Goal: Task Accomplishment & Management: Use online tool/utility

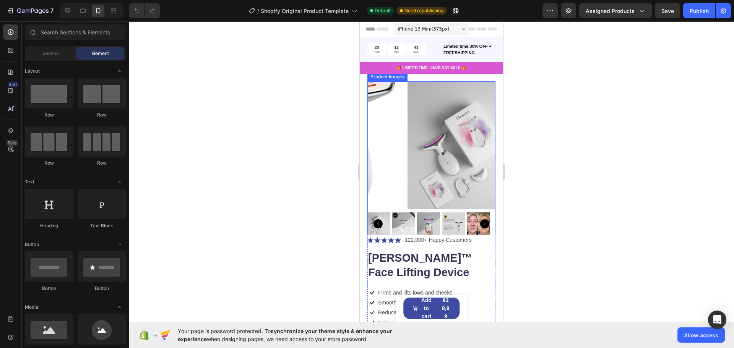
click at [420, 121] on img at bounding box center [472, 145] width 128 height 128
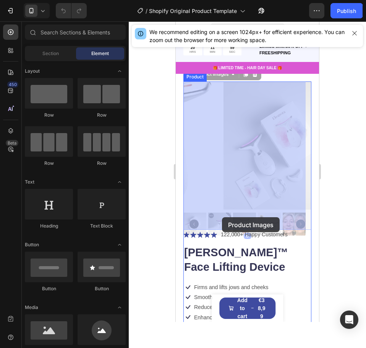
drag, startPoint x: 223, startPoint y: 221, endPoint x: 237, endPoint y: 217, distance: 14.5
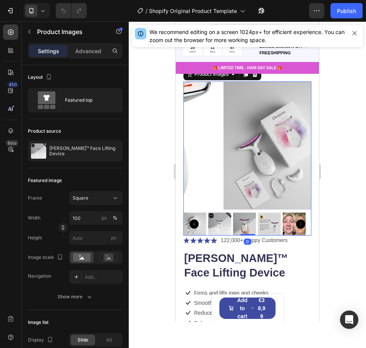
click at [229, 178] on img at bounding box center [288, 145] width 128 height 128
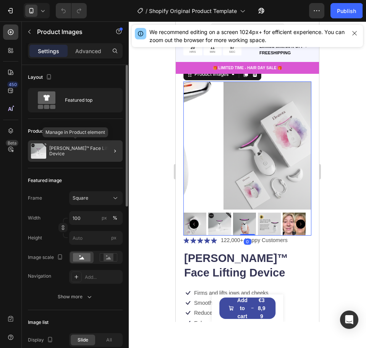
click at [64, 152] on p "[PERSON_NAME]™ Face Lifting Device" at bounding box center [84, 151] width 70 height 11
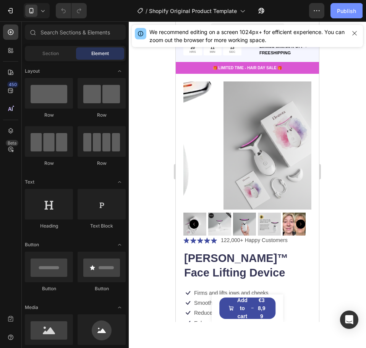
click at [352, 8] on div "Publish" at bounding box center [346, 11] width 19 height 8
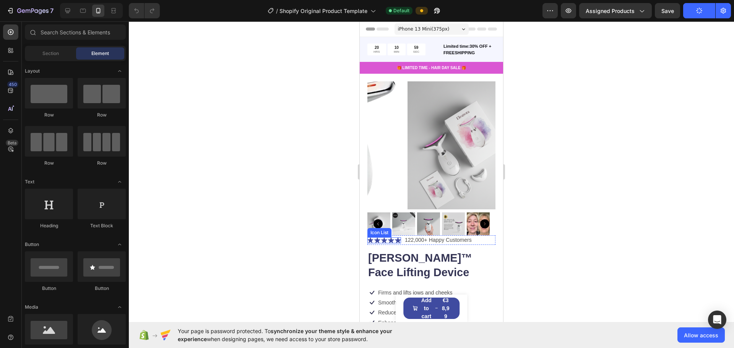
click at [366, 237] on icon at bounding box center [370, 240] width 6 height 6
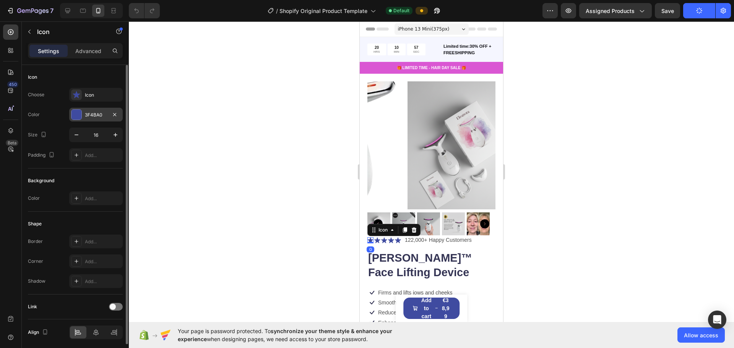
click at [99, 117] on div "3F4BA0" at bounding box center [96, 115] width 22 height 7
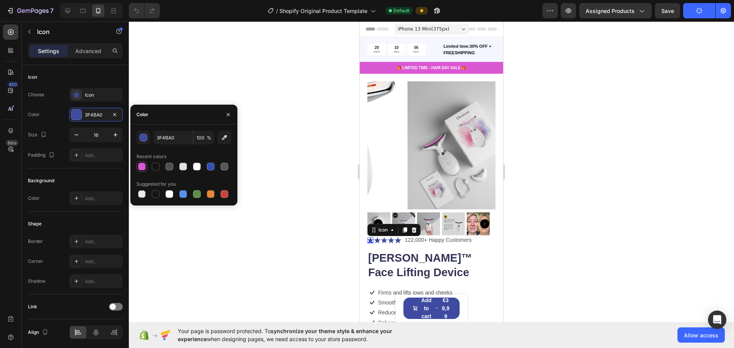
click at [139, 166] on div at bounding box center [142, 167] width 8 height 8
type input "DA57D3"
click at [268, 136] on div at bounding box center [431, 184] width 605 height 327
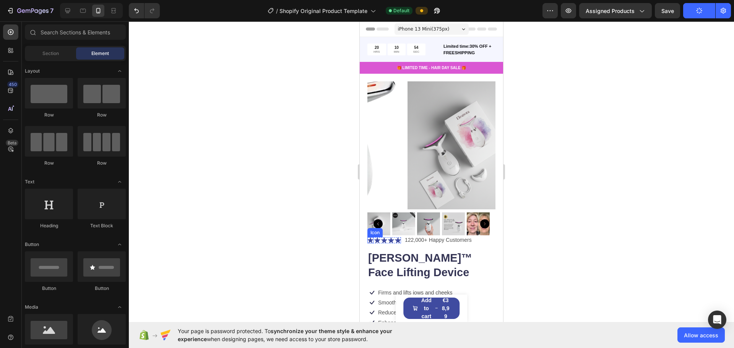
click at [366, 237] on icon at bounding box center [370, 240] width 6 height 6
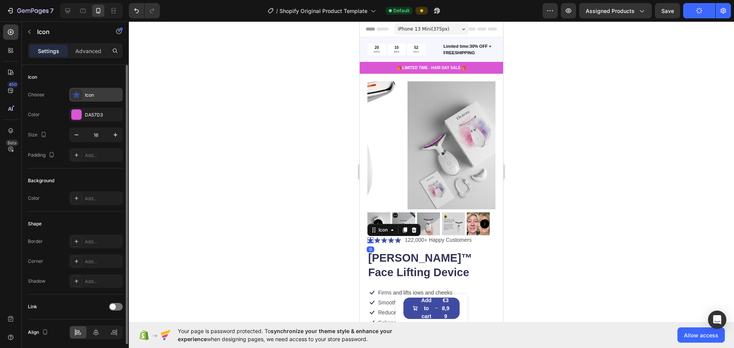
click at [86, 95] on div "Icon" at bounding box center [103, 95] width 36 height 7
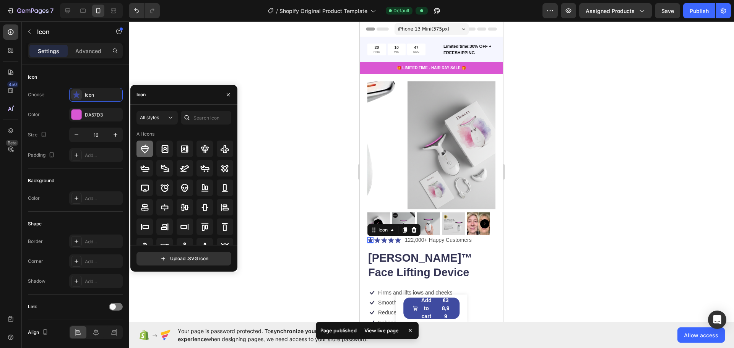
click at [144, 147] on icon at bounding box center [144, 149] width 9 height 9
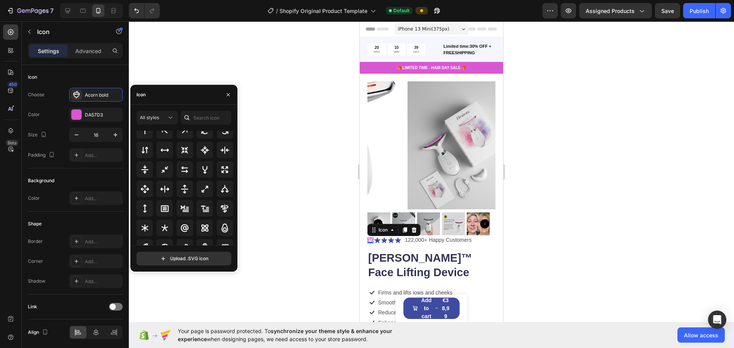
scroll to position [413, 0]
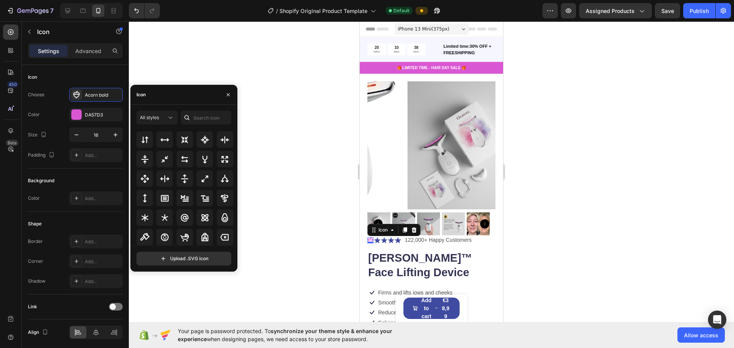
click at [152, 99] on div "Icon" at bounding box center [183, 95] width 107 height 20
click at [201, 115] on input "text" at bounding box center [206, 118] width 50 height 14
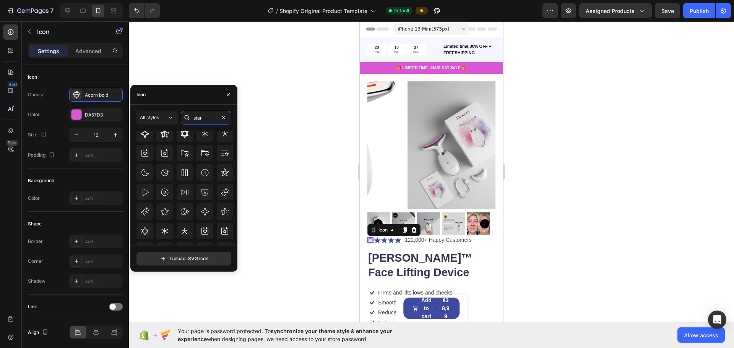
scroll to position [126, 0]
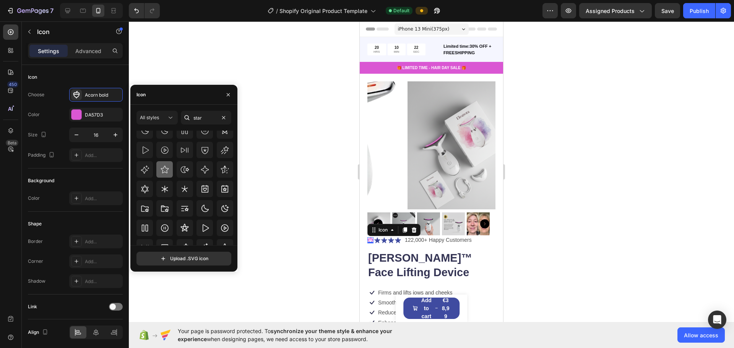
click at [164, 174] on icon at bounding box center [164, 169] width 9 height 9
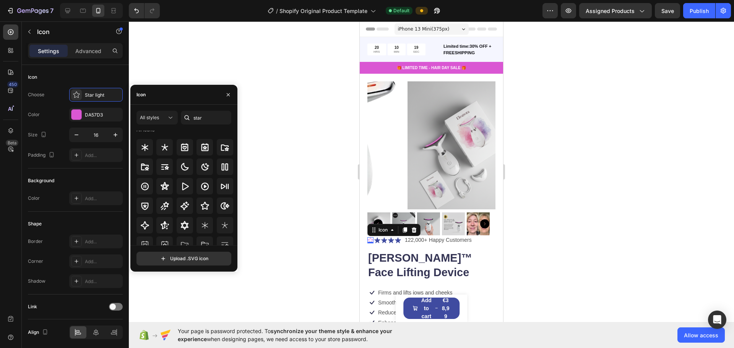
scroll to position [0, 0]
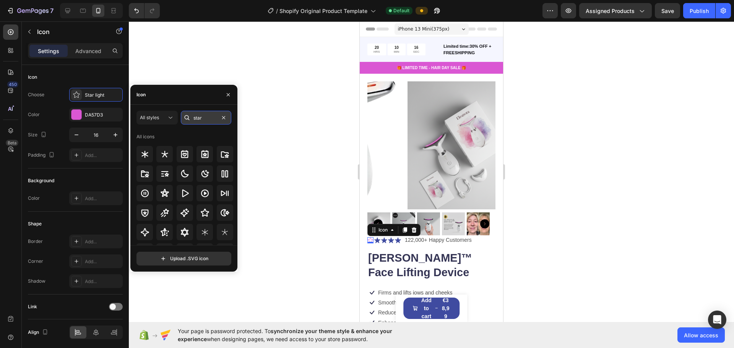
click at [203, 119] on input "star" at bounding box center [206, 118] width 50 height 14
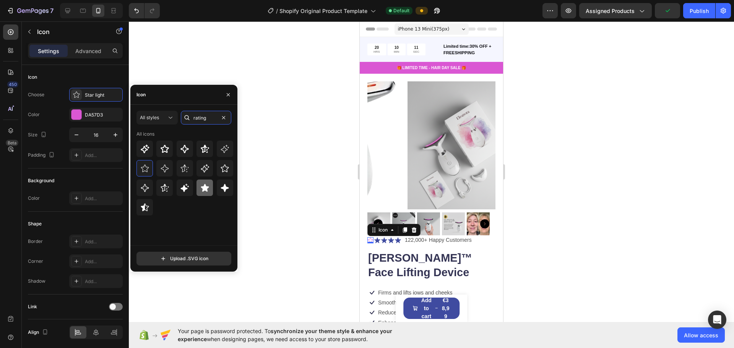
type input "rating"
click at [207, 185] on icon at bounding box center [204, 187] width 9 height 9
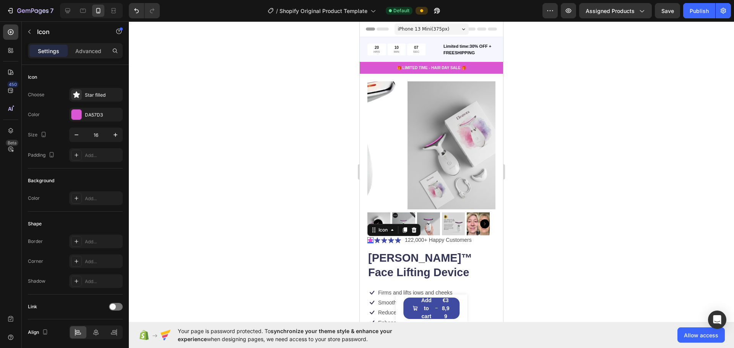
click at [268, 184] on div at bounding box center [431, 184] width 605 height 327
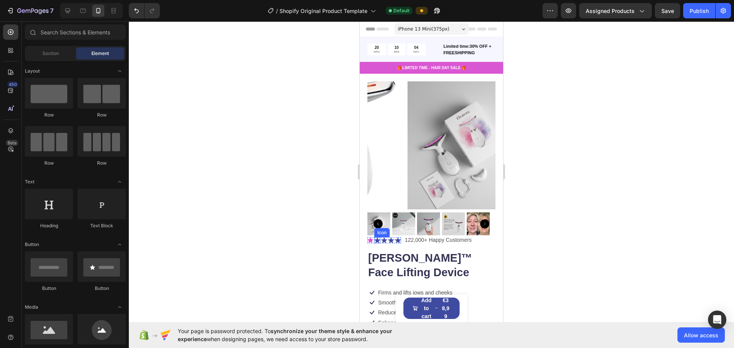
click at [366, 237] on div "Icon" at bounding box center [377, 240] width 6 height 6
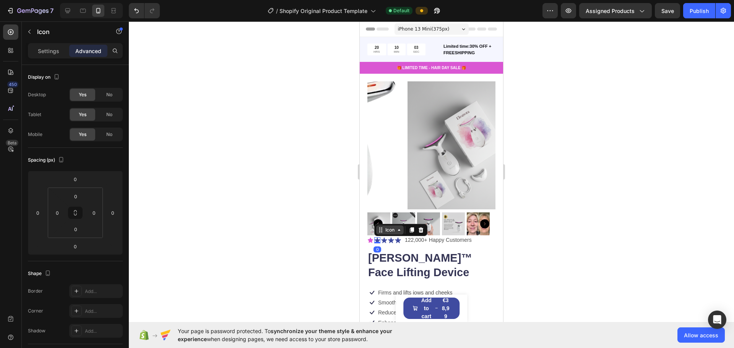
click at [366, 230] on div "Icon" at bounding box center [390, 230] width 12 height 0
click at [366, 237] on icon at bounding box center [370, 240] width 6 height 6
click at [366, 237] on icon at bounding box center [377, 240] width 6 height 6
click at [49, 49] on p "Settings" at bounding box center [48, 51] width 21 height 8
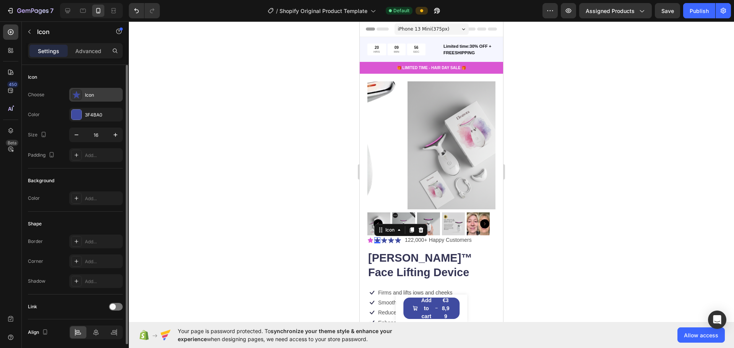
click at [73, 92] on icon at bounding box center [77, 95] width 8 height 8
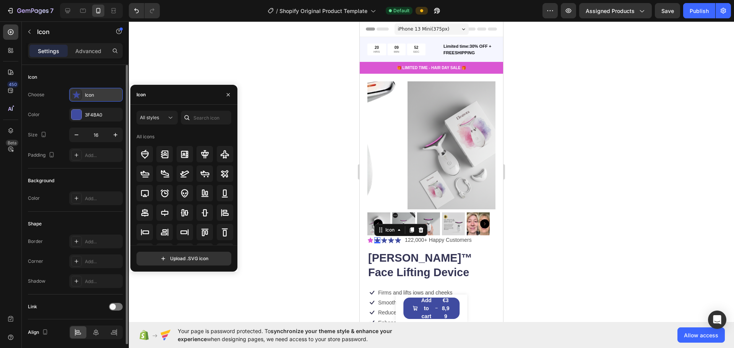
click at [80, 92] on icon at bounding box center [77, 95] width 8 height 8
click at [366, 237] on icon at bounding box center [377, 240] width 6 height 6
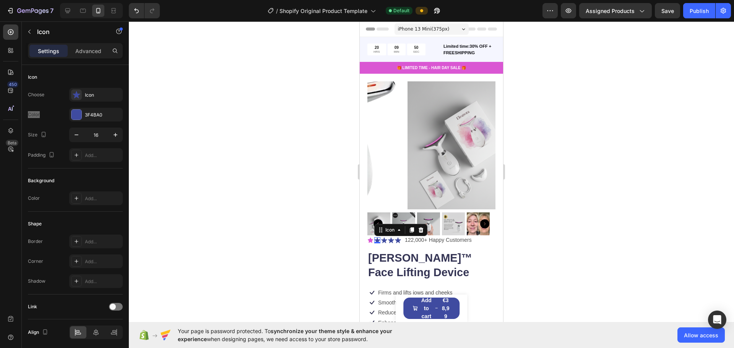
click at [366, 237] on icon at bounding box center [377, 240] width 6 height 6
click at [366, 238] on icon at bounding box center [370, 240] width 5 height 5
click at [366, 237] on icon at bounding box center [377, 240] width 6 height 6
click at [98, 85] on div "Icon Choose Icon Color 3F4BA0 Size 16 Padding Add..." at bounding box center [75, 117] width 95 height 104
click at [97, 93] on div "Icon" at bounding box center [103, 95] width 36 height 7
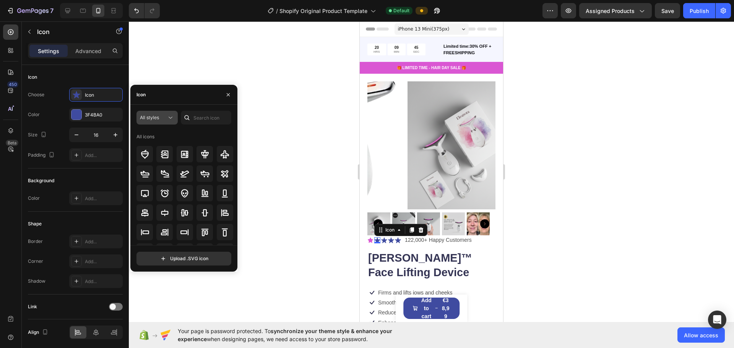
click at [168, 117] on icon at bounding box center [171, 118] width 8 height 8
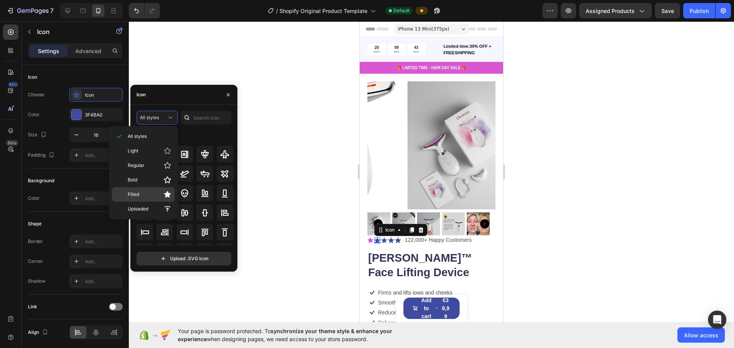
click at [149, 197] on p "Filled" at bounding box center [150, 195] width 44 height 8
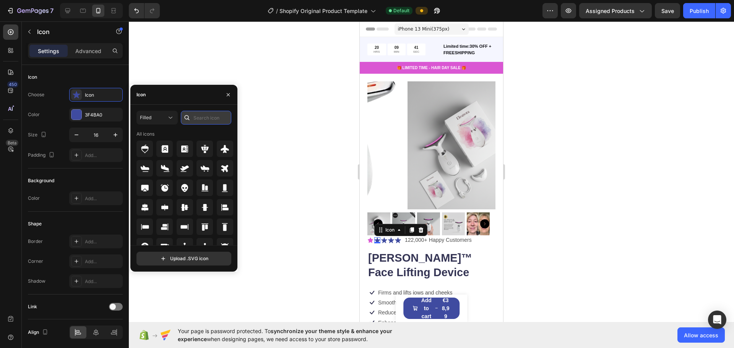
click at [201, 120] on input "text" at bounding box center [206, 118] width 50 height 14
type input "star"
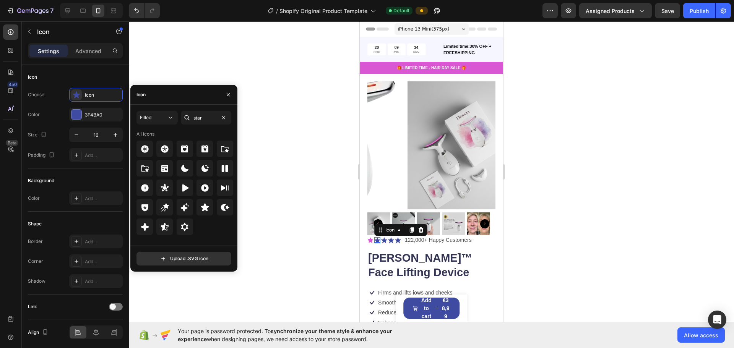
click at [260, 166] on div at bounding box center [431, 184] width 605 height 327
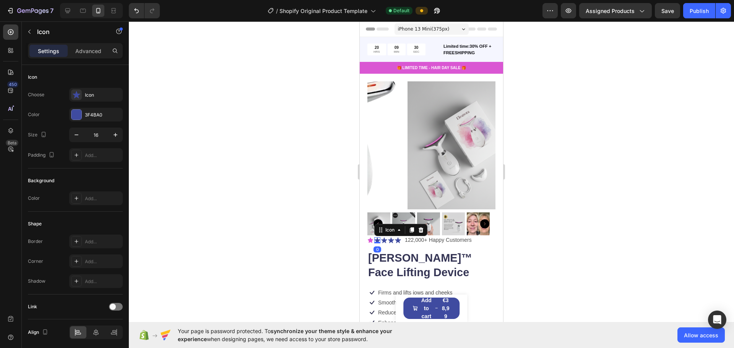
click at [366, 237] on icon at bounding box center [377, 240] width 6 height 6
click at [83, 119] on div "3F4BA0" at bounding box center [96, 115] width 54 height 14
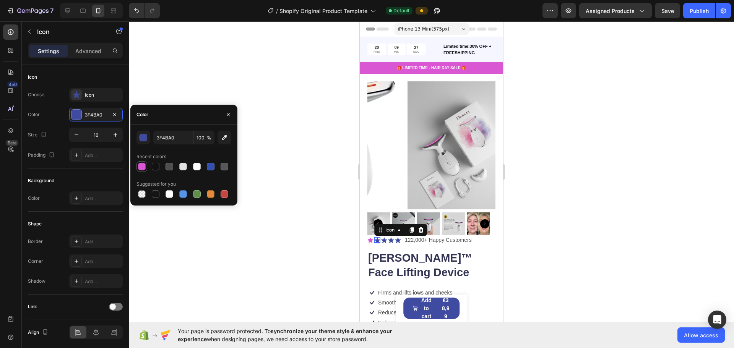
click at [142, 166] on div at bounding box center [142, 167] width 8 height 8
click at [184, 196] on div at bounding box center [183, 194] width 8 height 8
click at [159, 198] on div at bounding box center [155, 194] width 9 height 9
click at [140, 195] on div at bounding box center [142, 194] width 8 height 8
type input "000000"
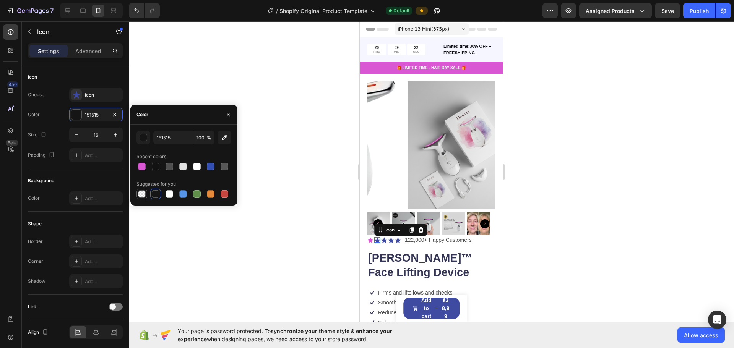
type input "0"
click at [145, 165] on div at bounding box center [142, 167] width 8 height 8
type input "DA57D3"
type input "100"
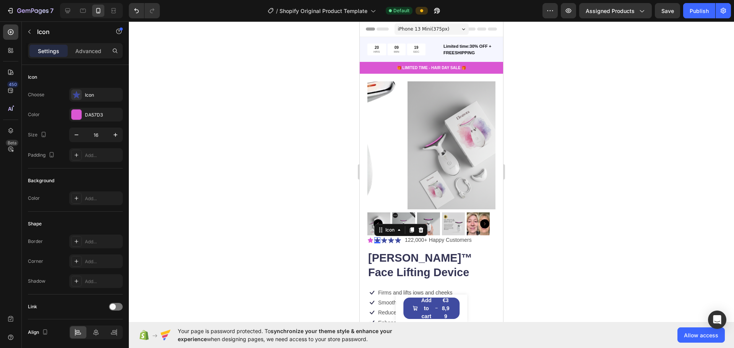
click at [143, 95] on div at bounding box center [431, 184] width 605 height 327
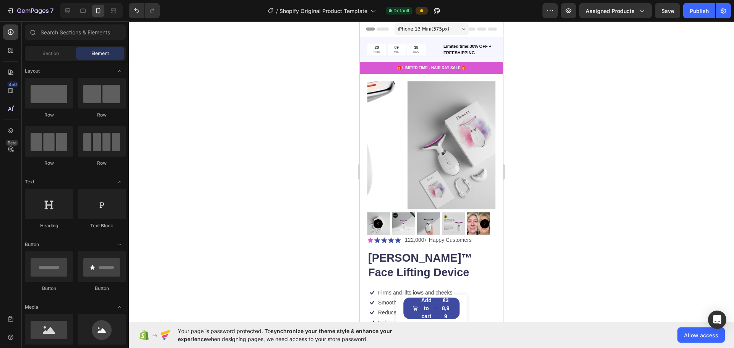
click at [63, 60] on div "Section Element" at bounding box center [75, 53] width 101 height 15
click at [61, 55] on div "Section" at bounding box center [50, 53] width 48 height 12
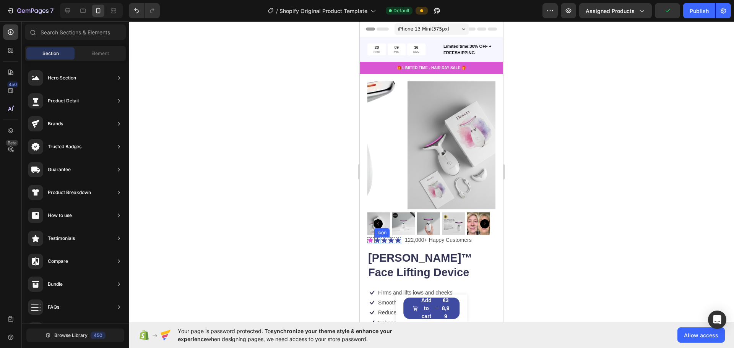
click at [366, 237] on icon at bounding box center [377, 240] width 6 height 6
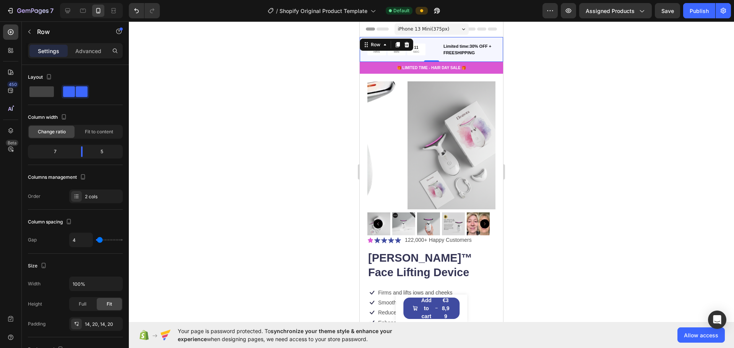
click at [366, 57] on div "20 HRS 09 MIN 11 SEC Countdown Timer Limited time:30% OFF + FREESHIPPING Text B…" at bounding box center [431, 49] width 143 height 25
click at [366, 43] on icon at bounding box center [406, 44] width 5 height 5
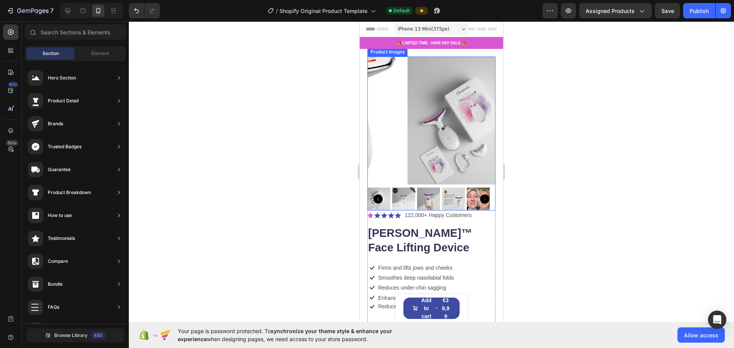
scroll to position [127, 0]
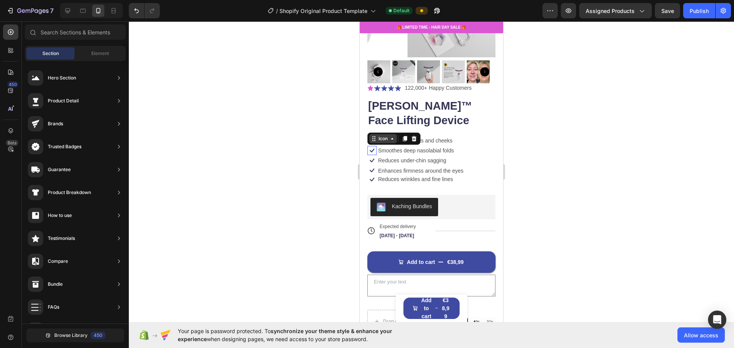
click at [366, 136] on div "Icon" at bounding box center [383, 138] width 28 height 9
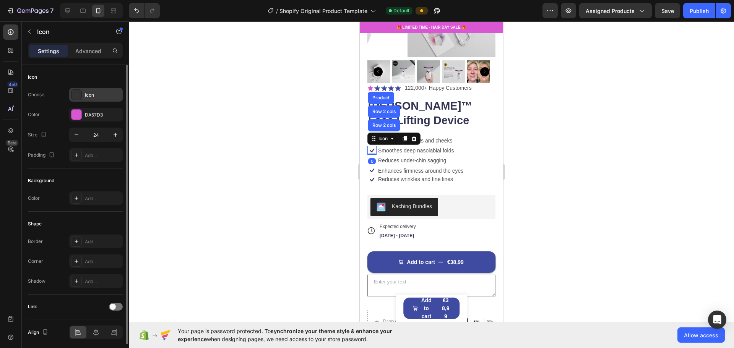
click at [96, 94] on div "Icon" at bounding box center [103, 95] width 36 height 7
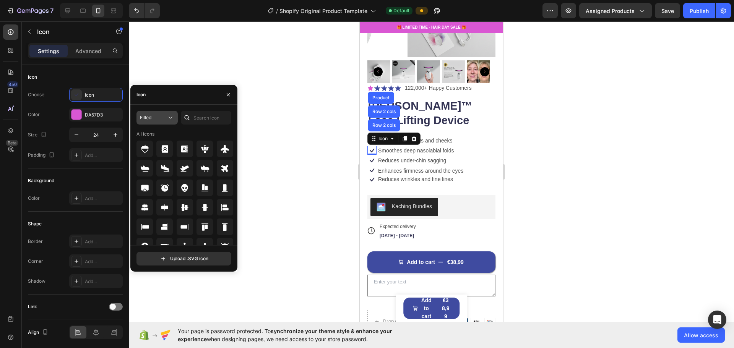
click at [163, 119] on div "Filled" at bounding box center [153, 117] width 27 height 7
click at [203, 117] on input "text" at bounding box center [206, 118] width 50 height 14
type input "check"
click at [225, 150] on icon at bounding box center [225, 149] width 8 height 8
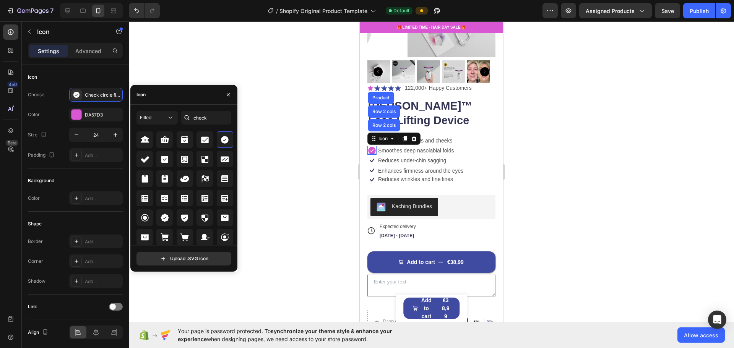
scroll to position [0, 0]
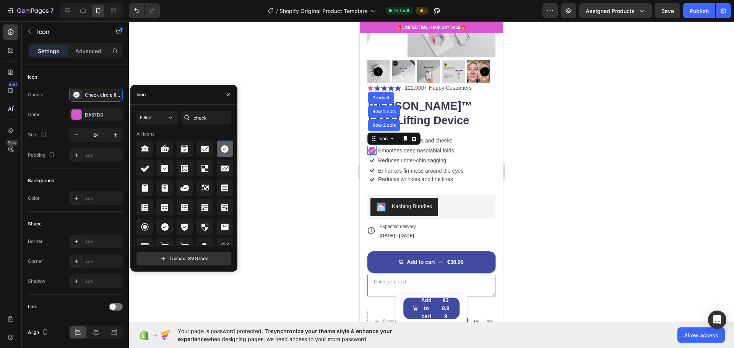
click at [222, 148] on icon at bounding box center [225, 149] width 8 height 8
click at [278, 195] on div at bounding box center [431, 184] width 605 height 327
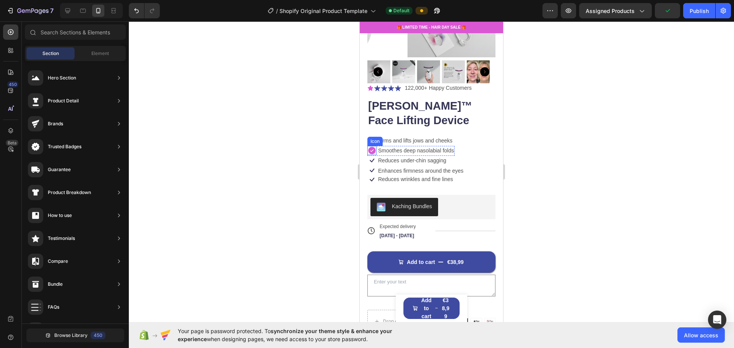
click at [366, 147] on icon at bounding box center [372, 151] width 8 height 8
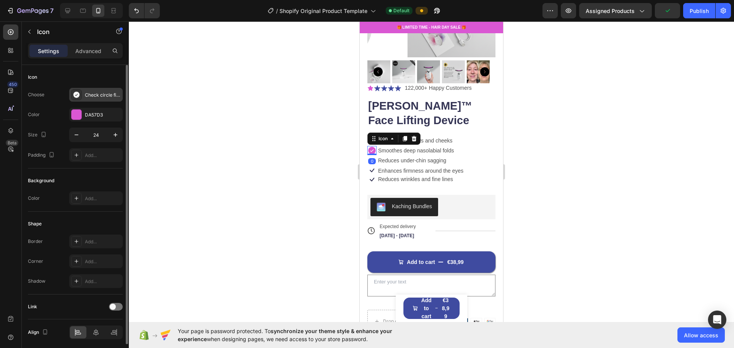
click at [102, 97] on div "Check circle filled" at bounding box center [103, 95] width 36 height 7
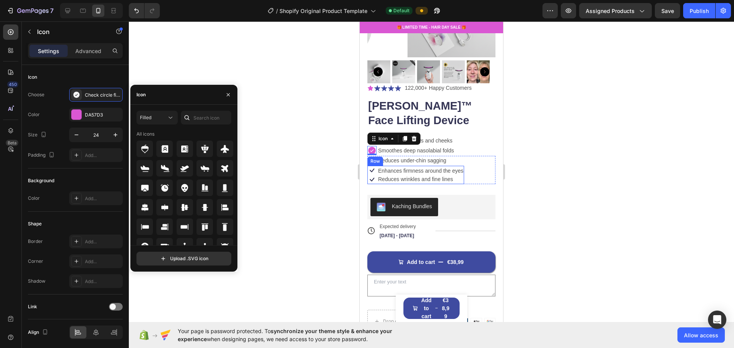
click at [366, 158] on div "Row" at bounding box center [375, 161] width 13 height 7
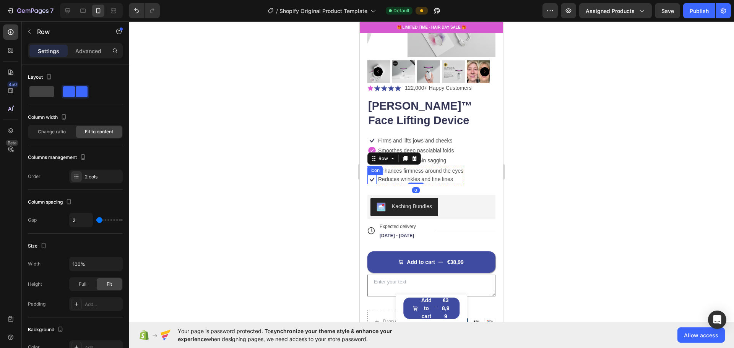
click at [366, 167] on div "Icon" at bounding box center [374, 170] width 15 height 9
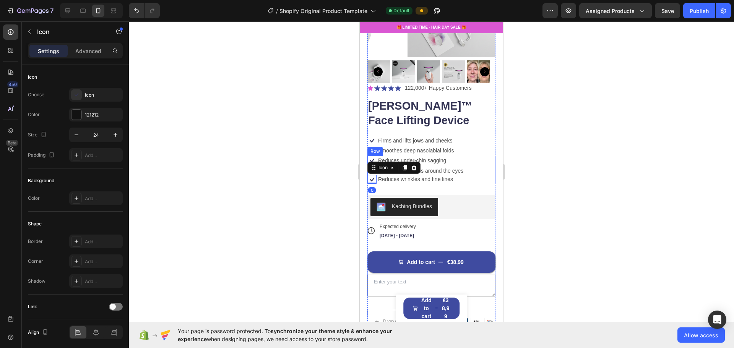
click at [366, 159] on div "Product Images Icon Icon Icon Icon Icon Icon List 122,000+ Happy Customers Text…" at bounding box center [431, 141] width 143 height 439
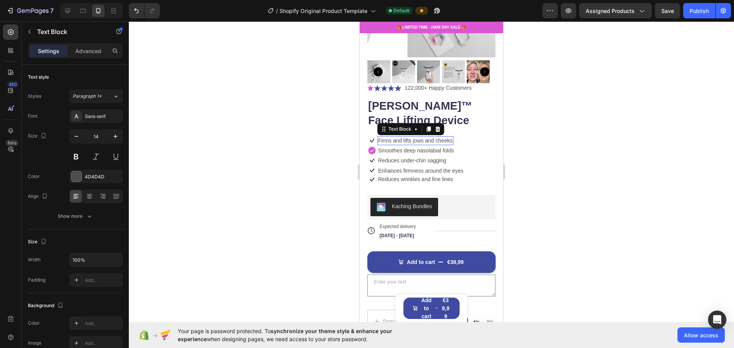
click at [366, 137] on p "Firms and lifts jows and cheeks" at bounding box center [415, 140] width 75 height 7
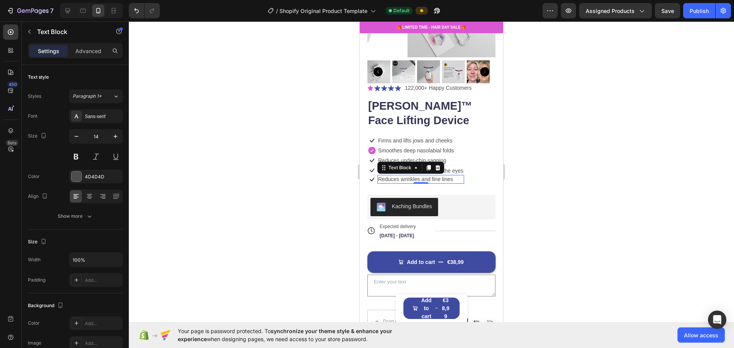
click at [366, 176] on p "Reduces wrinkles and fine lines" at bounding box center [420, 179] width 85 height 7
click at [366, 166] on div at bounding box center [437, 167] width 9 height 9
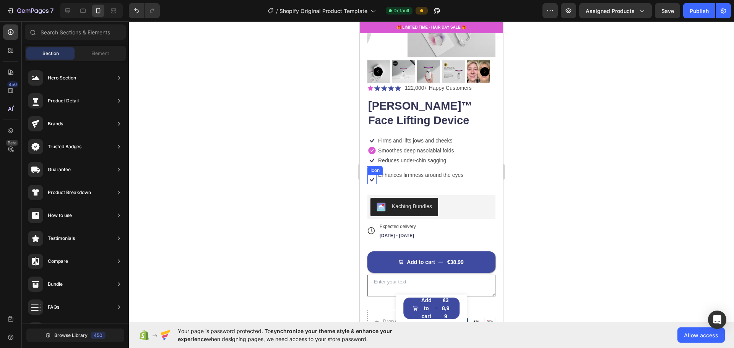
click at [366, 177] on icon at bounding box center [371, 179] width 9 height 9
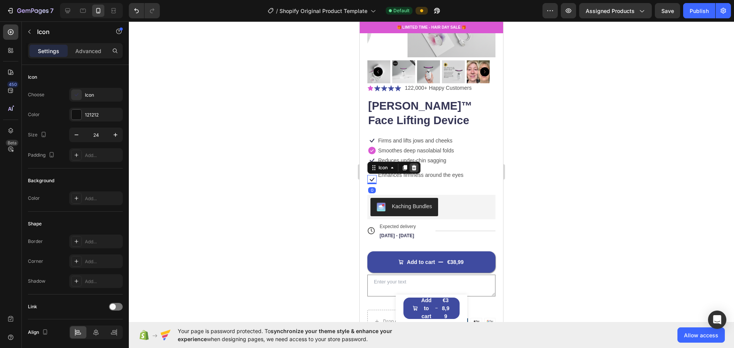
click at [366, 165] on icon at bounding box center [414, 167] width 5 height 5
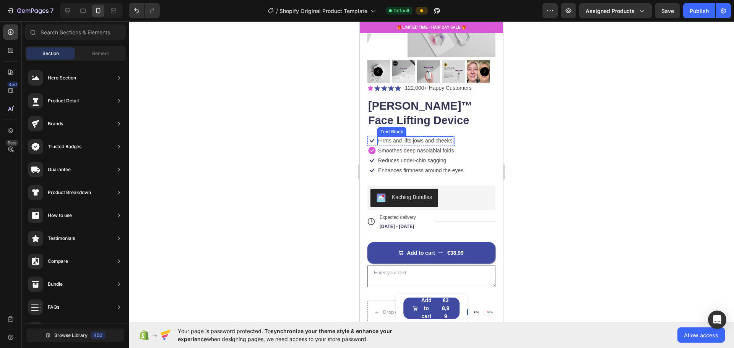
click at [366, 137] on p "Firms and lifts jows and cheeks" at bounding box center [415, 140] width 75 height 7
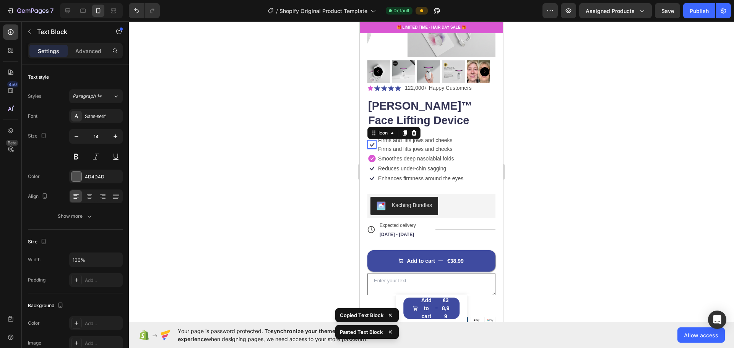
click at [366, 143] on icon at bounding box center [372, 145] width 5 height 4
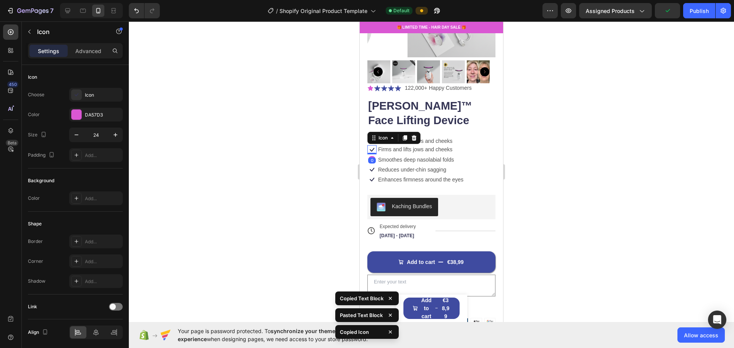
click at [366, 144] on div at bounding box center [431, 184] width 605 height 327
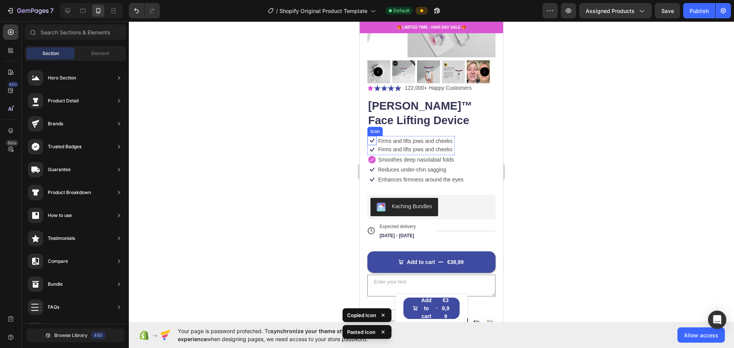
click at [366, 136] on icon at bounding box center [371, 140] width 9 height 9
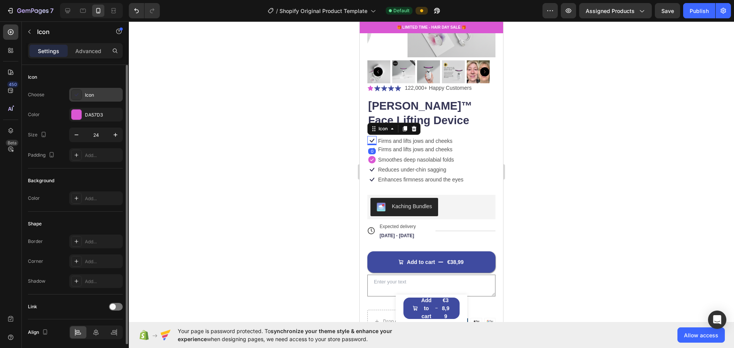
click at [87, 90] on div "Icon" at bounding box center [96, 95] width 54 height 14
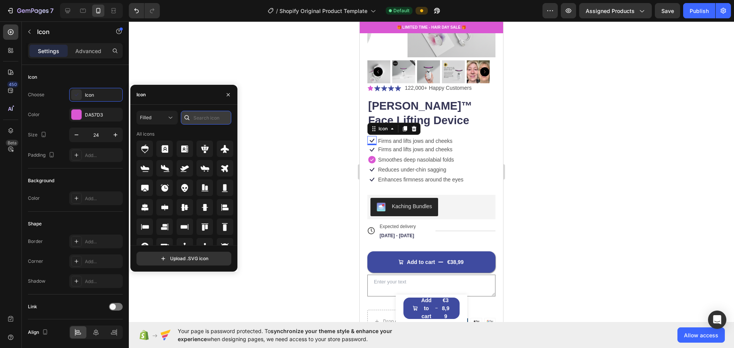
click at [198, 119] on input "text" at bounding box center [206, 118] width 50 height 14
type input "e"
type input "h"
type input "check"
click at [222, 148] on icon at bounding box center [225, 149] width 8 height 8
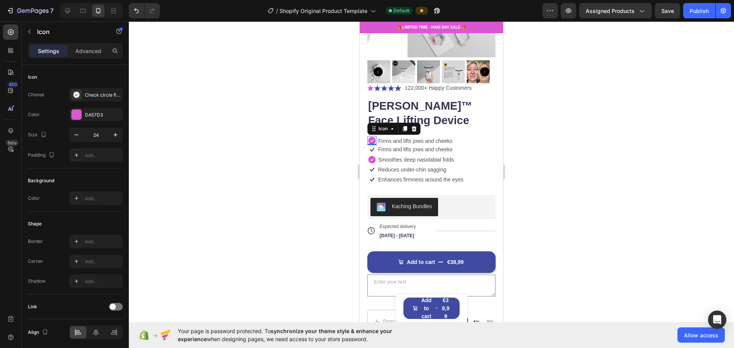
click at [366, 148] on div "0" at bounding box center [372, 151] width 8 height 6
click at [366, 145] on icon at bounding box center [371, 149] width 9 height 9
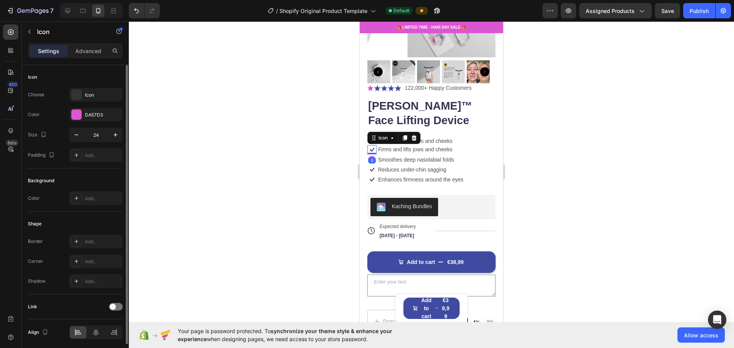
click at [100, 104] on div "Choose Icon Color DA57D3 Size 24 Padding Add..." at bounding box center [75, 125] width 95 height 74
click at [96, 96] on div "Icon" at bounding box center [103, 95] width 36 height 7
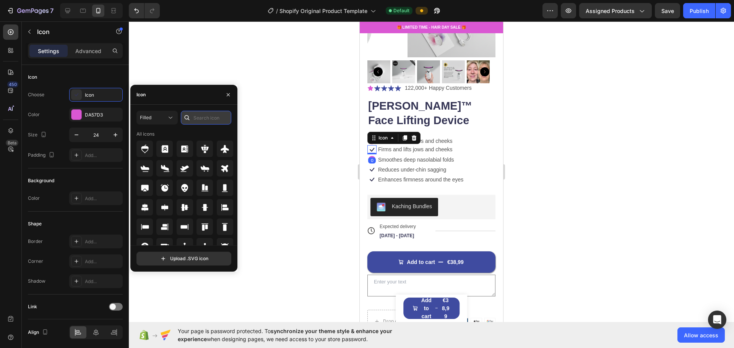
click at [203, 118] on input "text" at bounding box center [206, 118] width 50 height 14
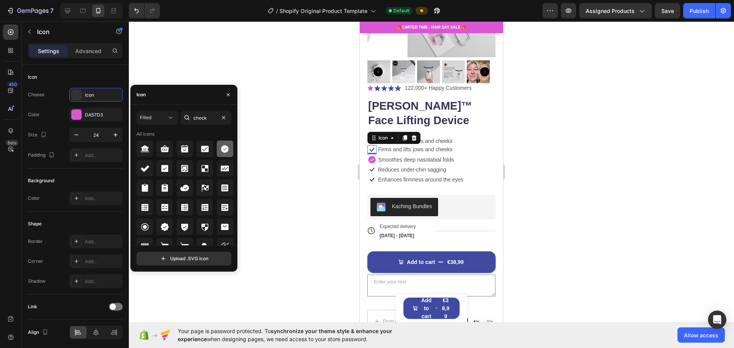
type input "check"
click at [220, 143] on div at bounding box center [225, 149] width 16 height 16
click at [366, 174] on div at bounding box center [431, 184] width 605 height 327
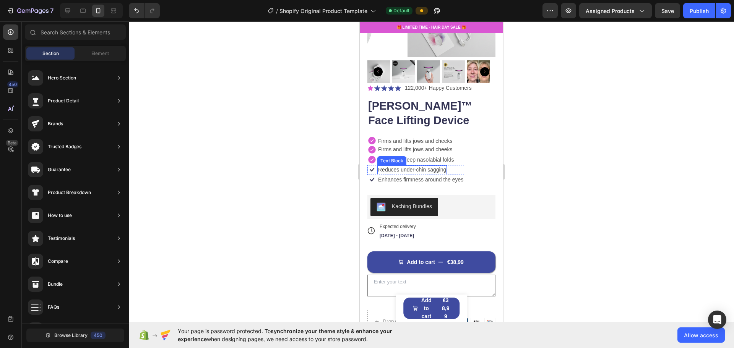
click at [366, 168] on icon at bounding box center [372, 170] width 5 height 4
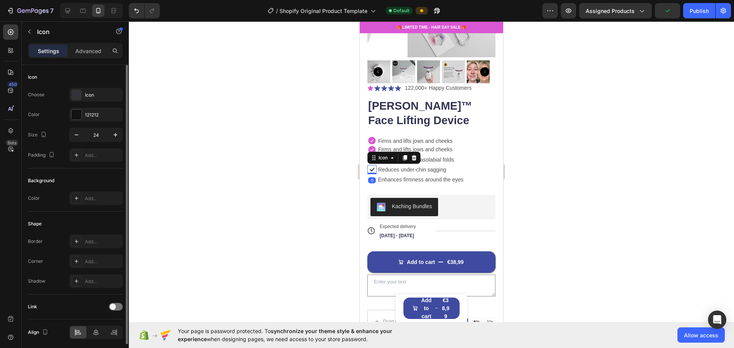
click at [90, 86] on div "Icon Choose Icon Color 121212 Size 24 Padding Add..." at bounding box center [75, 117] width 95 height 104
click at [95, 93] on div "Icon" at bounding box center [103, 95] width 36 height 7
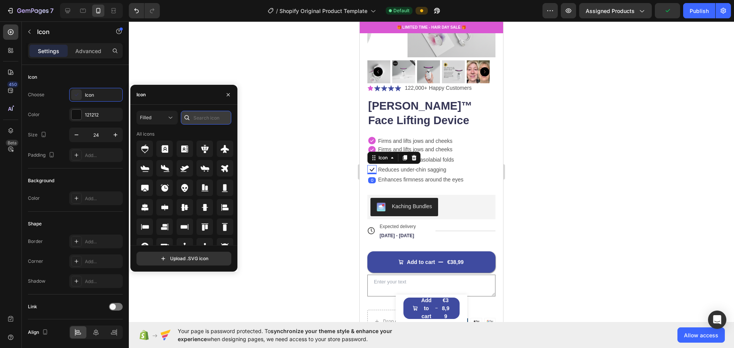
click at [207, 121] on input "text" at bounding box center [206, 118] width 50 height 14
type input "check"
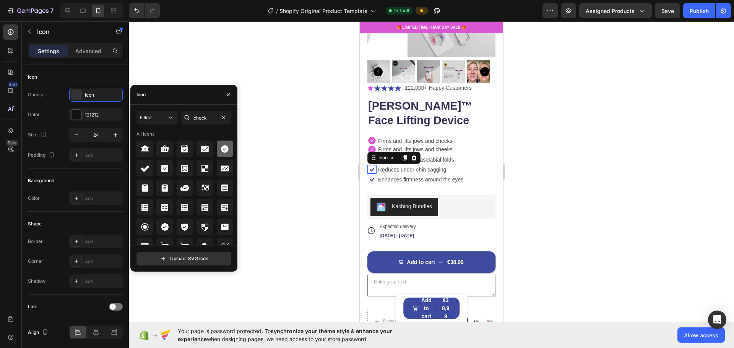
click at [222, 149] on icon at bounding box center [224, 149] width 9 height 9
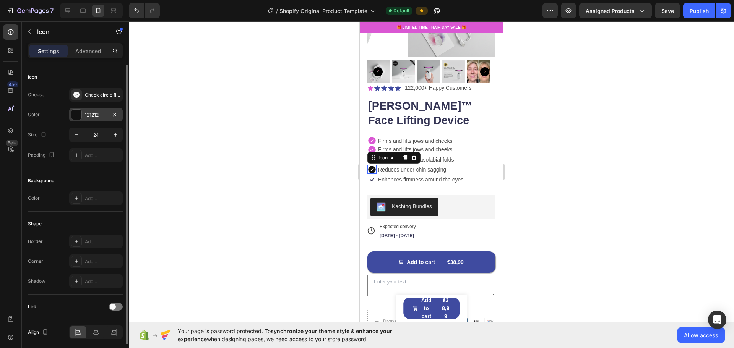
click at [106, 117] on div "121212" at bounding box center [96, 115] width 22 height 7
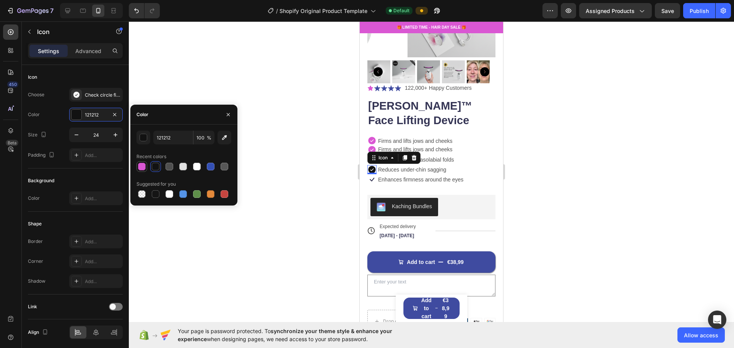
click at [141, 167] on div at bounding box center [142, 167] width 8 height 8
type input "DA57D3"
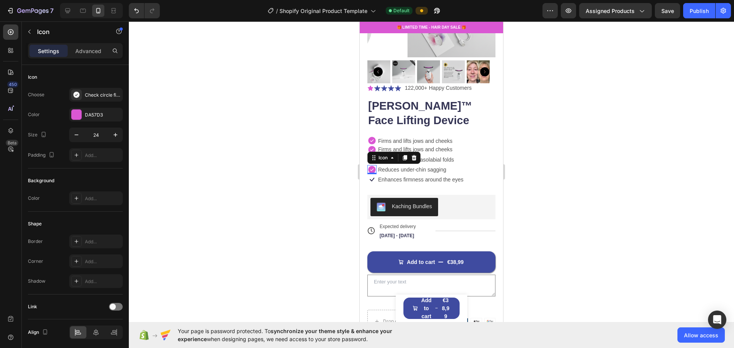
click at [366, 177] on div "0" at bounding box center [372, 180] width 8 height 6
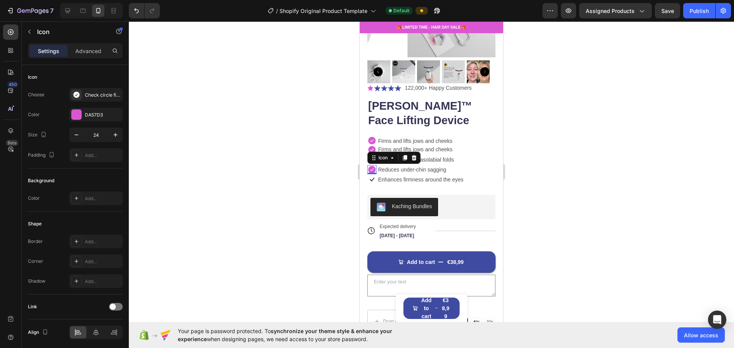
click at [366, 177] on div "0" at bounding box center [372, 180] width 8 height 6
click at [366, 167] on div "Row" at bounding box center [375, 170] width 13 height 7
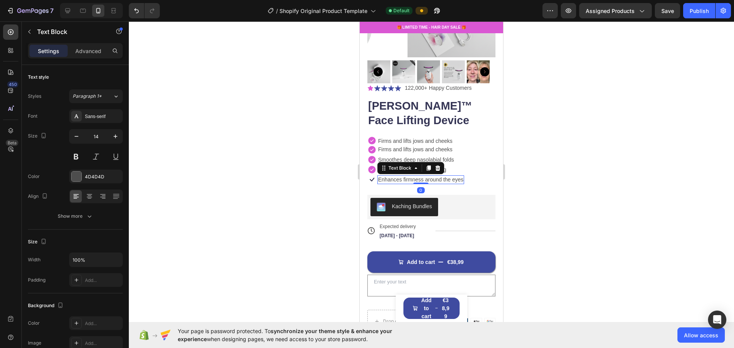
click at [366, 177] on div "Enhances firmness around the eyes" at bounding box center [420, 179] width 87 height 8
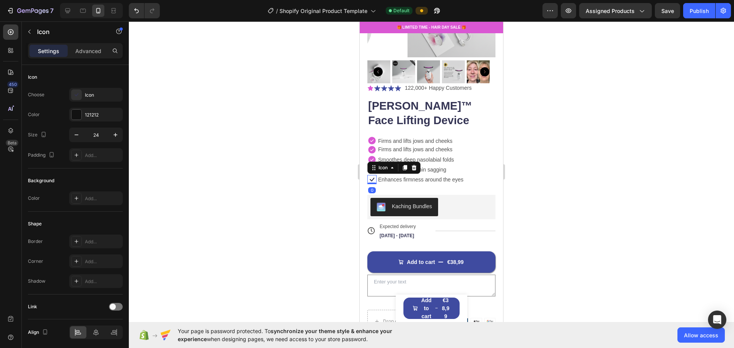
click at [366, 175] on icon at bounding box center [371, 179] width 9 height 9
click at [105, 92] on div "Icon" at bounding box center [103, 95] width 36 height 7
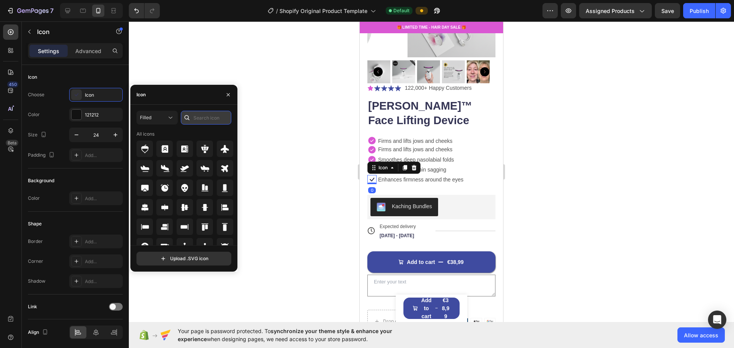
click at [197, 119] on input "text" at bounding box center [206, 118] width 50 height 14
type input "check"
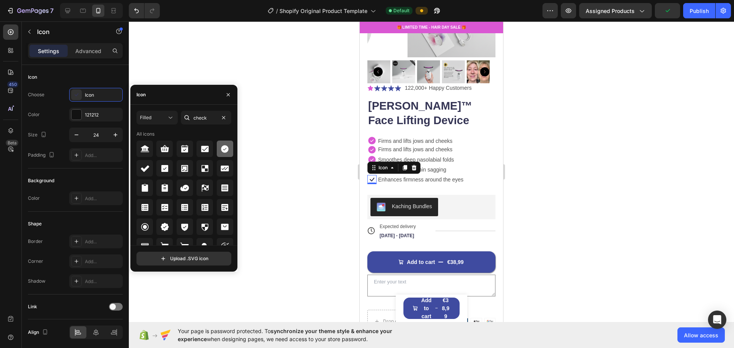
click at [217, 148] on div at bounding box center [225, 149] width 16 height 16
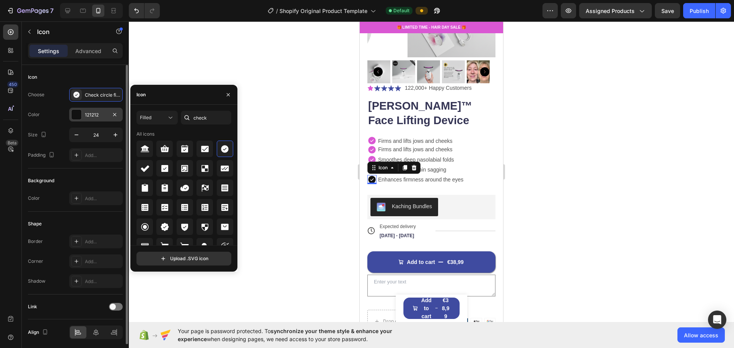
click at [91, 113] on div "121212" at bounding box center [96, 115] width 22 height 7
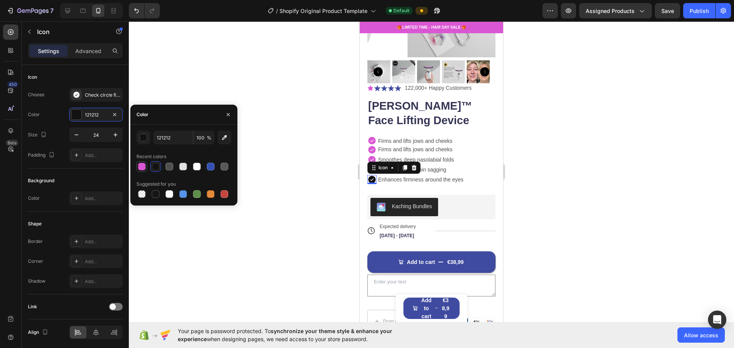
click at [138, 164] on div at bounding box center [141, 166] width 9 height 9
type input "DA57D3"
click at [317, 167] on div at bounding box center [431, 184] width 605 height 327
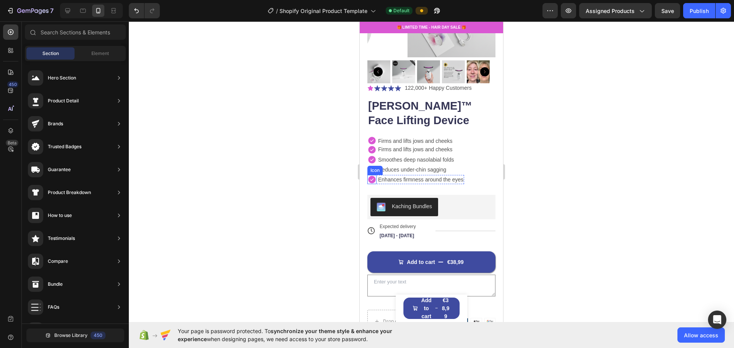
click at [366, 176] on icon at bounding box center [372, 180] width 8 height 8
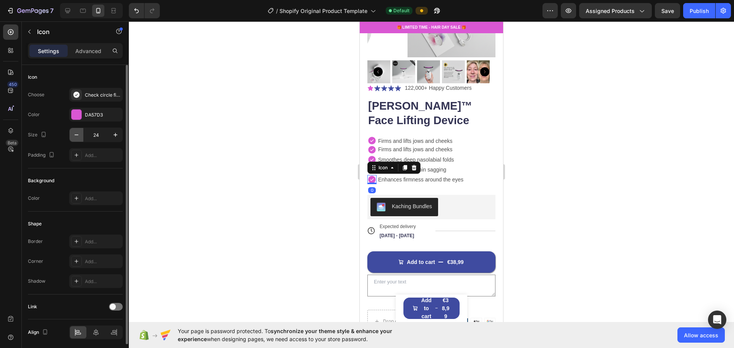
click at [78, 137] on icon "button" at bounding box center [77, 135] width 8 height 8
type input "21"
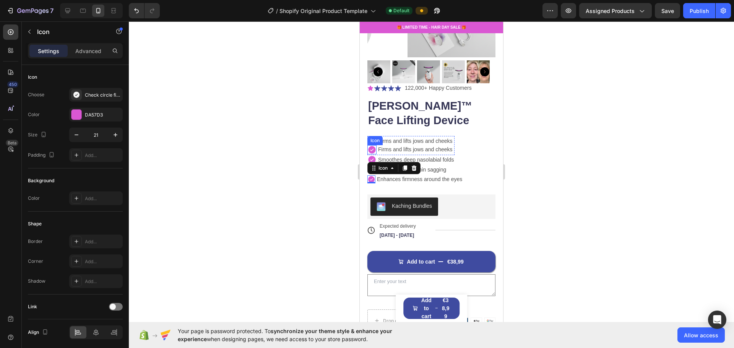
click at [366, 141] on div "Icon" at bounding box center [375, 141] width 12 height 0
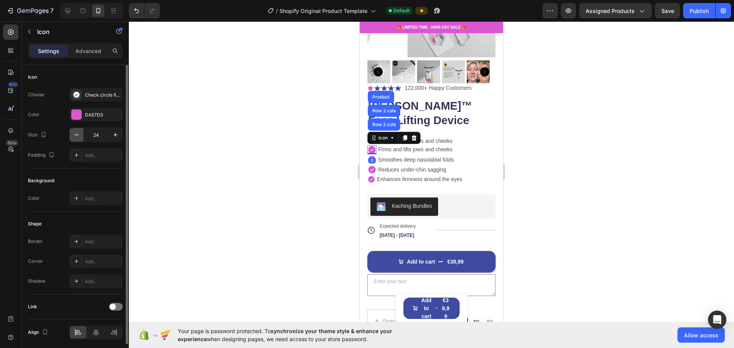
click at [78, 134] on icon "button" at bounding box center [77, 135] width 8 height 8
type input "21"
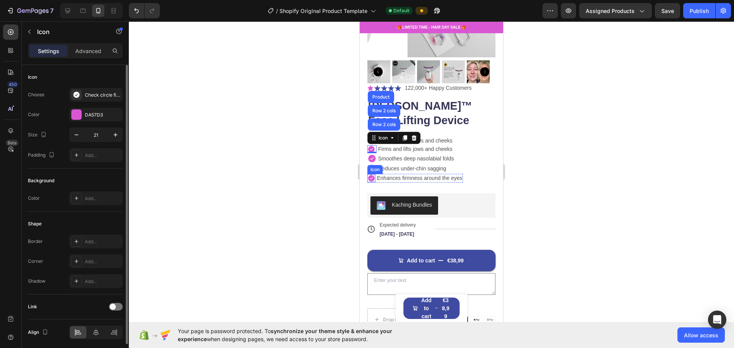
click at [366, 170] on div "Icon" at bounding box center [375, 170] width 12 height 0
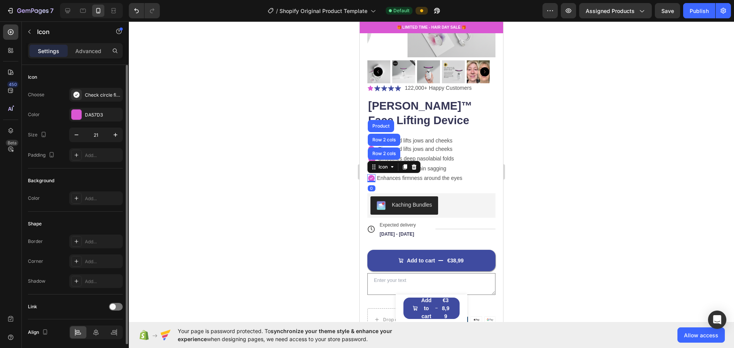
click at [261, 169] on div at bounding box center [431, 184] width 605 height 327
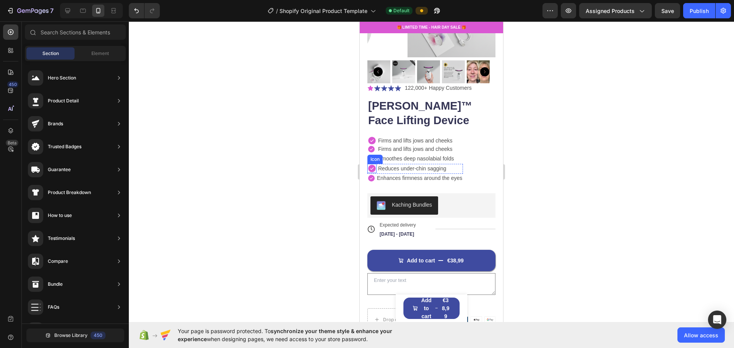
click at [366, 165] on icon at bounding box center [372, 169] width 8 height 8
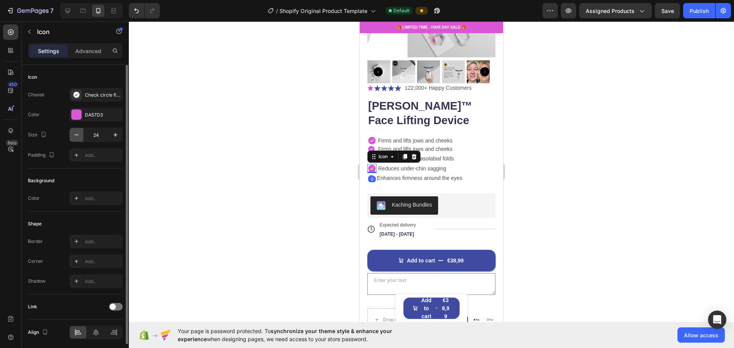
click at [75, 135] on icon "button" at bounding box center [77, 135] width 8 height 8
type input "21"
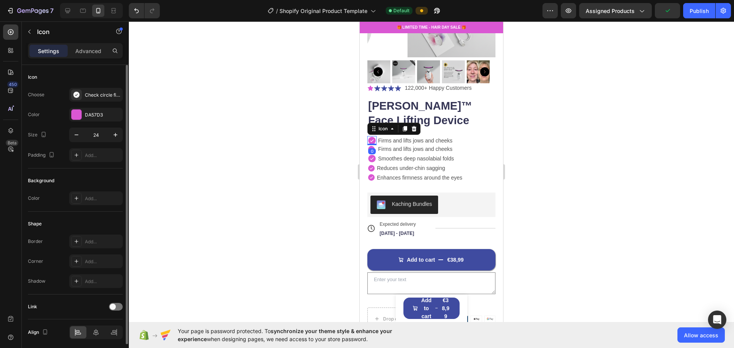
drag, startPoint x: 372, startPoint y: 136, endPoint x: 644, endPoint y: 170, distance: 274.7
click at [366, 136] on icon at bounding box center [371, 140] width 9 height 9
click at [76, 136] on icon "button" at bounding box center [77, 135] width 8 height 8
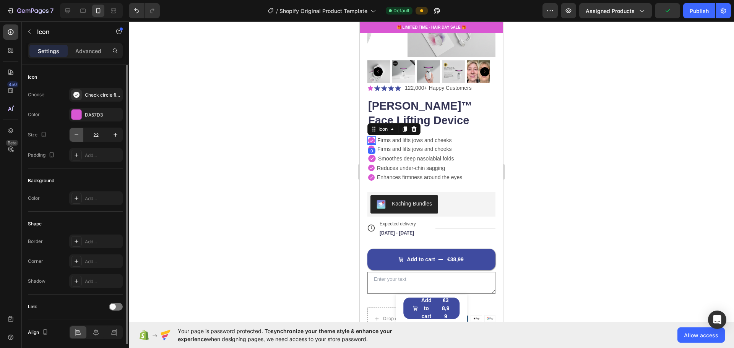
type input "21"
click at [366, 155] on icon at bounding box center [372, 159] width 8 height 8
click at [79, 132] on icon "button" at bounding box center [77, 135] width 8 height 8
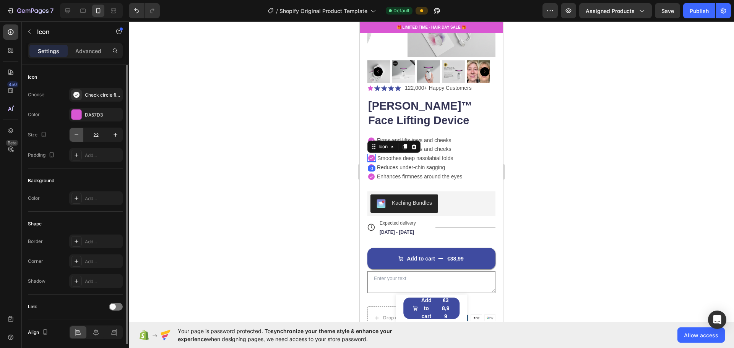
type input "21"
click at [366, 145] on div at bounding box center [431, 184] width 605 height 327
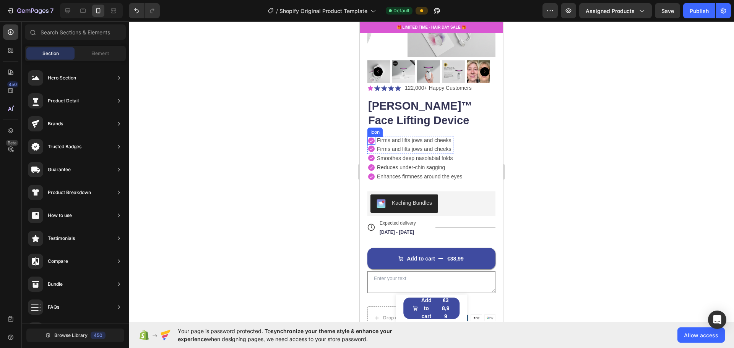
click at [366, 137] on p "Firms and lifts jows and cheeks" at bounding box center [414, 140] width 75 height 7
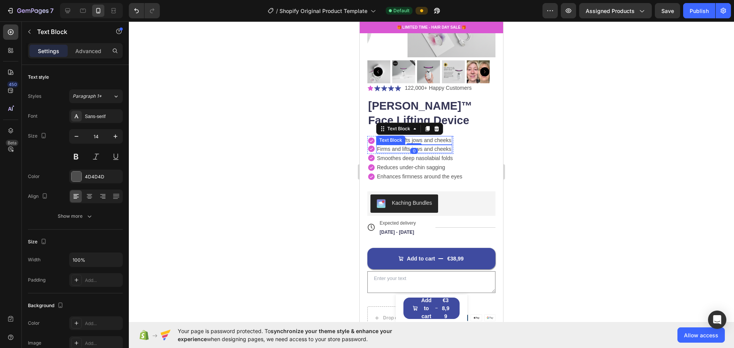
click at [366, 146] on p "Firms and lifts jows and cheeks" at bounding box center [414, 149] width 75 height 7
click at [366, 155] on p "Smoothes deep nasolabial folds" at bounding box center [415, 158] width 76 height 7
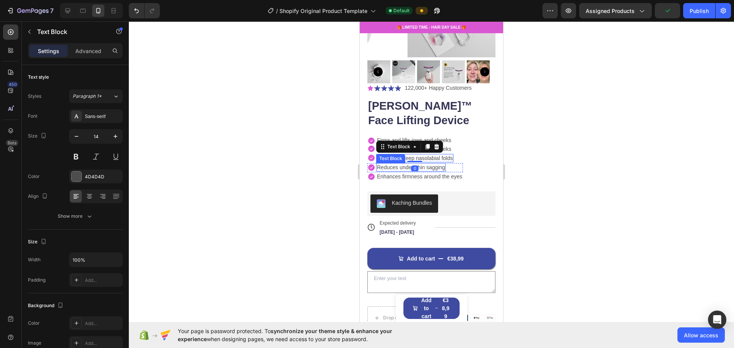
click at [366, 164] on p "Reduces under-chin sagging" at bounding box center [411, 167] width 68 height 7
click at [366, 173] on p "Enhances firmness around the eyes" at bounding box center [419, 176] width 85 height 7
click at [366, 138] on div at bounding box center [431, 184] width 605 height 327
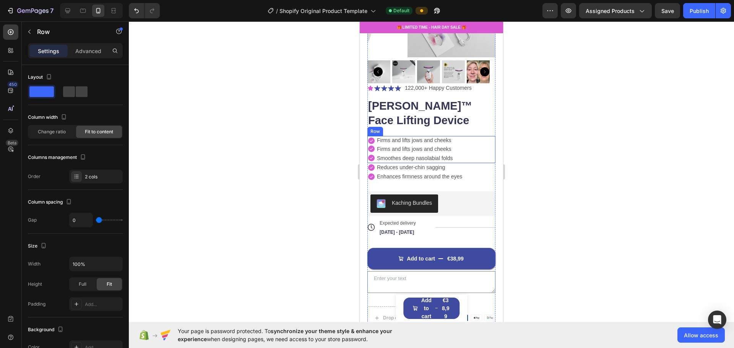
click at [366, 143] on div "Icon Icon Firms and lifts jows and cheeks Text Block Firms and lifts jows and c…" at bounding box center [431, 149] width 128 height 27
click at [84, 53] on p "Advanced" at bounding box center [88, 51] width 26 height 8
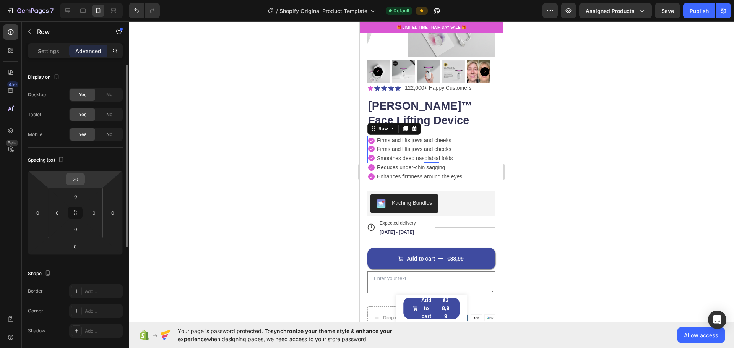
click at [75, 183] on input "20" at bounding box center [75, 179] width 15 height 11
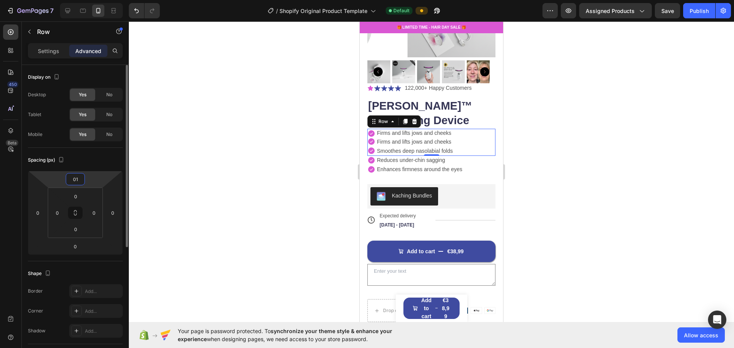
type input "010"
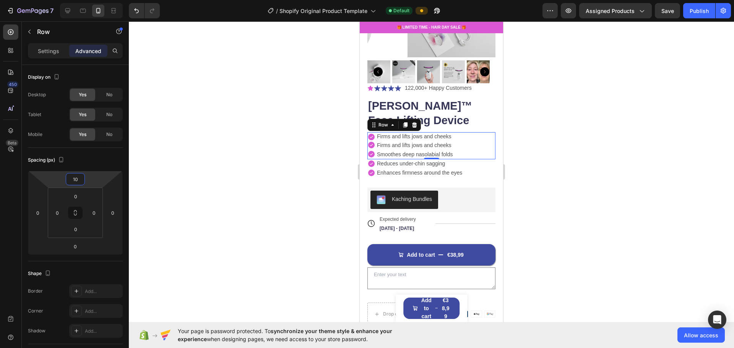
click at [177, 172] on div at bounding box center [431, 184] width 605 height 327
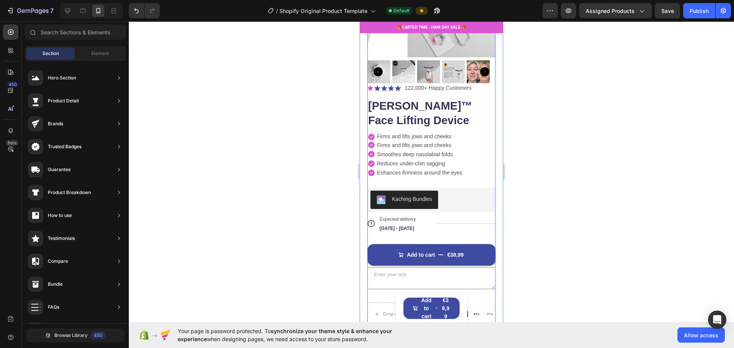
click at [366, 125] on div "Icon Icon Icon Icon Icon Icon List 122,000+ Happy Customers Text Block Row Elea…" at bounding box center [431, 204] width 128 height 242
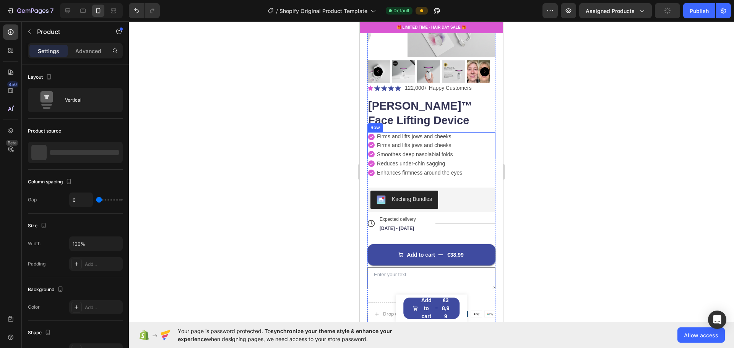
click at [366, 132] on div "Icon Icon Firms and lifts jows and cheeks Text Block Firms and lifts jows and c…" at bounding box center [431, 145] width 128 height 27
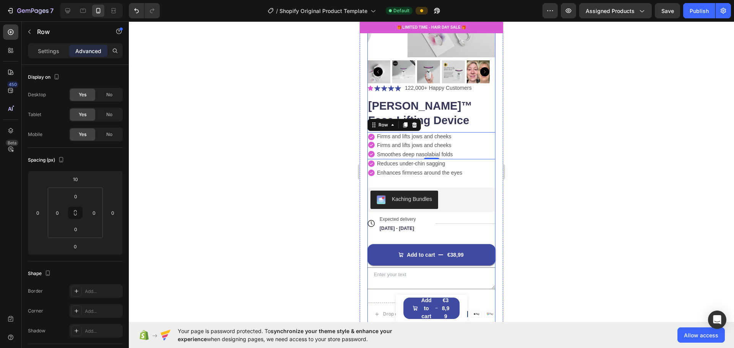
click at [366, 173] on div "Icon Icon Icon Icon Icon Icon List 122,000+ Happy Customers Text Block Row Elea…" at bounding box center [431, 204] width 128 height 242
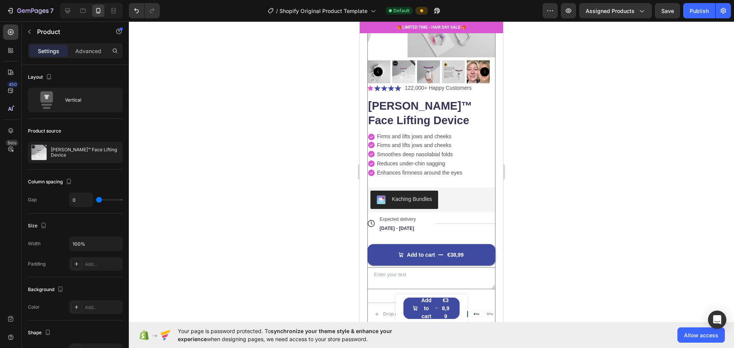
click at [366, 136] on div at bounding box center [431, 184] width 605 height 327
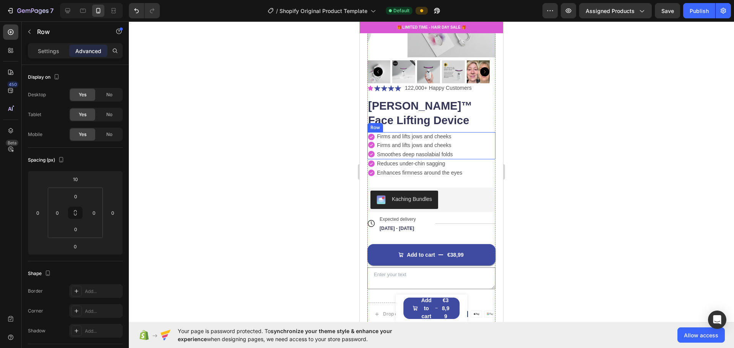
click at [366, 132] on div "Icon Icon Firms and lifts jows and cheeks Text Block Firms and lifts jows and c…" at bounding box center [431, 145] width 128 height 27
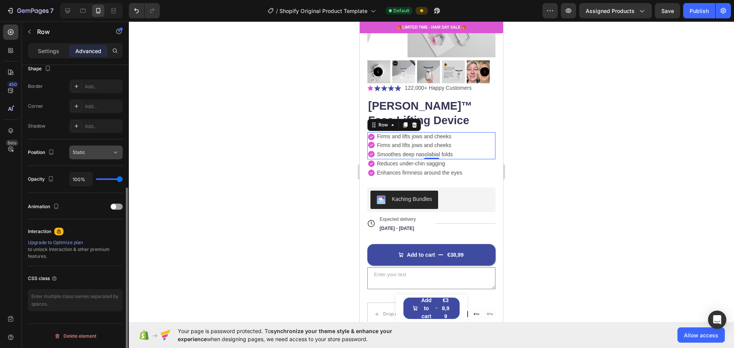
click at [88, 151] on div "Static" at bounding box center [92, 152] width 39 height 7
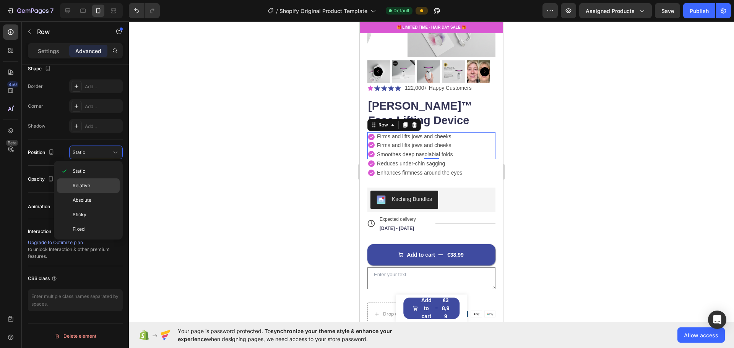
click at [84, 179] on div "Relative" at bounding box center [88, 186] width 63 height 15
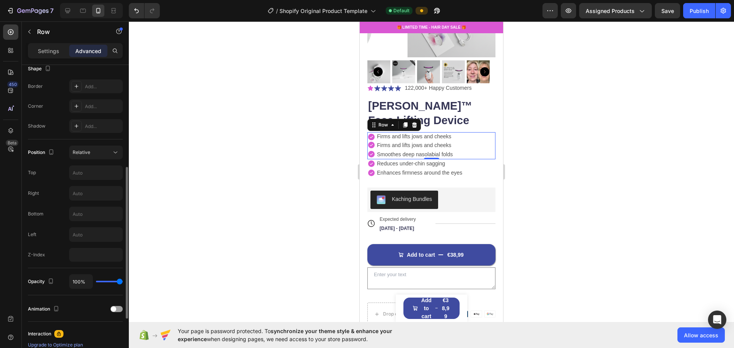
click at [89, 164] on div "Position Relative Top Right Bottom Left Z-Index" at bounding box center [75, 204] width 95 height 116
click at [91, 152] on div "Relative" at bounding box center [92, 152] width 39 height 7
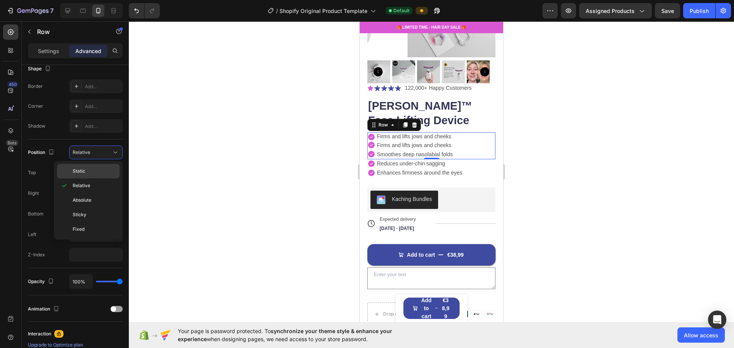
click at [87, 170] on p "Static" at bounding box center [95, 171] width 44 height 7
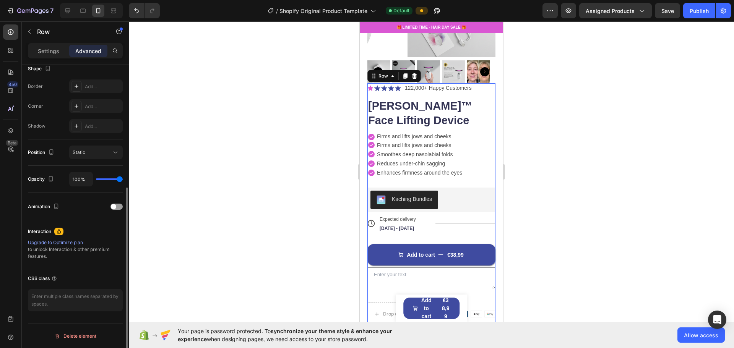
scroll to position [0, 0]
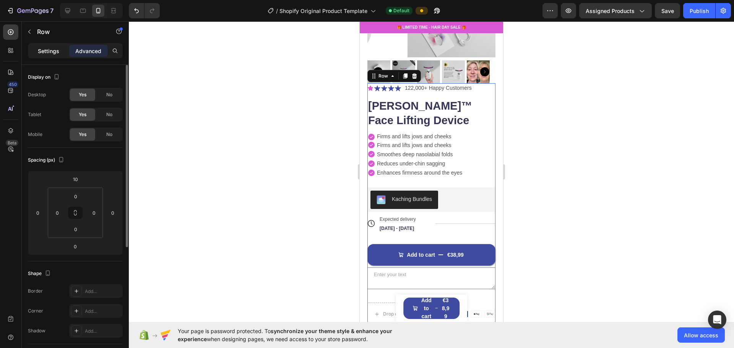
click at [41, 46] on div "Settings" at bounding box center [48, 51] width 38 height 12
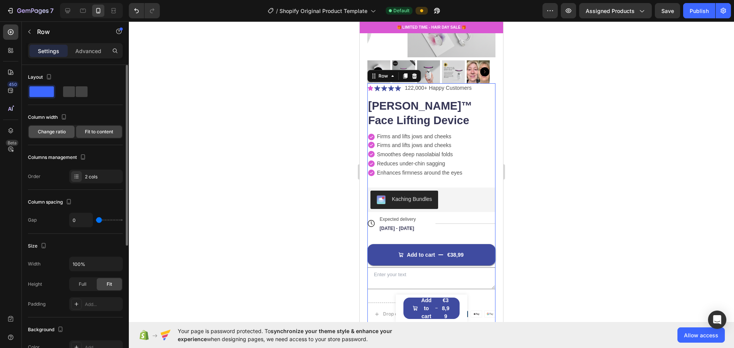
click at [59, 132] on span "Change ratio" at bounding box center [52, 131] width 28 height 7
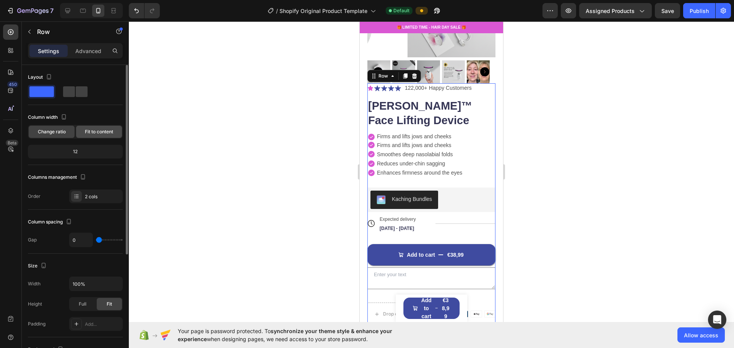
click at [86, 132] on span "Fit to content" at bounding box center [99, 131] width 28 height 7
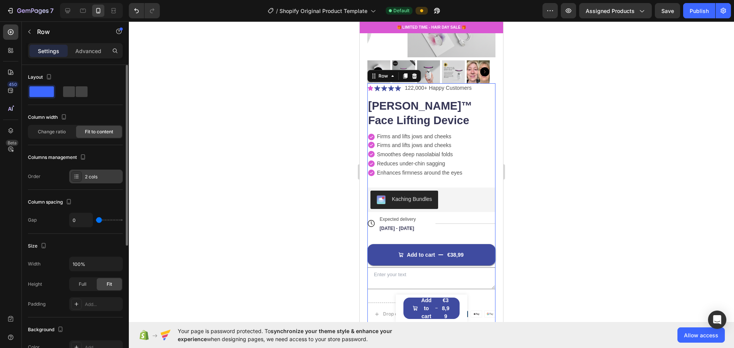
click at [75, 176] on icon at bounding box center [76, 177] width 6 height 6
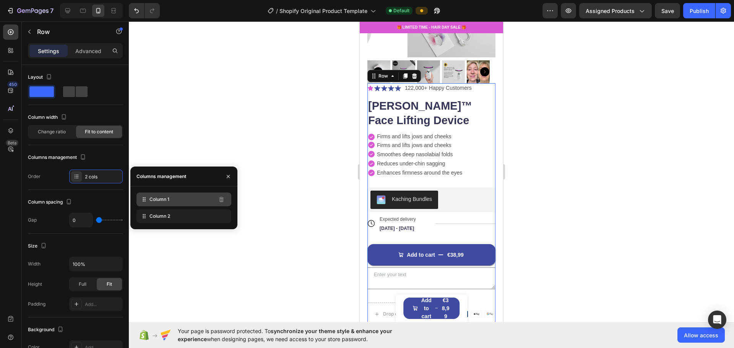
click at [155, 204] on div "Column 1" at bounding box center [183, 200] width 95 height 14
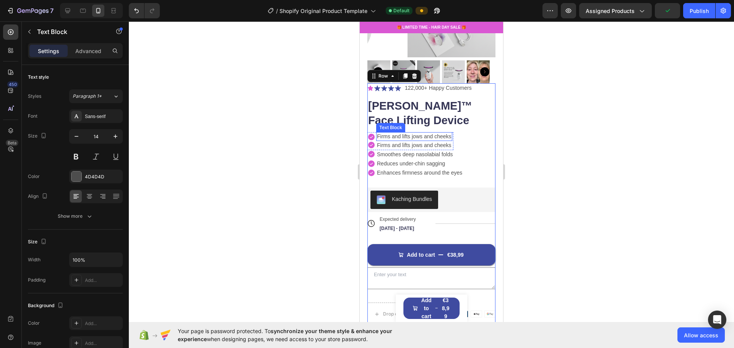
click at [366, 133] on p "Firms and lifts jows and cheeks" at bounding box center [414, 136] width 75 height 7
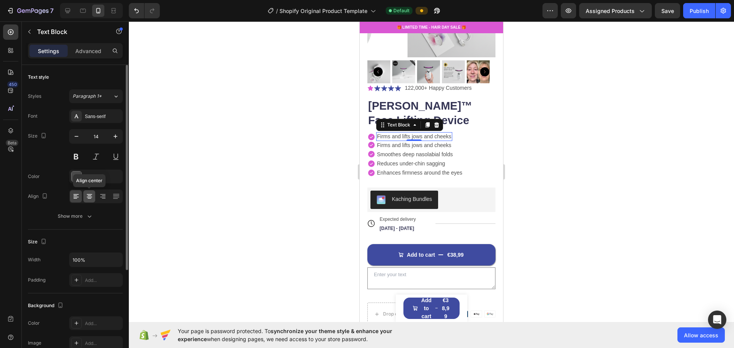
click at [90, 197] on icon at bounding box center [89, 197] width 5 height 1
click at [80, 198] on icon at bounding box center [76, 197] width 8 height 8
click at [104, 193] on icon at bounding box center [103, 197] width 8 height 8
click at [115, 195] on icon at bounding box center [116, 197] width 8 height 8
click at [78, 198] on icon at bounding box center [76, 197] width 8 height 8
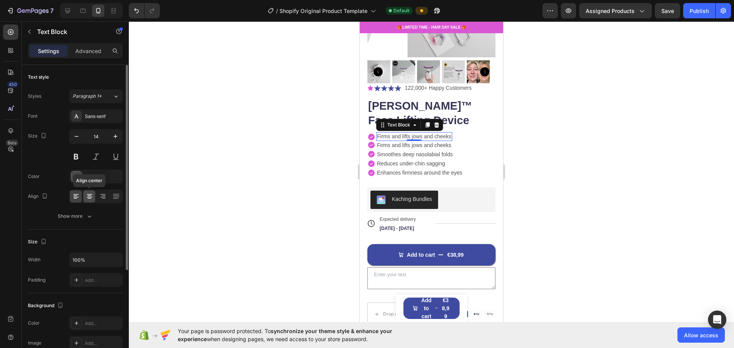
click at [86, 195] on icon at bounding box center [90, 197] width 8 height 8
click at [75, 195] on icon at bounding box center [76, 197] width 8 height 8
click at [80, 216] on div "Show more" at bounding box center [76, 217] width 36 height 8
click at [366, 142] on p "Firms and lifts jows and cheeks" at bounding box center [414, 145] width 75 height 7
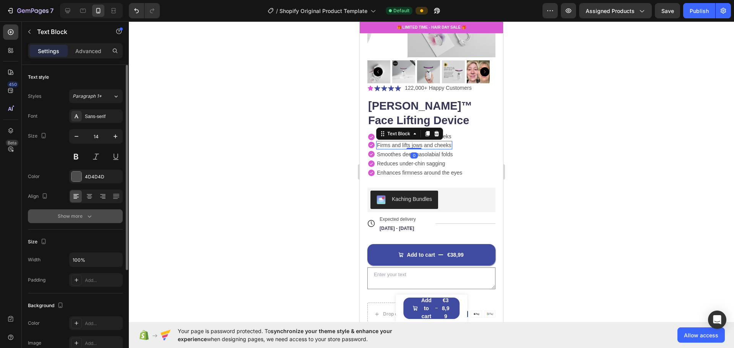
click at [80, 219] on div "Show more" at bounding box center [76, 217] width 36 height 8
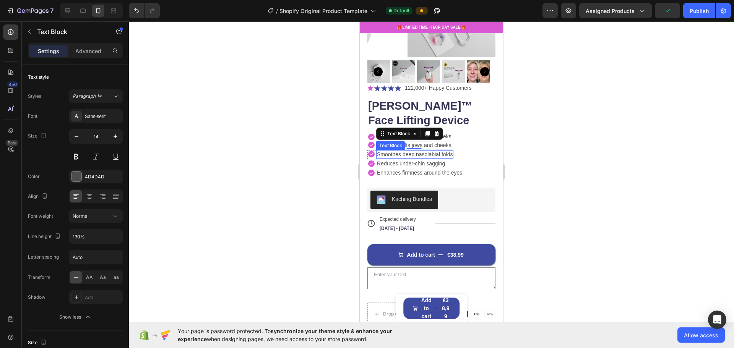
click at [366, 151] on p "Smoothes deep nasolabial folds" at bounding box center [415, 154] width 76 height 7
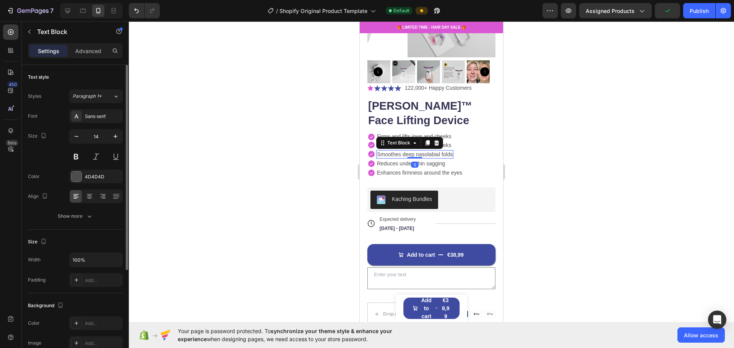
click at [84, 205] on div "Font Sans-serif Size 14 Color 4D4D4D Align Show more" at bounding box center [75, 166] width 95 height 114
click at [84, 211] on button "Show more" at bounding box center [75, 216] width 95 height 14
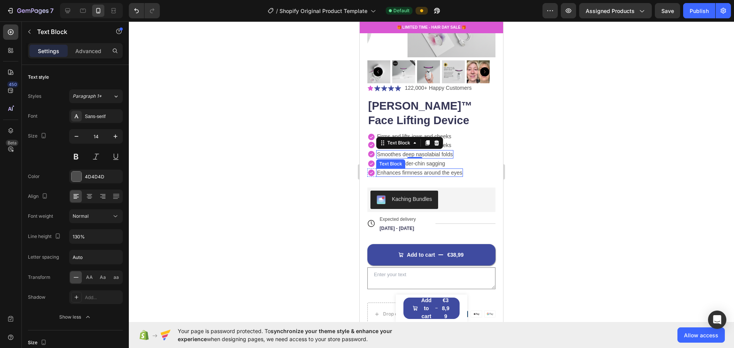
click at [366, 161] on div "Text Block" at bounding box center [391, 164] width 26 height 7
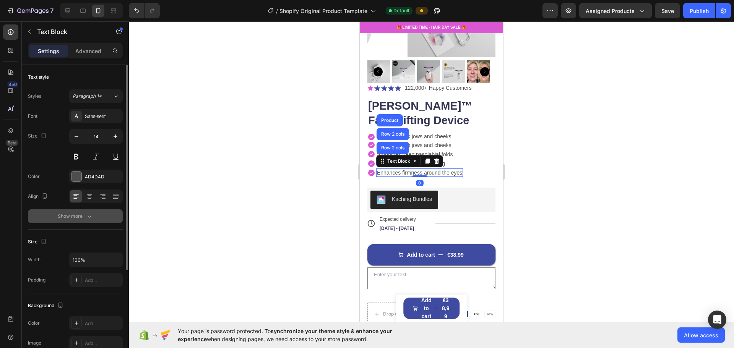
click at [74, 218] on div "Show more" at bounding box center [76, 217] width 36 height 8
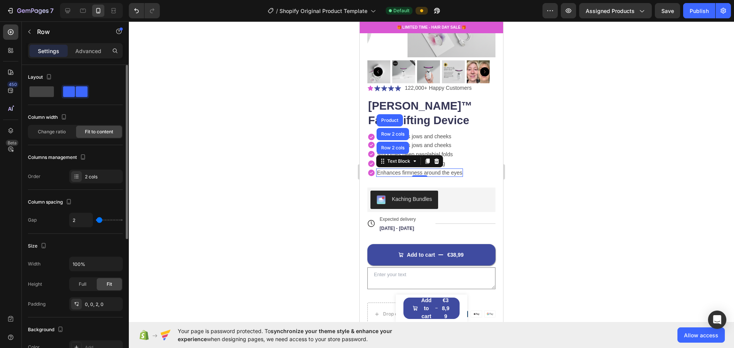
click at [366, 159] on div "Icon Reduces under-chin sagging Text Block Row" at bounding box center [415, 163] width 96 height 9
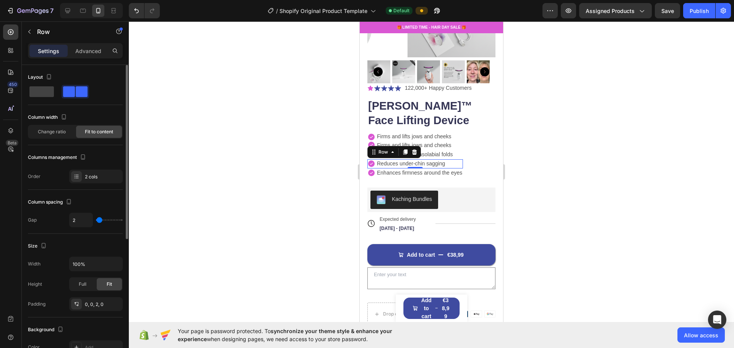
type input "16"
type input "51"
type input "60"
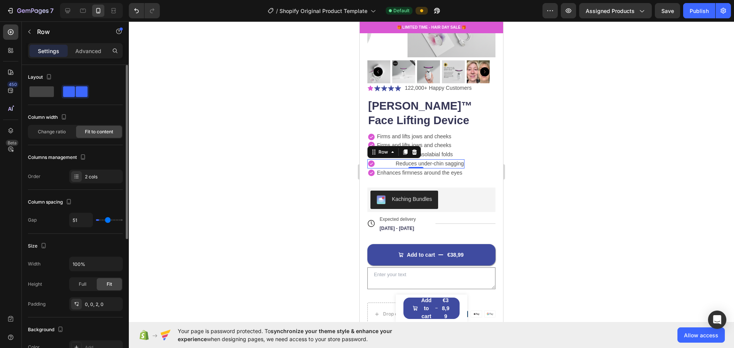
type input "60"
type input "71"
type input "78"
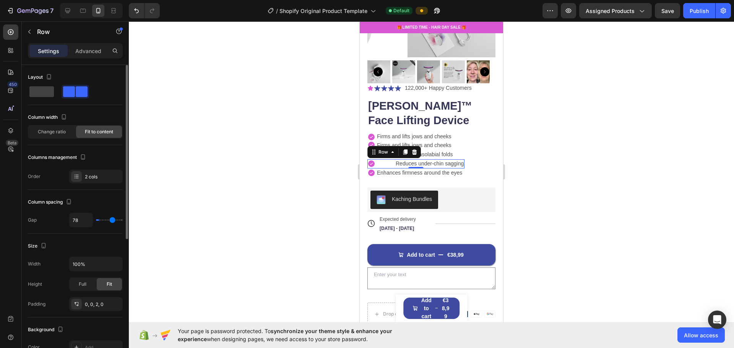
type input "84"
type input "89"
type input "73"
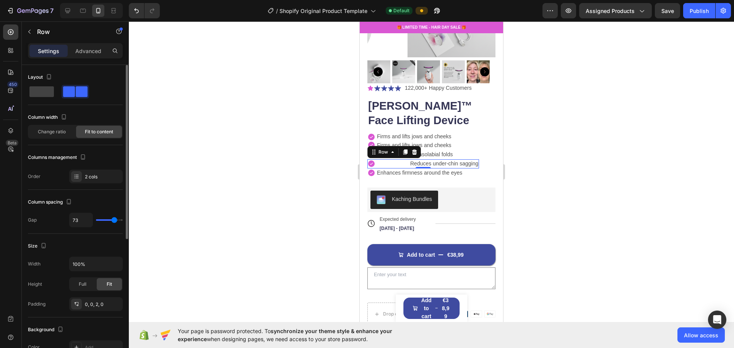
type input "73"
type input "0"
drag, startPoint x: 101, startPoint y: 221, endPoint x: 76, endPoint y: 219, distance: 24.2
type input "0"
click at [96, 219] on input "range" at bounding box center [109, 220] width 27 height 2
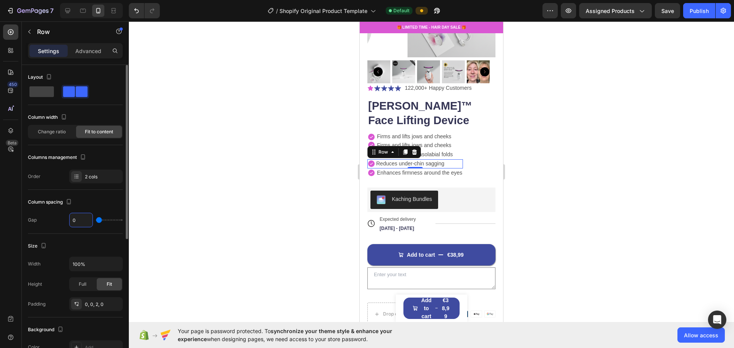
click at [81, 218] on input "0" at bounding box center [81, 220] width 23 height 14
type input "2"
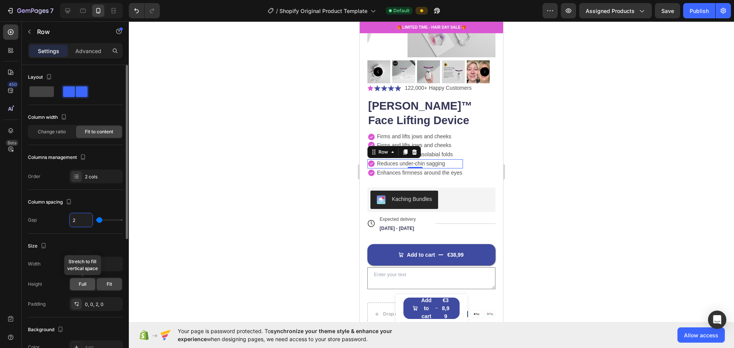
click at [80, 284] on span "Full" at bounding box center [83, 284] width 8 height 7
click at [107, 283] on span "Fit" at bounding box center [109, 284] width 5 height 7
click at [366, 146] on div at bounding box center [431, 184] width 605 height 327
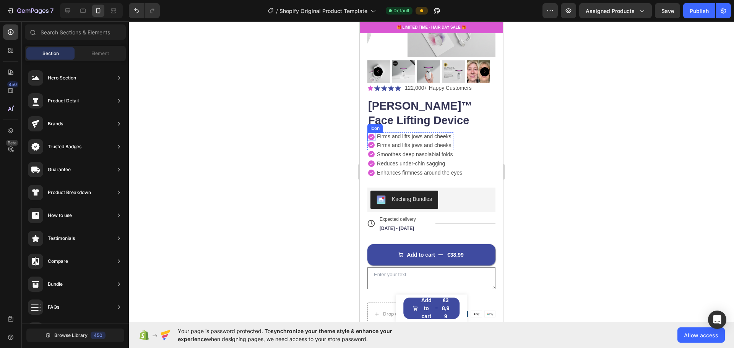
click at [366, 134] on icon at bounding box center [371, 137] width 6 height 6
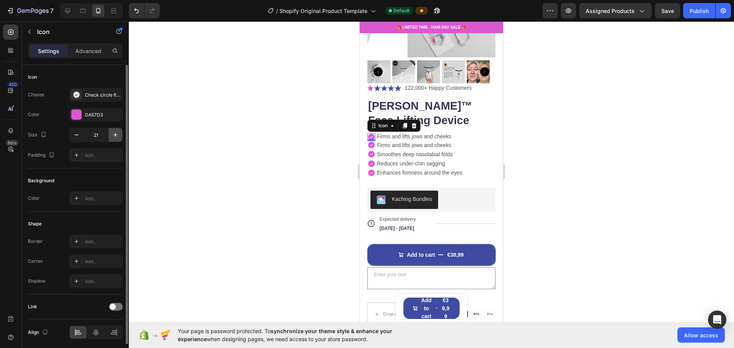
click at [117, 136] on icon "button" at bounding box center [116, 135] width 8 height 8
type input "22"
click at [366, 144] on div "0" at bounding box center [372, 147] width 8 height 6
click at [366, 150] on icon at bounding box center [371, 154] width 8 height 8
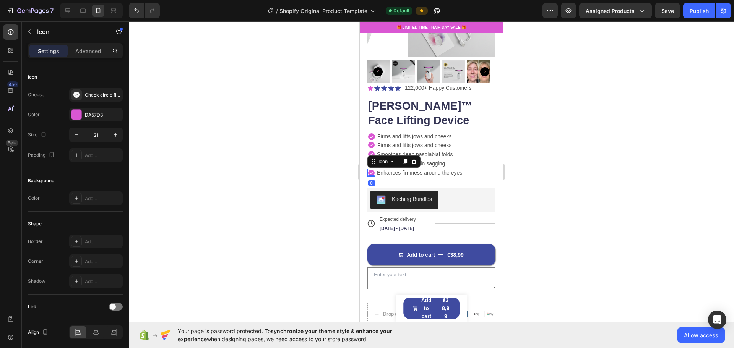
click at [366, 170] on icon at bounding box center [371, 173] width 6 height 6
click at [366, 133] on icon at bounding box center [371, 136] width 7 height 7
click at [366, 141] on icon at bounding box center [371, 145] width 8 height 8
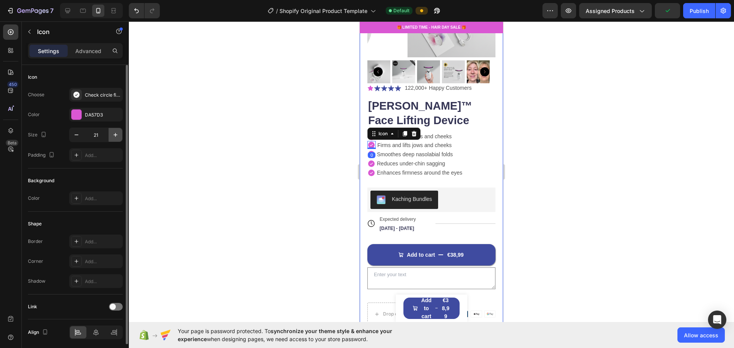
click at [114, 137] on icon "button" at bounding box center [116, 135] width 8 height 8
type input "22"
click at [243, 146] on div at bounding box center [431, 184] width 605 height 327
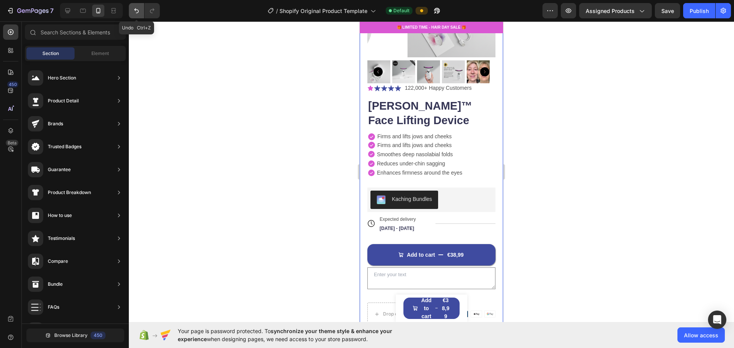
click at [130, 10] on button "Undo/Redo" at bounding box center [136, 10] width 15 height 15
click at [133, 11] on icon "Undo/Redo" at bounding box center [137, 11] width 8 height 8
click at [134, 12] on icon "Undo/Redo" at bounding box center [137, 11] width 8 height 8
click at [135, 13] on icon "Undo/Redo" at bounding box center [137, 11] width 8 height 8
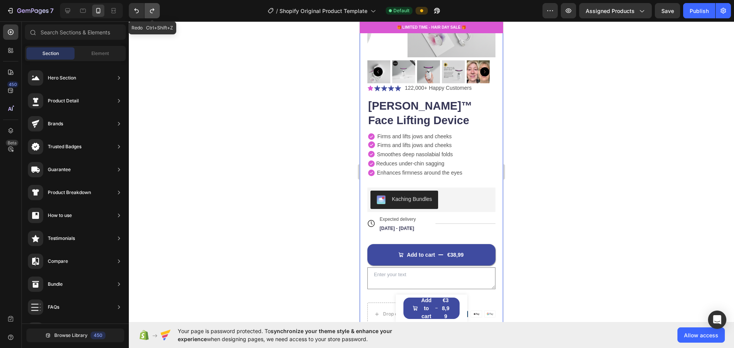
click at [151, 17] on button "Undo/Redo" at bounding box center [152, 10] width 15 height 15
click at [366, 141] on icon at bounding box center [371, 144] width 7 height 7
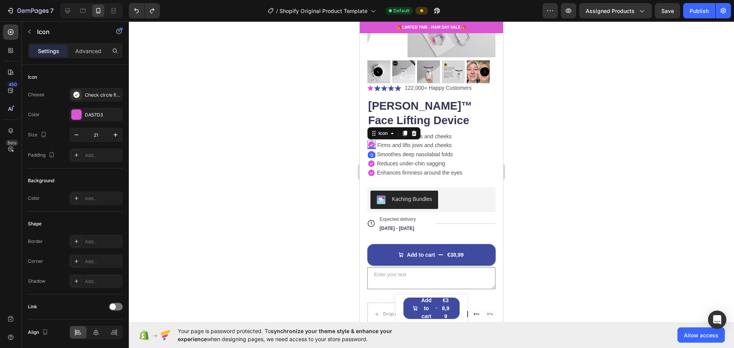
click at [352, 136] on div at bounding box center [431, 184] width 605 height 327
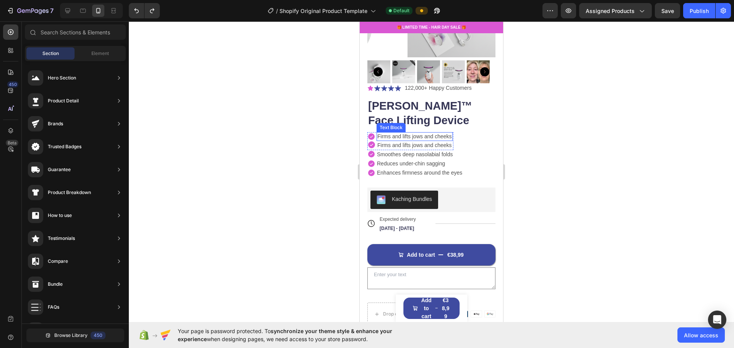
click at [366, 133] on p "Firms and lifts jows and cheeks" at bounding box center [414, 136] width 75 height 7
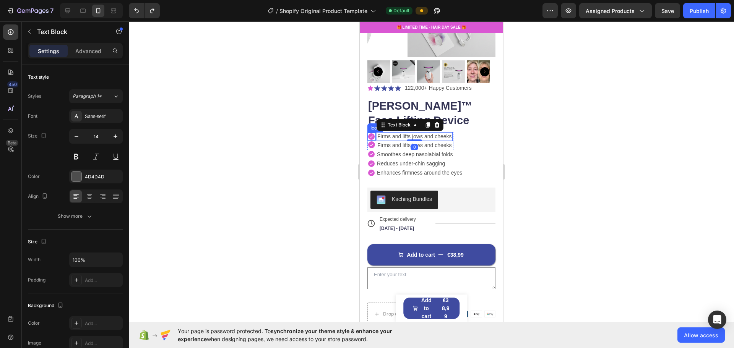
click at [366, 133] on icon at bounding box center [371, 136] width 6 height 6
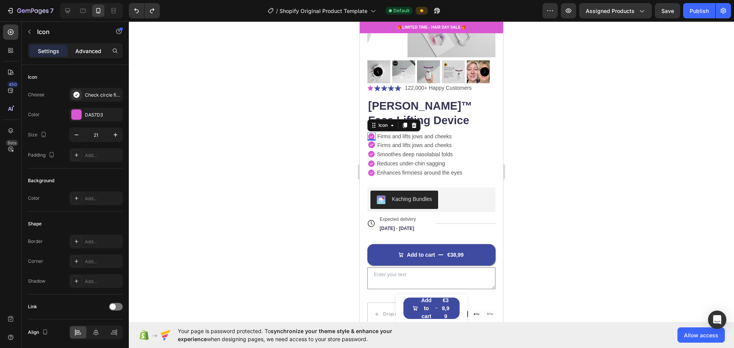
click at [84, 55] on div "Advanced" at bounding box center [88, 51] width 38 height 12
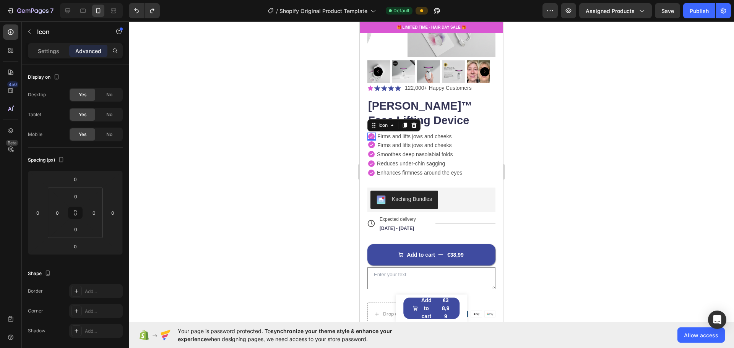
click at [366, 144] on div "0" at bounding box center [372, 147] width 8 height 6
click at [366, 151] on icon at bounding box center [371, 154] width 6 height 6
click at [366, 170] on icon at bounding box center [371, 173] width 6 height 6
click at [366, 141] on icon at bounding box center [371, 144] width 7 height 7
click at [60, 57] on div "Settings Advanced" at bounding box center [75, 50] width 95 height 15
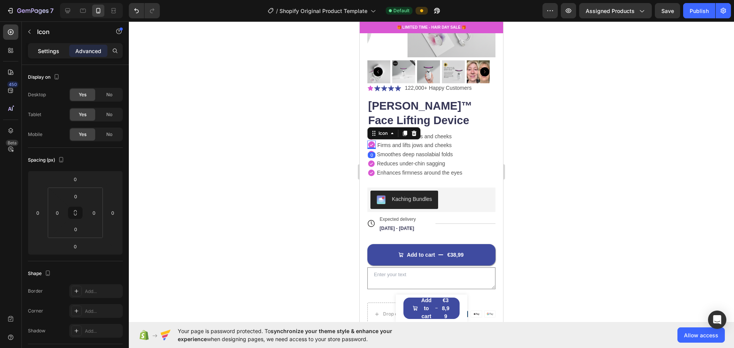
click at [56, 54] on p "Settings" at bounding box center [48, 51] width 21 height 8
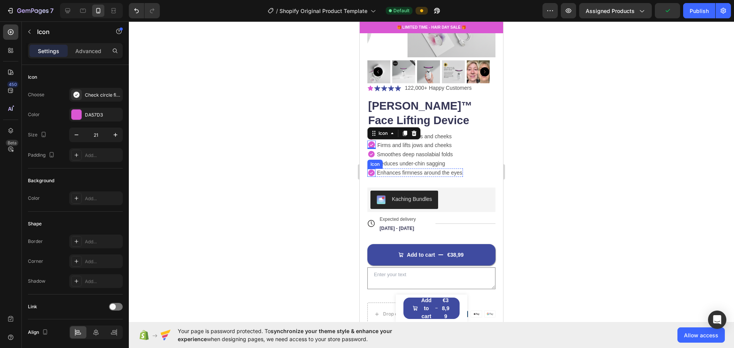
click at [366, 170] on icon at bounding box center [371, 173] width 6 height 6
click at [366, 133] on icon at bounding box center [371, 136] width 6 height 6
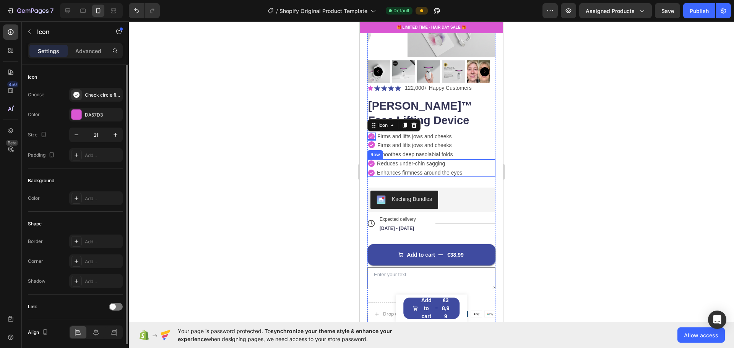
click at [366, 152] on div at bounding box center [431, 184] width 605 height 327
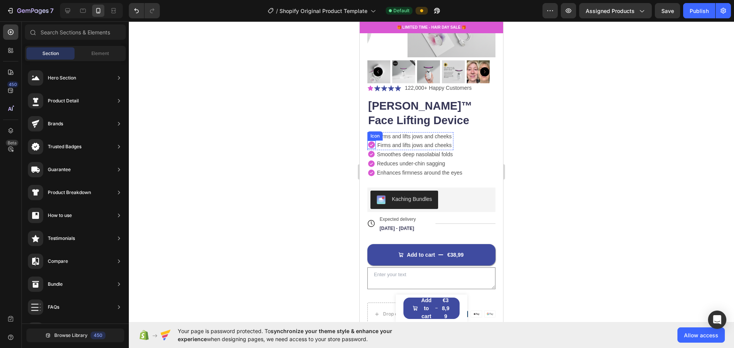
click at [366, 141] on icon at bounding box center [371, 145] width 8 height 8
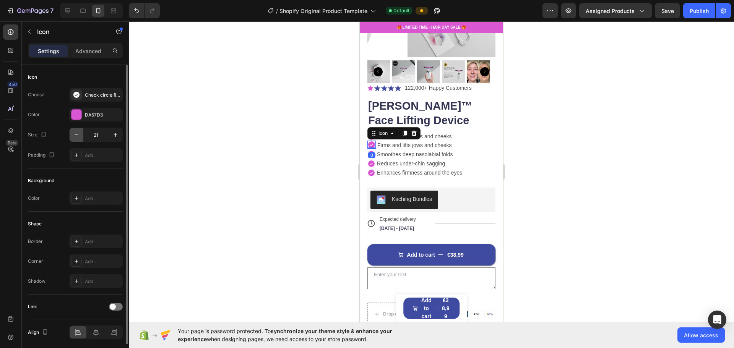
click at [74, 134] on icon "button" at bounding box center [77, 135] width 8 height 8
type input "20"
click at [366, 149] on div at bounding box center [431, 184] width 605 height 327
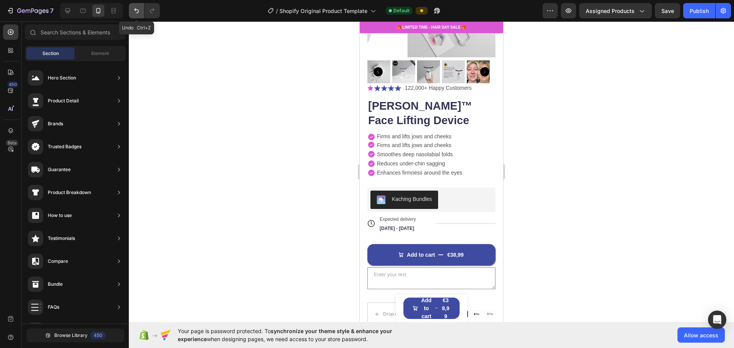
click at [138, 9] on icon "Undo/Redo" at bounding box center [137, 11] width 8 height 8
click at [366, 133] on p "Firms and lifts jows and cheeks" at bounding box center [414, 136] width 75 height 7
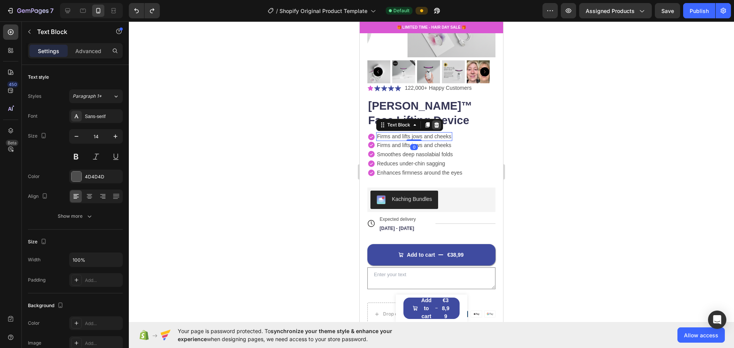
click at [366, 122] on icon at bounding box center [437, 125] width 6 height 6
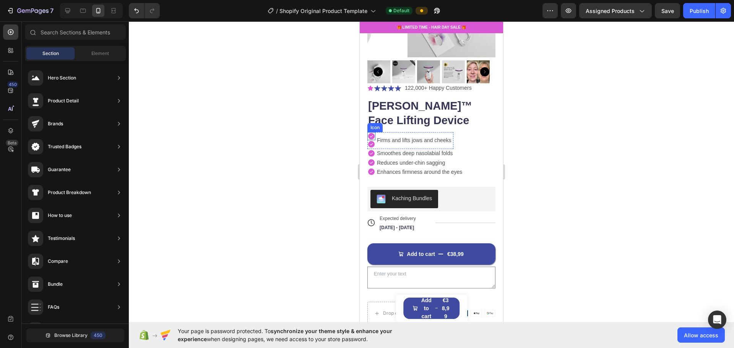
click at [366, 133] on icon at bounding box center [371, 136] width 6 height 6
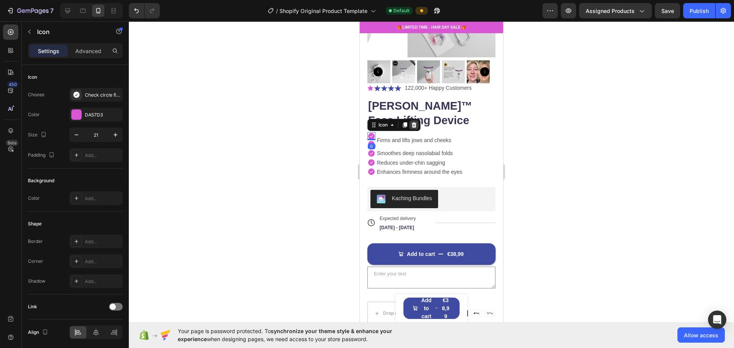
click at [366, 122] on icon at bounding box center [414, 124] width 5 height 5
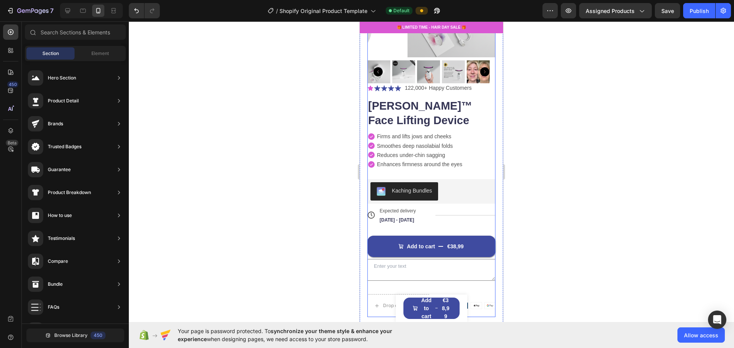
click at [366, 132] on div "Icon Firms and lifts jows and cheeks Text Block Row Icon Smoothes deep nasolabi…" at bounding box center [431, 141] width 128 height 18
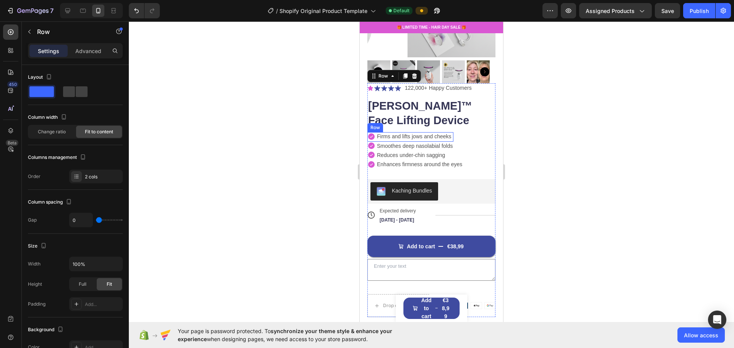
click at [366, 135] on div "Icon Firms and lifts jows and cheeks Text Block Row" at bounding box center [410, 136] width 86 height 9
click at [366, 133] on div "Icon Firms and lifts jows and cheeks Text Block Row Icon Smoothes deep nasolabi…" at bounding box center [431, 141] width 128 height 18
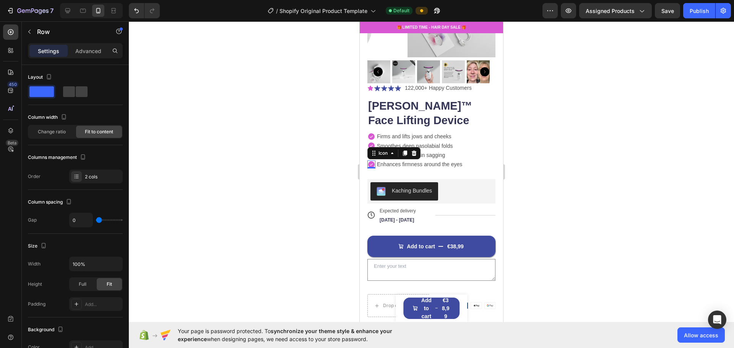
click at [366, 161] on icon at bounding box center [371, 164] width 6 height 6
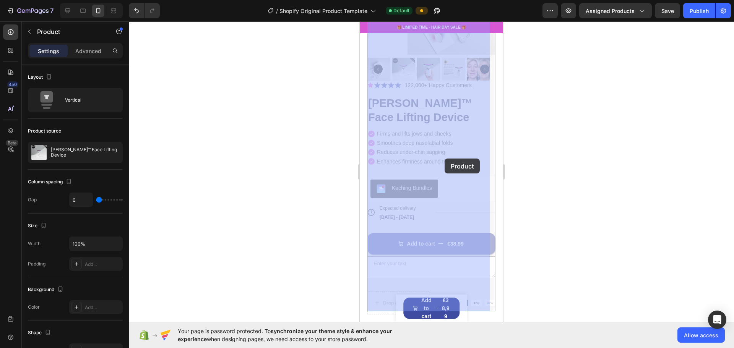
drag, startPoint x: 479, startPoint y: 166, endPoint x: 445, endPoint y: 159, distance: 35.5
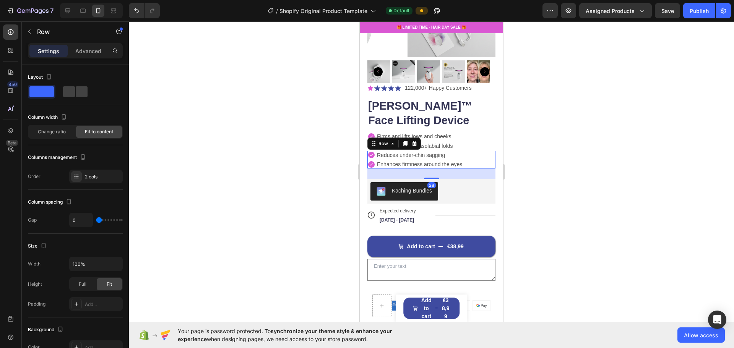
click at [366, 154] on div "Icon Reduces under-chin sagging Text Block Row Icon Enhances firmness around th…" at bounding box center [431, 160] width 128 height 18
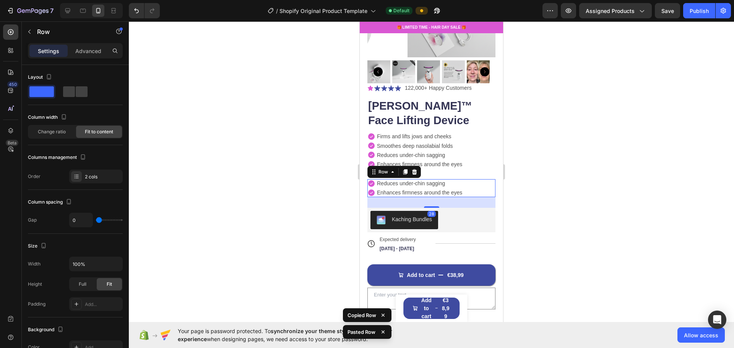
click at [366, 157] on div at bounding box center [431, 184] width 605 height 327
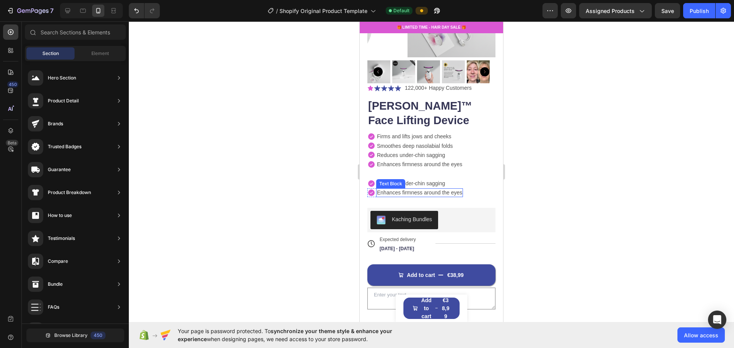
click at [366, 189] on p "Enhances firmness around the eyes" at bounding box center [419, 192] width 85 height 7
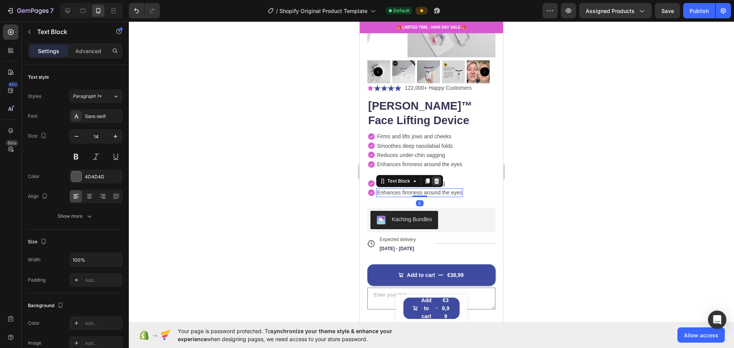
click at [366, 177] on div at bounding box center [436, 181] width 9 height 9
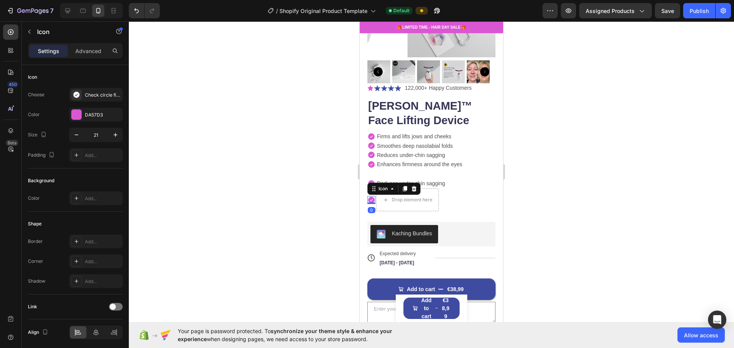
click at [366, 197] on icon at bounding box center [371, 200] width 6 height 6
click at [366, 186] on icon at bounding box center [414, 189] width 6 height 6
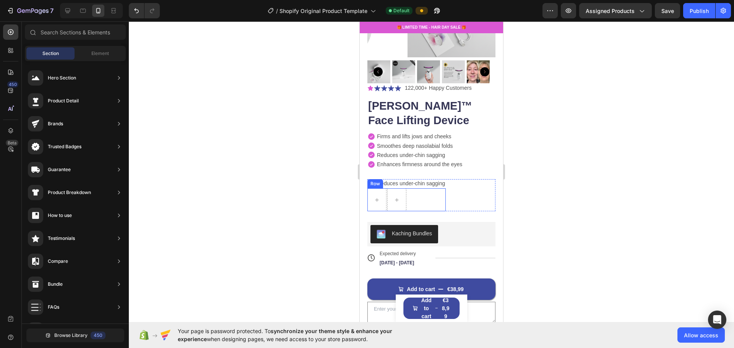
click at [366, 195] on div "Row" at bounding box center [406, 199] width 78 height 23
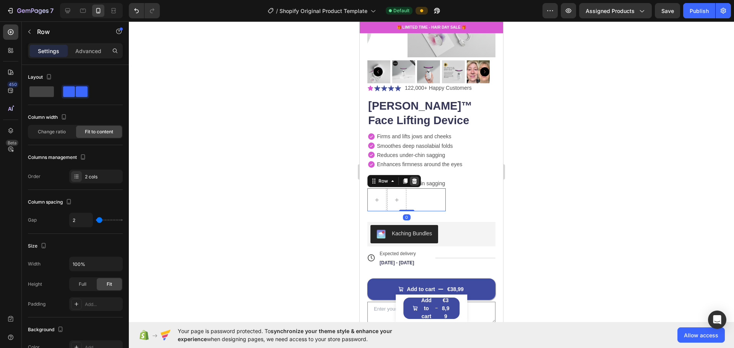
click at [366, 179] on icon at bounding box center [414, 181] width 5 height 5
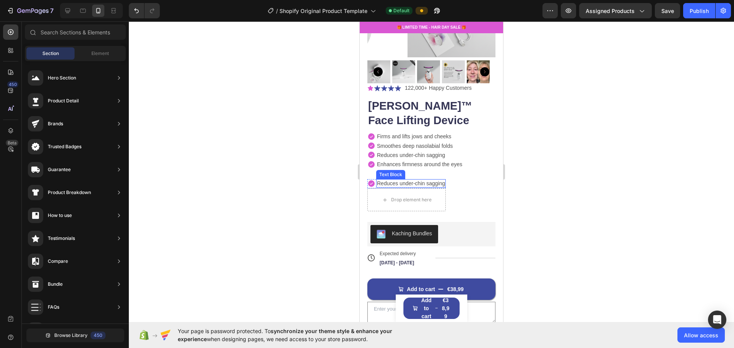
click at [366, 180] on p "Reduces under-chin sagging" at bounding box center [411, 183] width 68 height 7
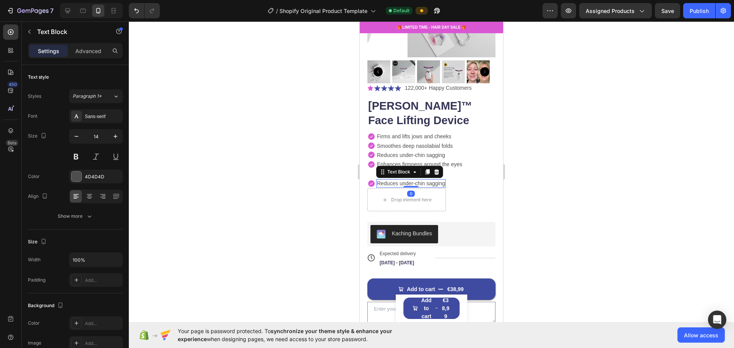
click at [366, 164] on div "Icon Icon Icon Icon Icon Icon List 122,000+ Happy Customers Text Block Row Elea…" at bounding box center [431, 221] width 128 height 277
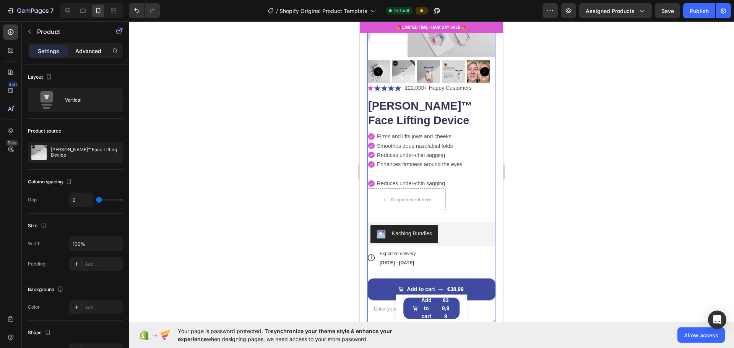
click at [74, 53] on div "Advanced" at bounding box center [88, 51] width 38 height 12
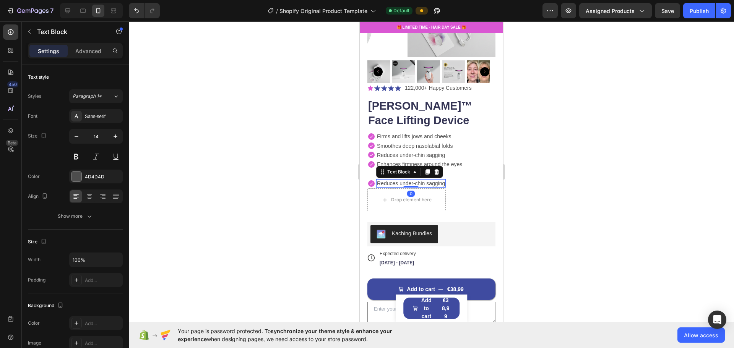
click at [366, 180] on p "Reduces under-chin sagging" at bounding box center [411, 183] width 68 height 7
click at [85, 47] on p "Advanced" at bounding box center [88, 51] width 26 height 8
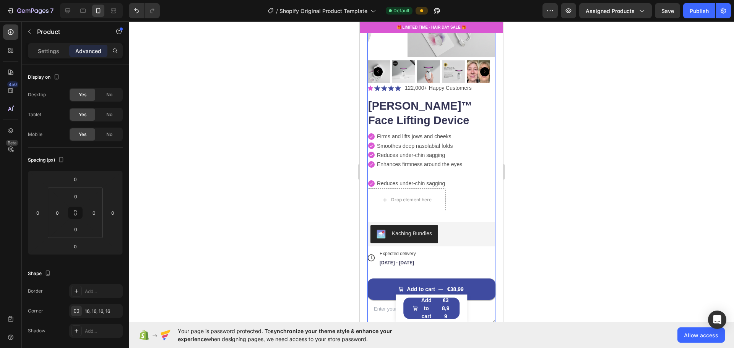
click at [366, 164] on div "Icon Icon Icon Icon Icon Icon List 122,000+ Happy Customers Text Block Row Elea…" at bounding box center [431, 221] width 128 height 277
drag, startPoint x: 413, startPoint y: 175, endPoint x: 411, endPoint y: 166, distance: 8.9
type input "32"
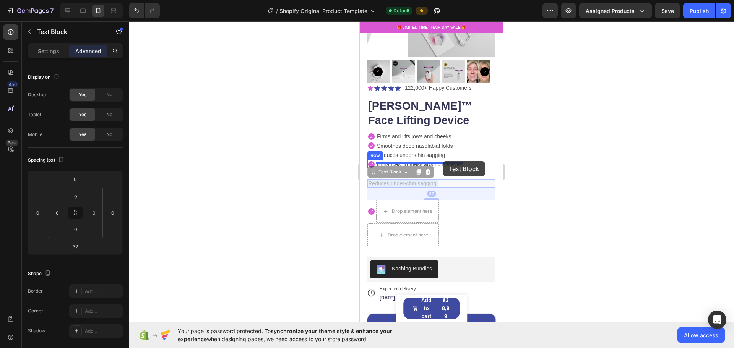
drag, startPoint x: 445, startPoint y: 177, endPoint x: 443, endPoint y: 161, distance: 15.5
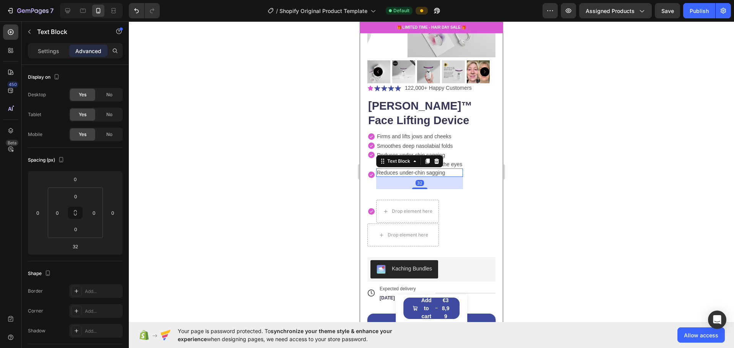
click at [366, 167] on div at bounding box center [431, 184] width 605 height 327
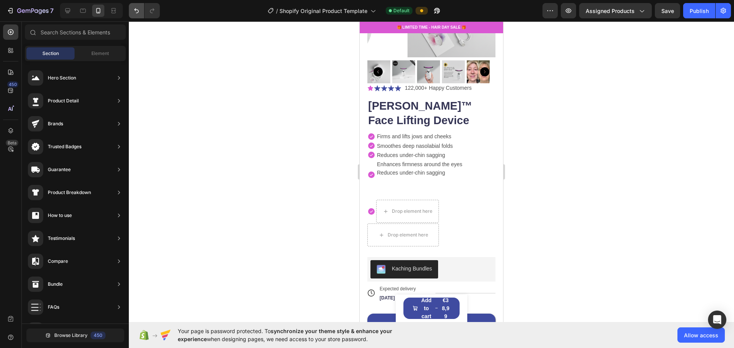
click at [133, 10] on icon "Undo/Redo" at bounding box center [137, 11] width 8 height 8
click at [134, 11] on icon "Undo/Redo" at bounding box center [137, 11] width 8 height 8
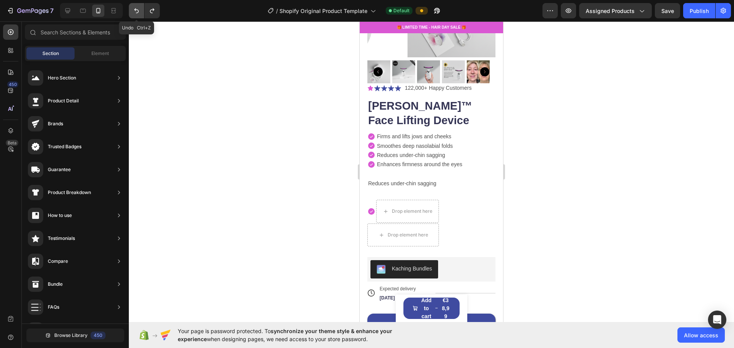
click at [134, 11] on icon "Undo/Redo" at bounding box center [137, 11] width 8 height 8
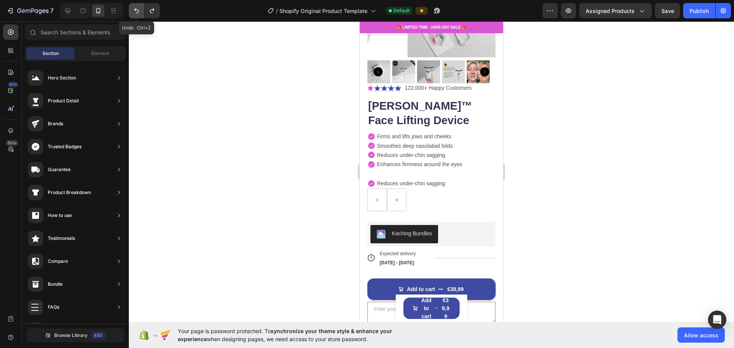
click at [134, 11] on icon "Undo/Redo" at bounding box center [137, 11] width 8 height 8
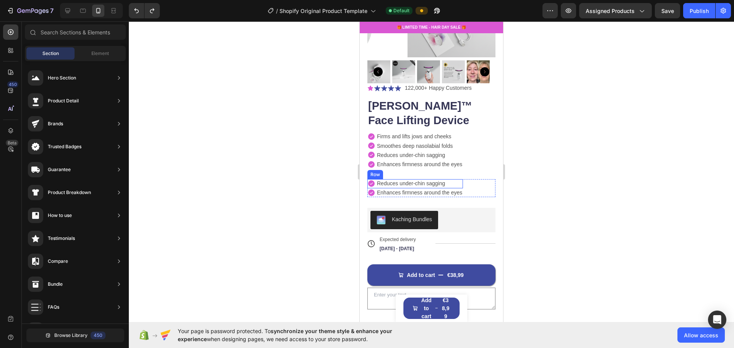
click at [366, 182] on div "Icon Reduces under-chin sagging Text Block Row" at bounding box center [415, 183] width 96 height 9
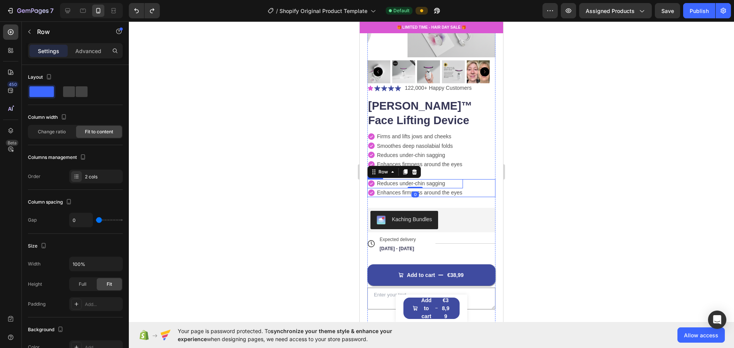
click at [366, 184] on div "Icon Reduces under-chin sagging Text Block Row 0 Icon Enhances firmness around …" at bounding box center [431, 188] width 128 height 18
click at [366, 169] on icon at bounding box center [414, 171] width 5 height 5
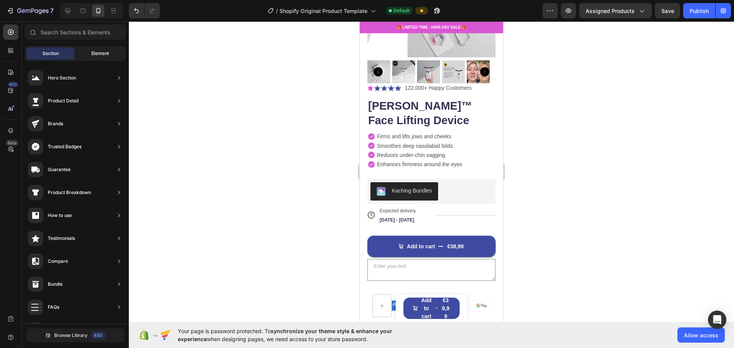
click at [82, 51] on div "Element" at bounding box center [100, 53] width 48 height 12
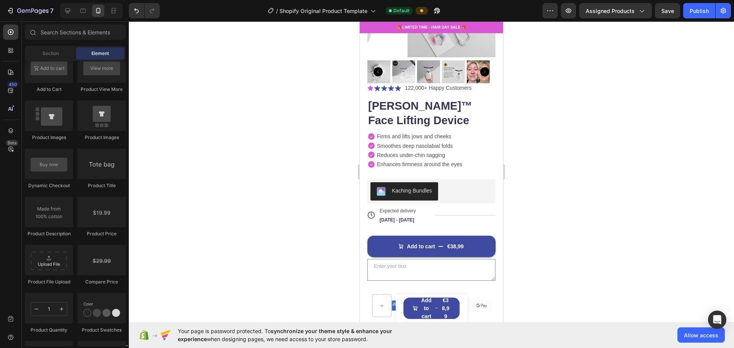
scroll to position [1273, 0]
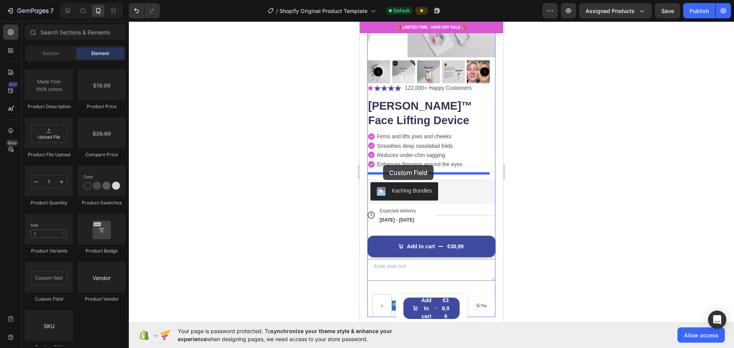
drag, startPoint x: 407, startPoint y: 293, endPoint x: 383, endPoint y: 165, distance: 130.3
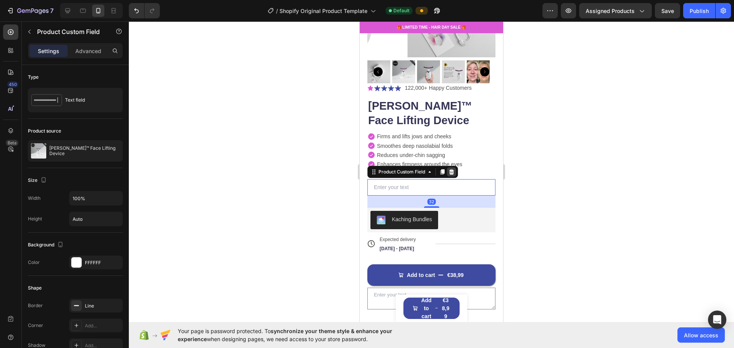
click at [366, 169] on icon at bounding box center [451, 171] width 5 height 5
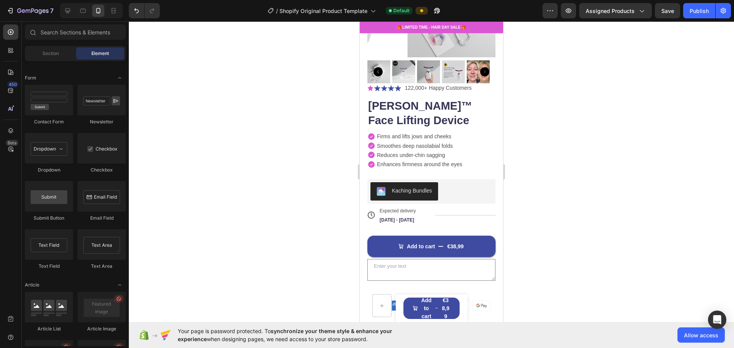
scroll to position [1910, 0]
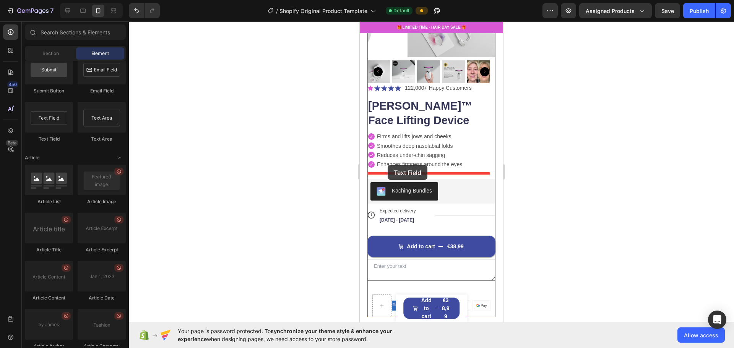
drag, startPoint x: 403, startPoint y: 142, endPoint x: 388, endPoint y: 165, distance: 27.6
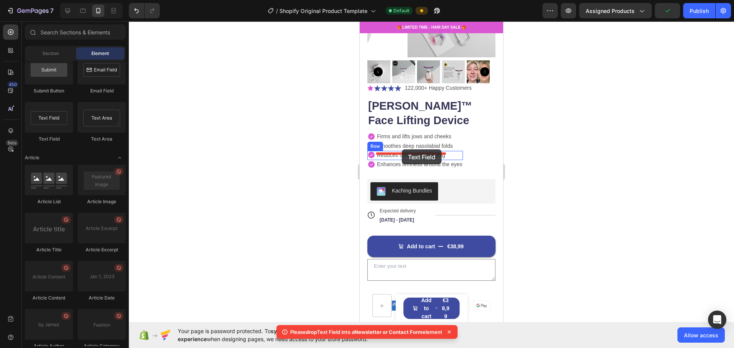
drag, startPoint x: 410, startPoint y: 148, endPoint x: 402, endPoint y: 149, distance: 8.6
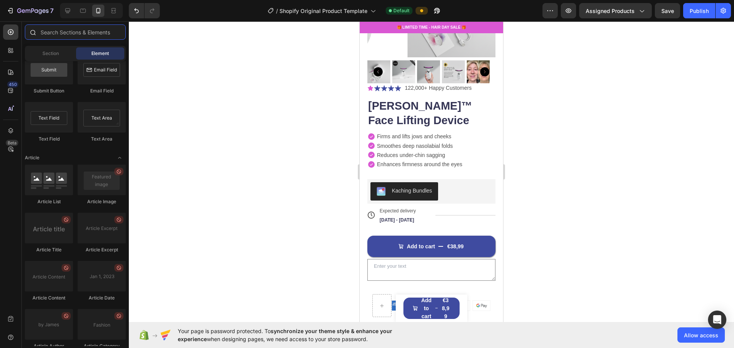
click at [84, 32] on input "text" at bounding box center [75, 31] width 101 height 15
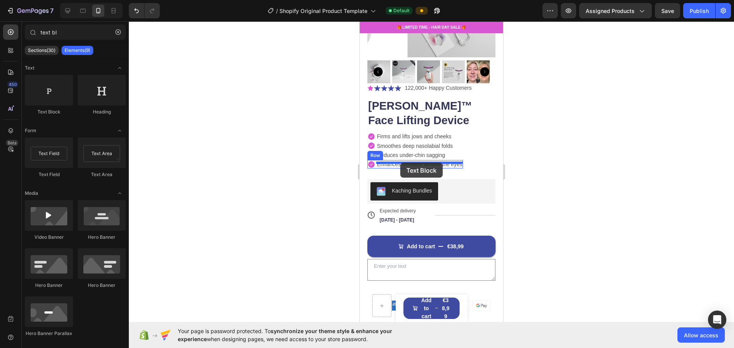
drag, startPoint x: 401, startPoint y: 109, endPoint x: 400, endPoint y: 163, distance: 54.3
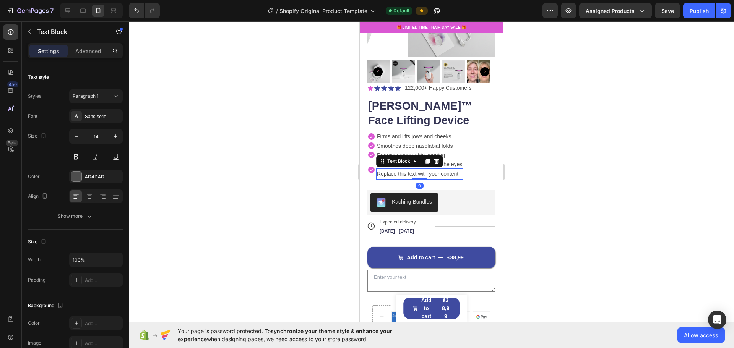
click at [366, 159] on div at bounding box center [431, 184] width 605 height 327
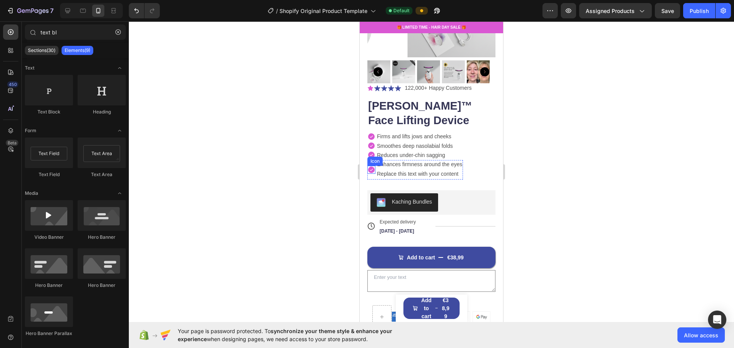
click at [366, 167] on icon at bounding box center [371, 170] width 6 height 6
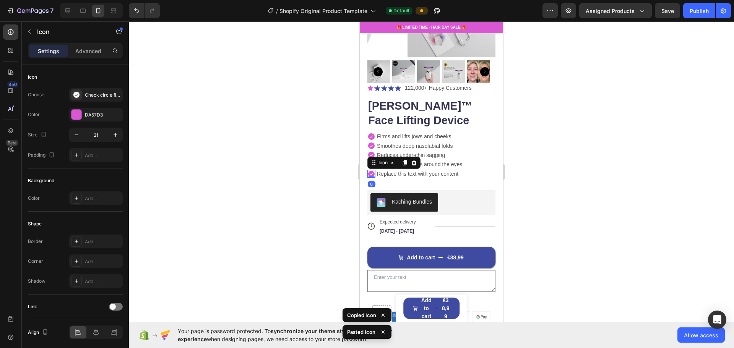
click at [366, 150] on div at bounding box center [431, 184] width 605 height 327
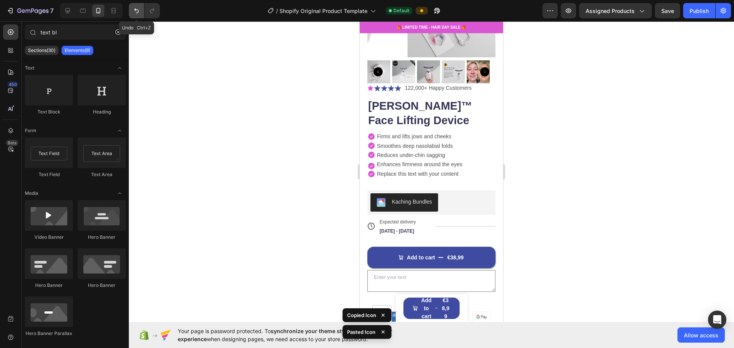
click at [138, 15] on button "Undo/Redo" at bounding box center [136, 10] width 15 height 15
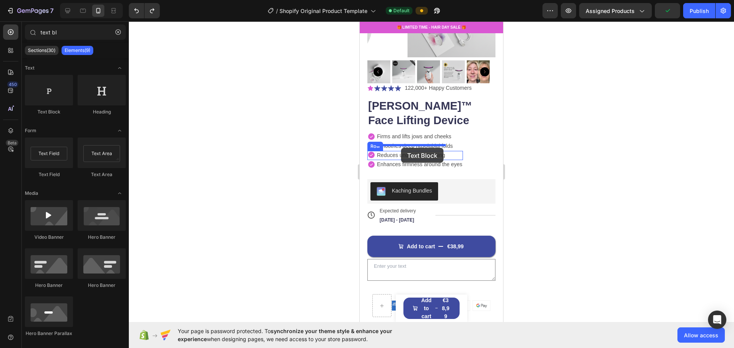
drag, startPoint x: 416, startPoint y: 115, endPoint x: 401, endPoint y: 148, distance: 36.6
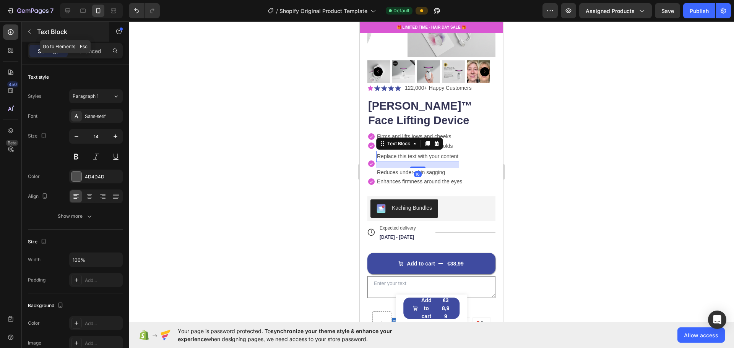
click at [73, 29] on p "Text Block" at bounding box center [69, 31] width 65 height 9
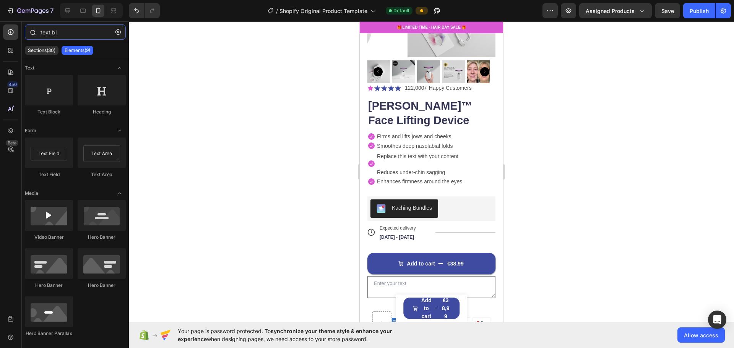
click at [80, 31] on input "text bl" at bounding box center [75, 31] width 101 height 15
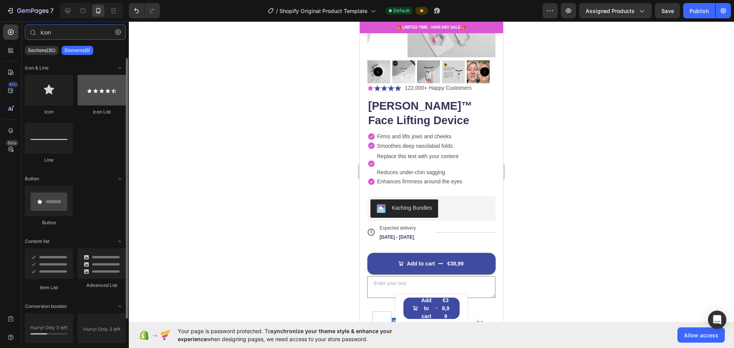
type input "icon"
click at [93, 83] on div at bounding box center [102, 90] width 48 height 31
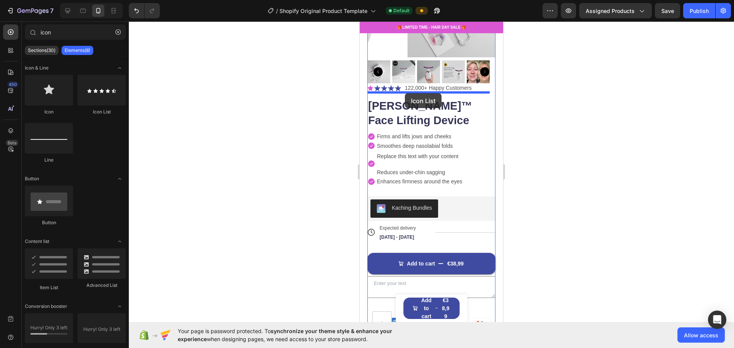
drag, startPoint x: 456, startPoint y: 111, endPoint x: 405, endPoint y: 93, distance: 53.9
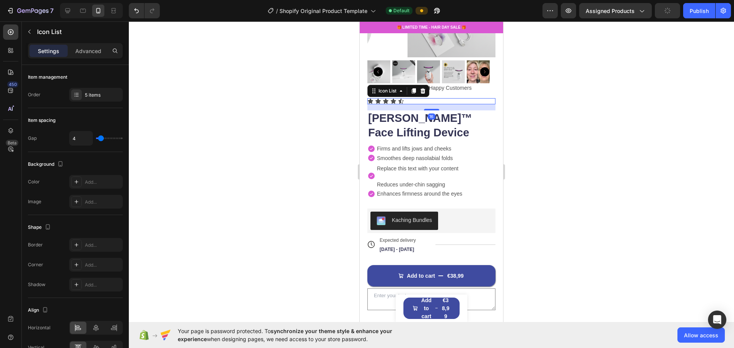
click at [207, 115] on div at bounding box center [431, 184] width 605 height 327
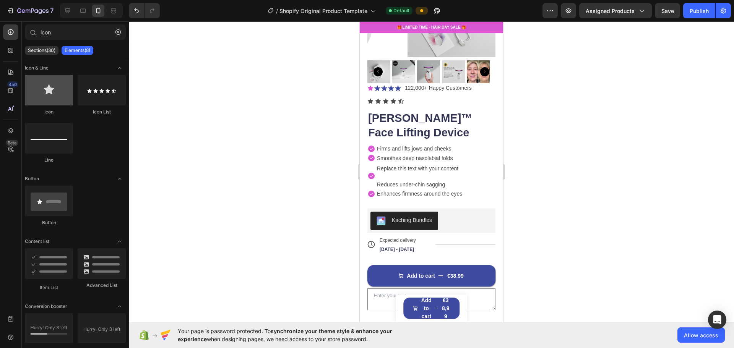
click at [39, 94] on div at bounding box center [49, 90] width 48 height 31
drag, startPoint x: 413, startPoint y: 119, endPoint x: 375, endPoint y: 175, distance: 68.2
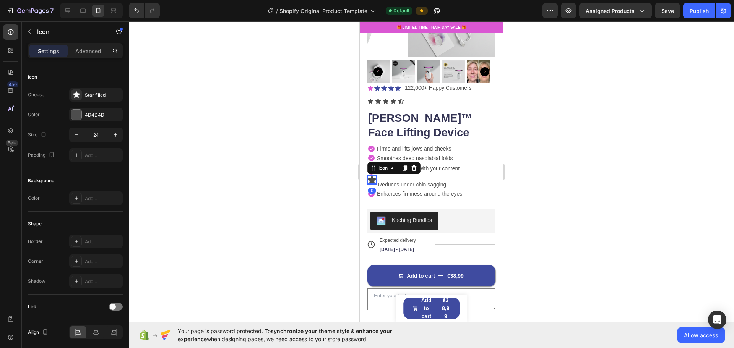
click at [366, 148] on div at bounding box center [431, 184] width 605 height 327
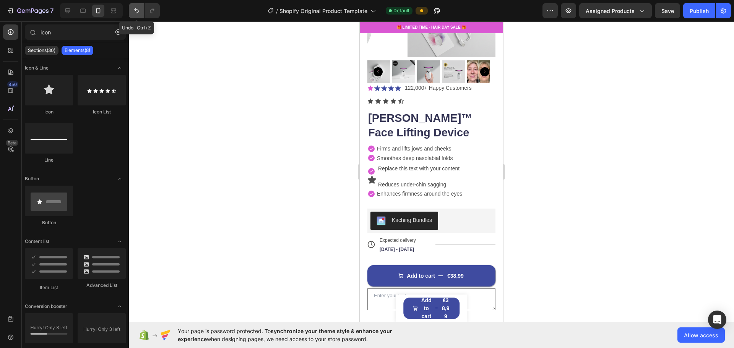
click at [133, 10] on icon "Undo/Redo" at bounding box center [137, 11] width 8 height 8
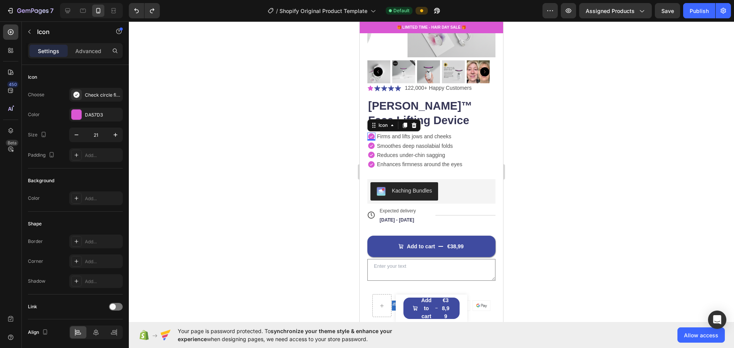
click at [366, 133] on icon at bounding box center [371, 136] width 6 height 6
click at [78, 136] on icon "button" at bounding box center [77, 135] width 8 height 8
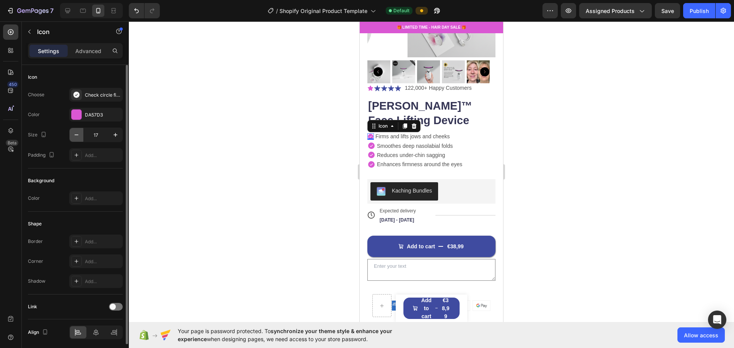
click at [78, 136] on icon "button" at bounding box center [77, 135] width 8 height 8
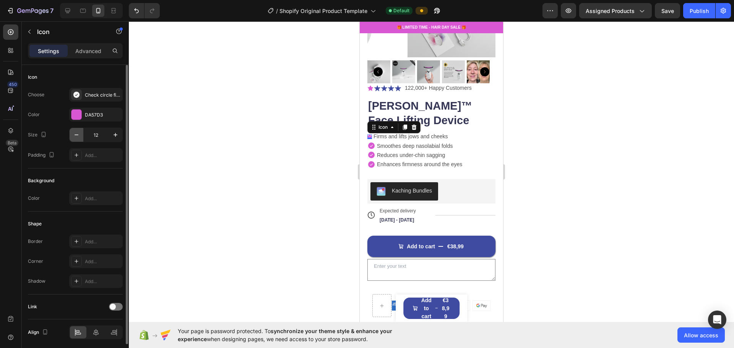
click at [78, 136] on icon "button" at bounding box center [77, 135] width 8 height 8
click at [114, 133] on icon "button" at bounding box center [116, 135] width 8 height 8
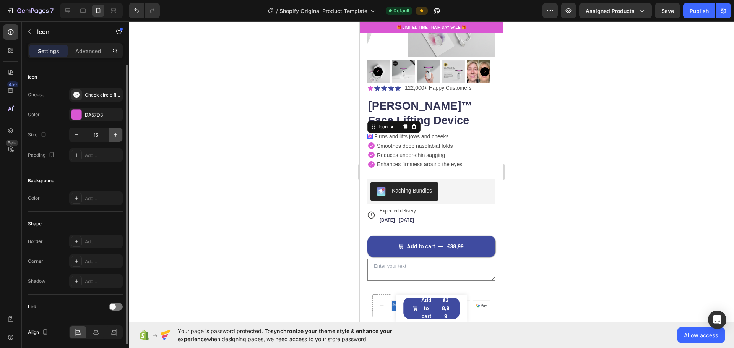
click at [114, 133] on icon "button" at bounding box center [116, 135] width 8 height 8
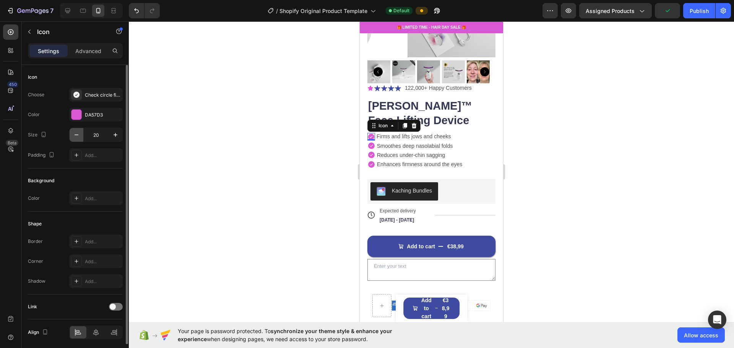
click at [79, 136] on icon "button" at bounding box center [77, 135] width 8 height 8
type input "18"
click at [366, 149] on div at bounding box center [431, 184] width 605 height 327
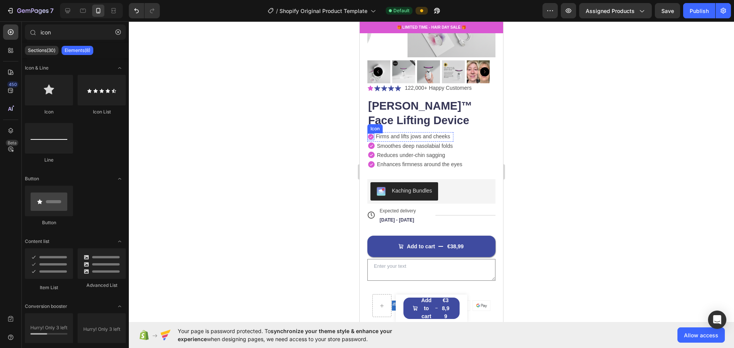
click at [366, 134] on icon at bounding box center [371, 137] width 6 height 6
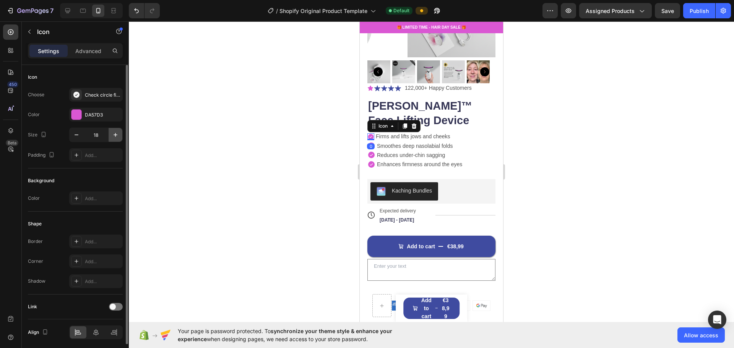
click at [115, 130] on button "button" at bounding box center [116, 135] width 14 height 14
type input "19"
drag, startPoint x: 373, startPoint y: 160, endPoint x: 705, endPoint y: 182, distance: 333.3
click at [366, 161] on icon at bounding box center [371, 164] width 6 height 6
click at [78, 138] on icon "button" at bounding box center [77, 135] width 8 height 8
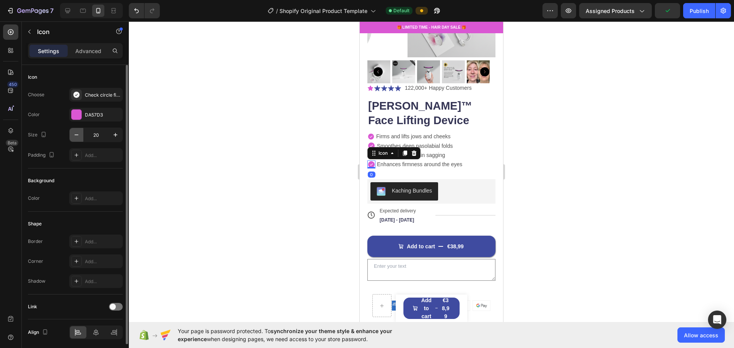
click at [78, 138] on icon "button" at bounding box center [77, 135] width 8 height 8
type input "19"
click at [366, 143] on icon at bounding box center [371, 146] width 6 height 6
click at [80, 140] on button "button" at bounding box center [77, 135] width 14 height 14
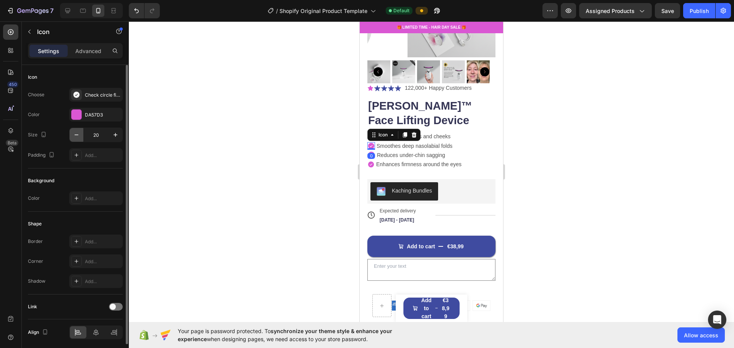
type input "19"
click at [366, 153] on div "0" at bounding box center [371, 156] width 8 height 6
click at [366, 161] on icon at bounding box center [371, 164] width 6 height 6
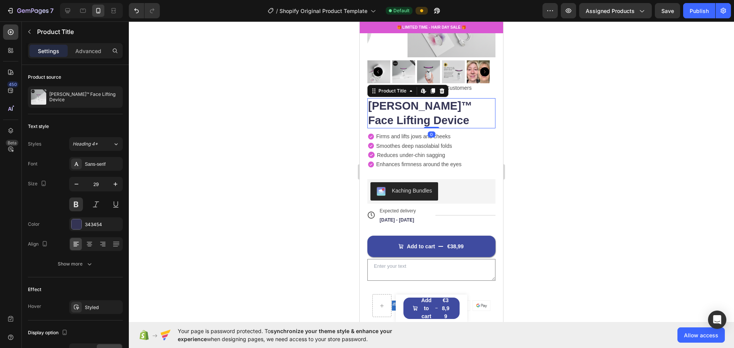
click at [366, 122] on div "Eleanora™ Face Lifting Device Product Title Edit content in Shopify 0" at bounding box center [431, 113] width 128 height 30
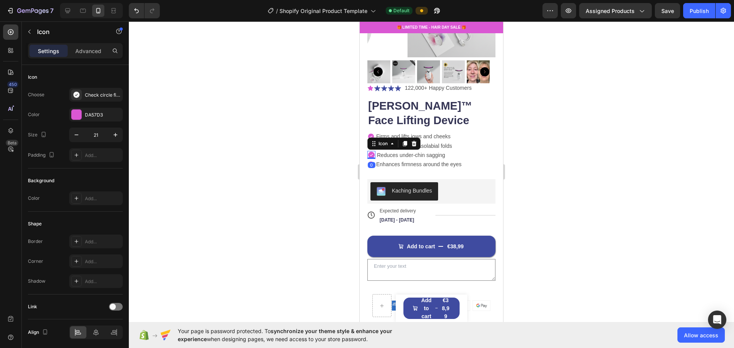
click at [366, 152] on icon at bounding box center [371, 155] width 6 height 6
click at [81, 136] on button "button" at bounding box center [77, 135] width 14 height 14
click at [80, 135] on icon "button" at bounding box center [77, 135] width 8 height 8
click at [118, 134] on icon "button" at bounding box center [116, 135] width 8 height 8
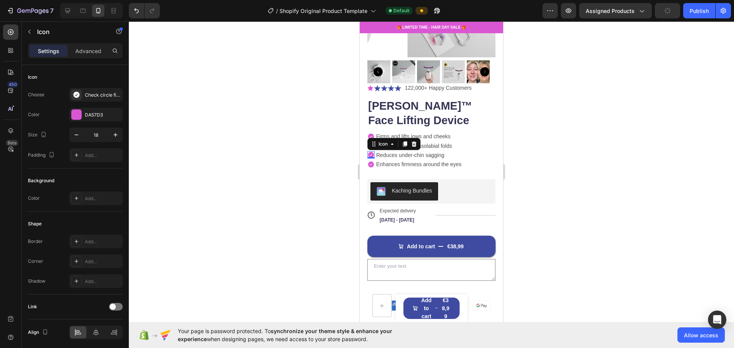
type input "19"
click at [366, 128] on div at bounding box center [431, 184] width 605 height 327
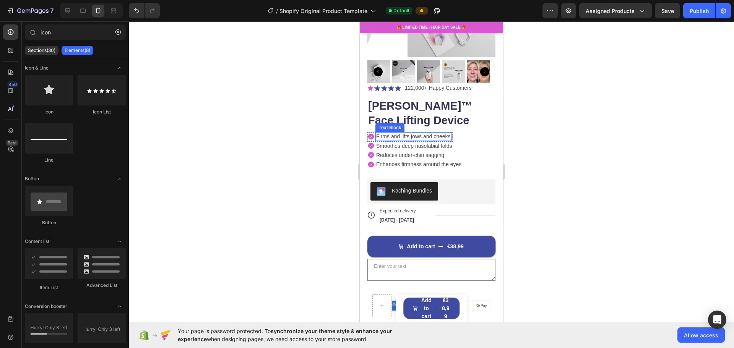
click at [366, 133] on p "Firms and lifts jows and cheeks" at bounding box center [413, 136] width 75 height 7
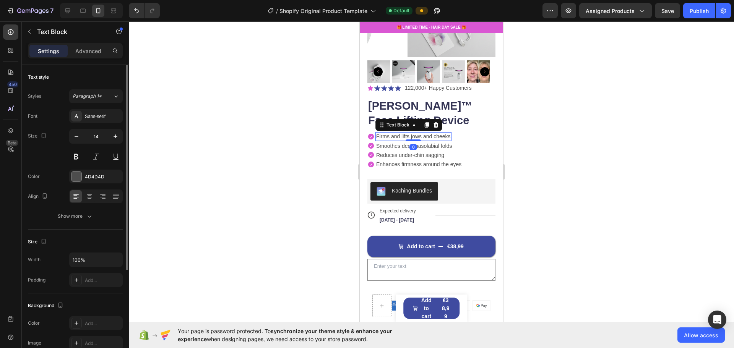
click at [77, 224] on div "Text style Styles Paragraph 1* Font Sans-serif Size 14 Color 4D4D4D Align Show …" at bounding box center [75, 147] width 95 height 165
click at [76, 217] on div "Show more" at bounding box center [76, 217] width 36 height 8
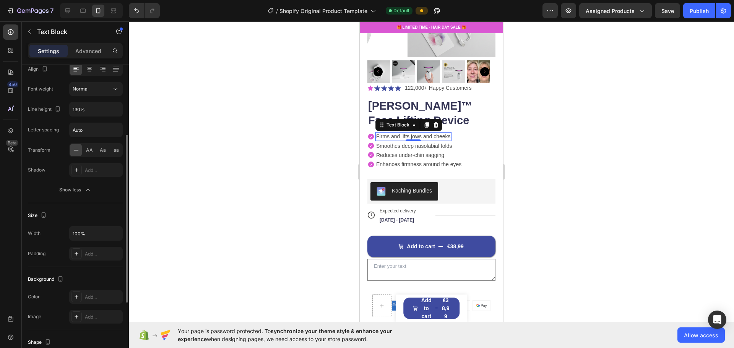
scroll to position [0, 0]
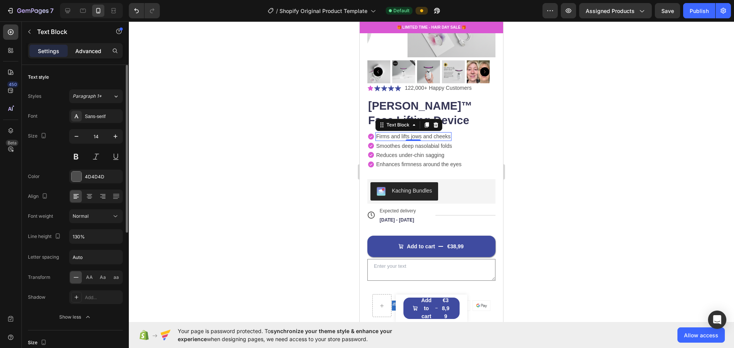
click at [83, 55] on div "Advanced" at bounding box center [88, 51] width 38 height 12
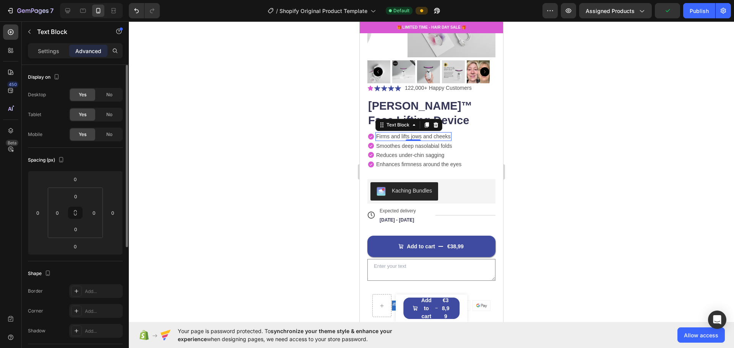
click at [48, 49] on p "Settings" at bounding box center [48, 51] width 21 height 8
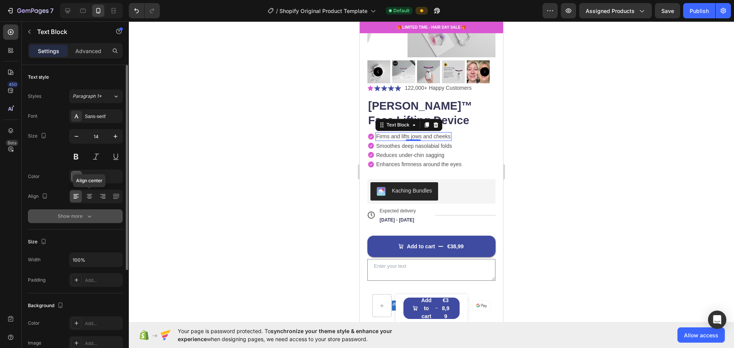
click at [91, 216] on icon "button" at bounding box center [90, 217] width 8 height 8
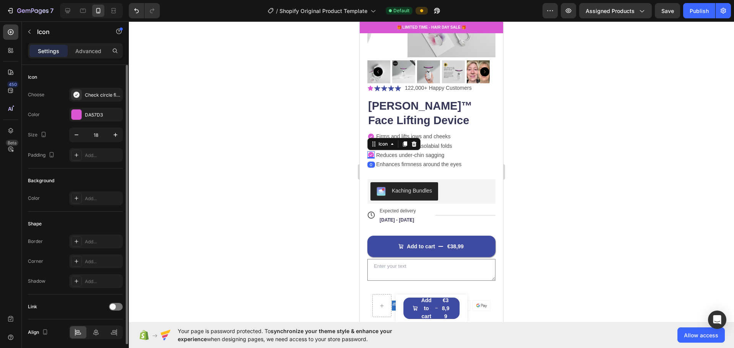
click at [366, 152] on icon at bounding box center [371, 155] width 6 height 6
click at [83, 48] on p "Advanced" at bounding box center [88, 51] width 26 height 8
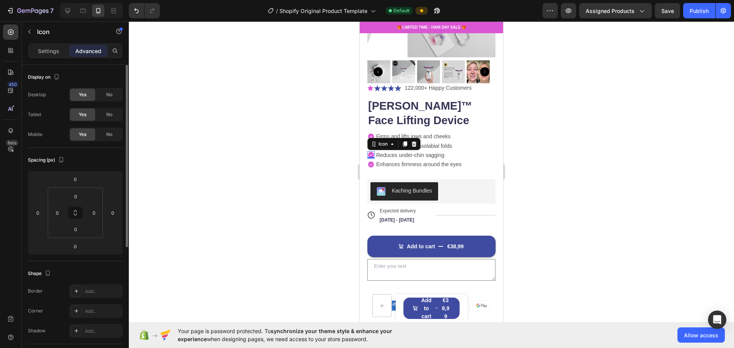
click at [46, 49] on p "Settings" at bounding box center [48, 51] width 21 height 8
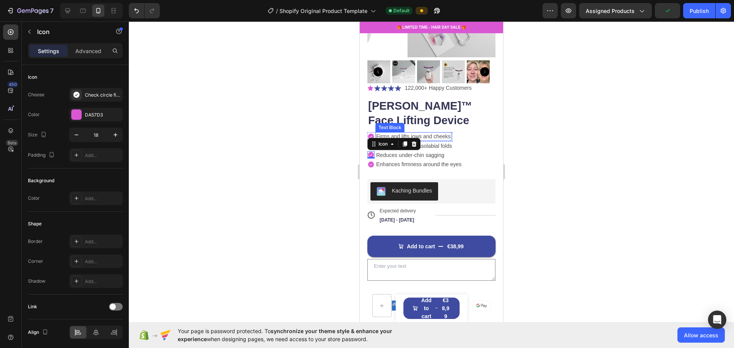
click at [366, 133] on p "Firms and lifts jows and cheeks" at bounding box center [413, 136] width 75 height 7
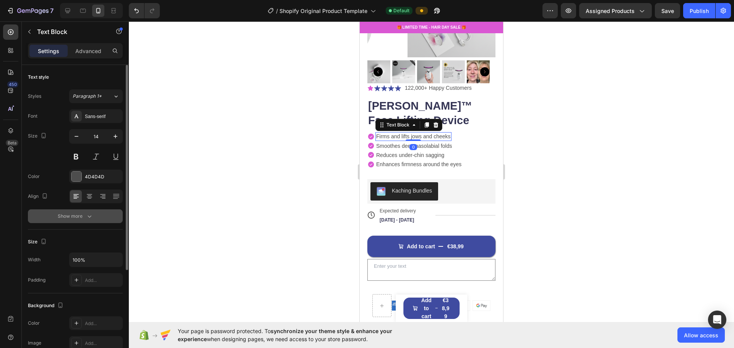
click at [78, 215] on div "Show more" at bounding box center [76, 217] width 36 height 8
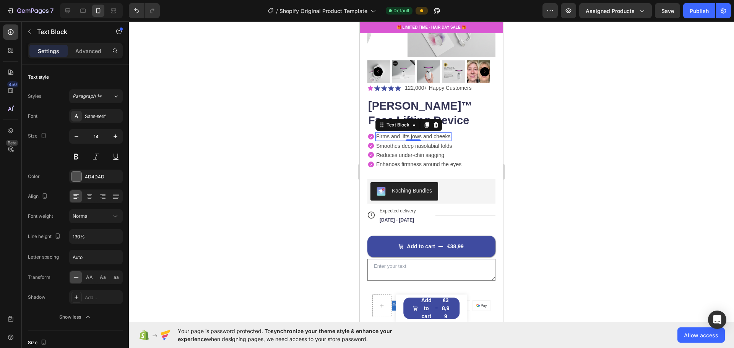
click at [366, 133] on p "Firms and lifts jows and cheeks" at bounding box center [413, 136] width 75 height 7
click at [366, 143] on p "Smoothes deep nasolabial folds" at bounding box center [414, 146] width 76 height 7
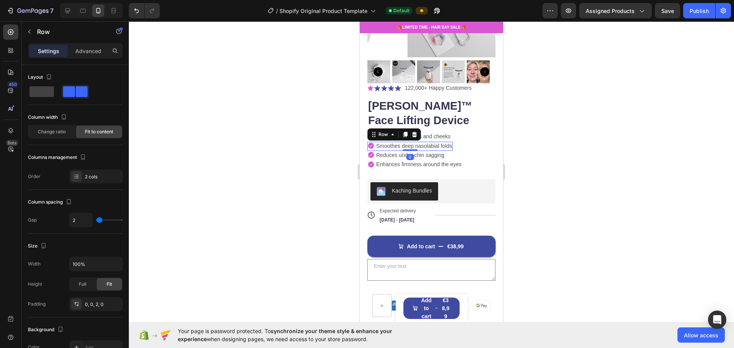
click at [366, 142] on div "Icon Smoothes deep nasolabial folds Text Block Row 0" at bounding box center [409, 146] width 85 height 9
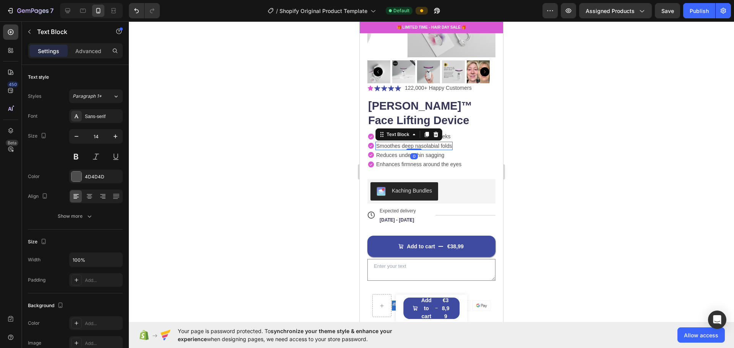
click at [366, 143] on p "Smoothes deep nasolabial folds" at bounding box center [414, 146] width 76 height 7
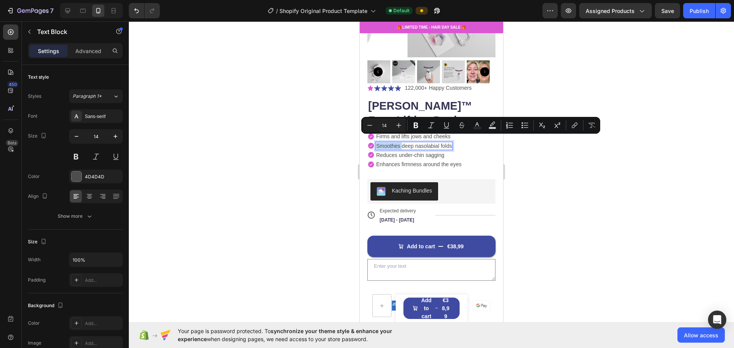
click at [366, 143] on p "Smoothes deep nasolabial folds" at bounding box center [414, 146] width 76 height 7
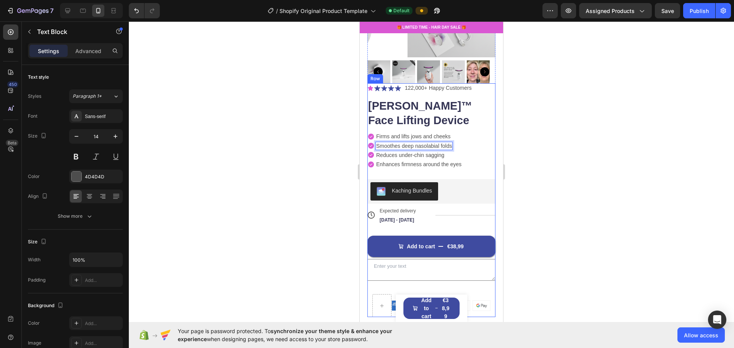
click at [366, 136] on div at bounding box center [431, 184] width 605 height 327
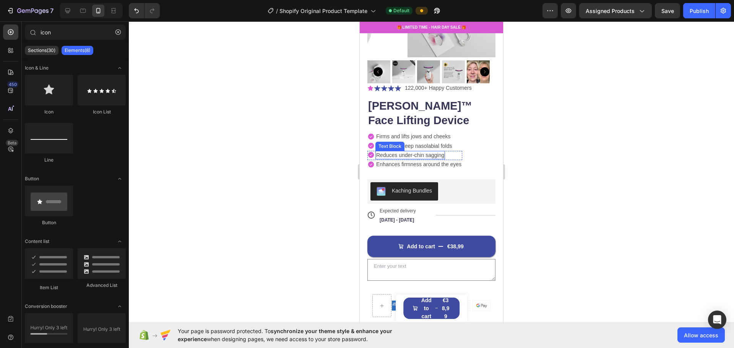
click at [366, 152] on p "Reduces under-chin sagging" at bounding box center [410, 155] width 68 height 7
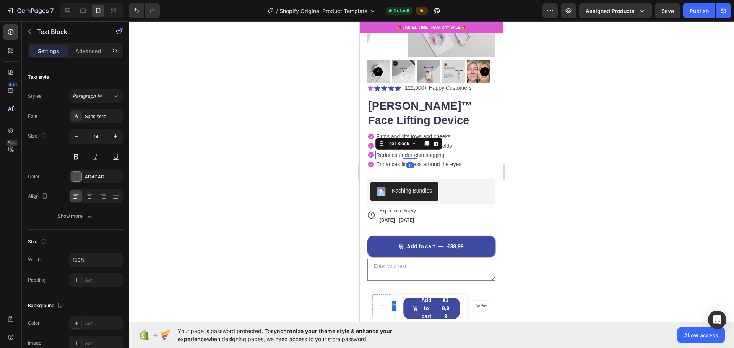
click at [366, 152] on p "Reduces under-chin sagging" at bounding box center [410, 155] width 68 height 7
click at [366, 161] on p "Enhances firmness around the eyes" at bounding box center [418, 164] width 85 height 7
click at [366, 157] on div at bounding box center [431, 184] width 605 height 327
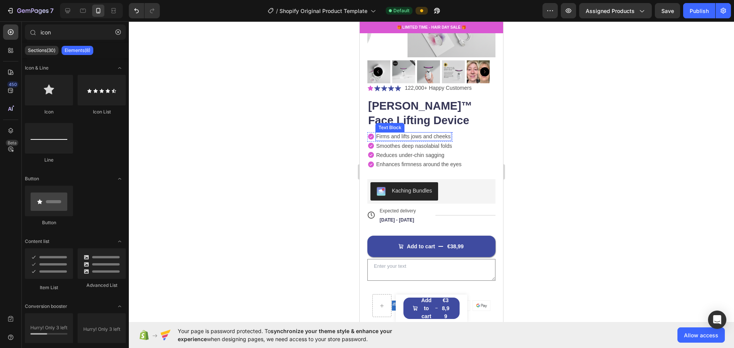
click at [366, 133] on p "Firms and lifts jows and cheeks" at bounding box center [413, 136] width 75 height 7
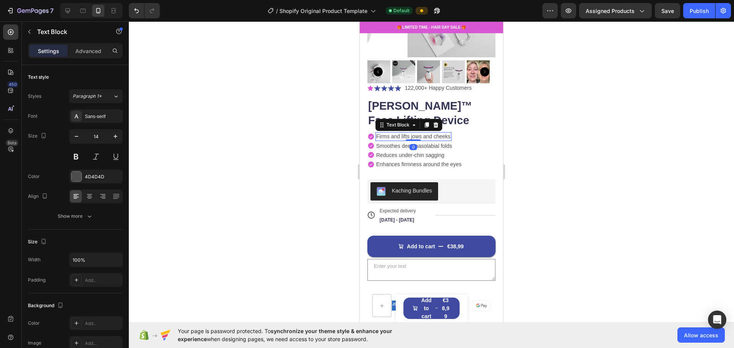
click at [366, 105] on div at bounding box center [431, 184] width 605 height 327
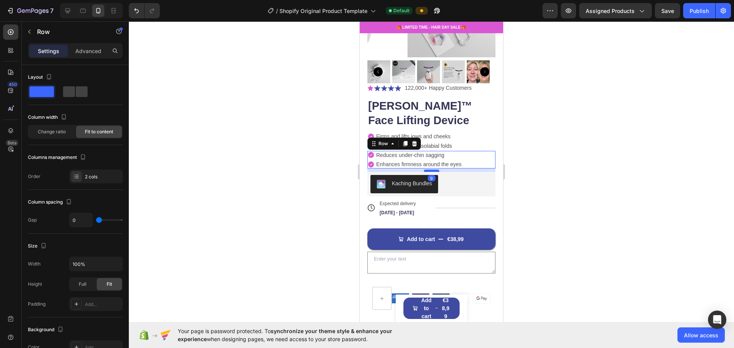
drag, startPoint x: 431, startPoint y: 173, endPoint x: 431, endPoint y: 166, distance: 7.3
click at [366, 170] on div at bounding box center [431, 171] width 15 height 2
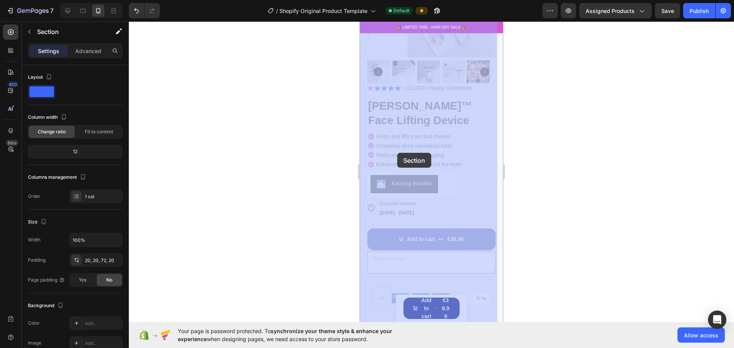
drag, startPoint x: 494, startPoint y: 164, endPoint x: 397, endPoint y: 153, distance: 97.7
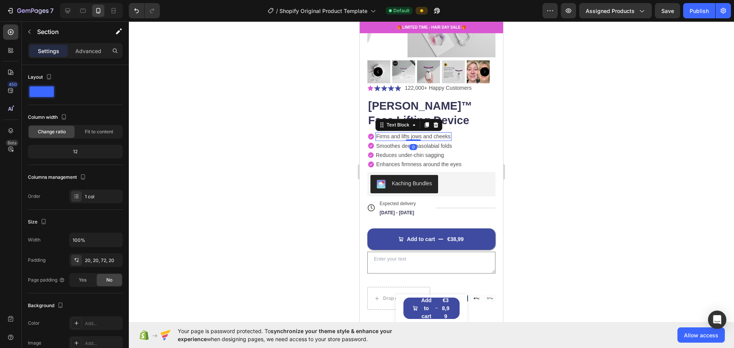
click at [366, 133] on p "Firms and lifts jows and cheeks" at bounding box center [413, 136] width 75 height 7
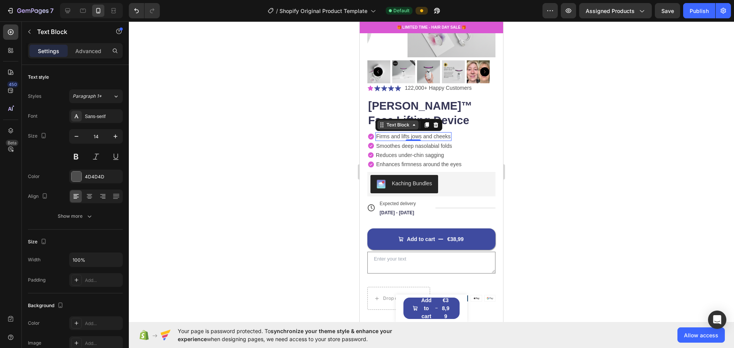
click at [366, 122] on icon at bounding box center [414, 125] width 6 height 6
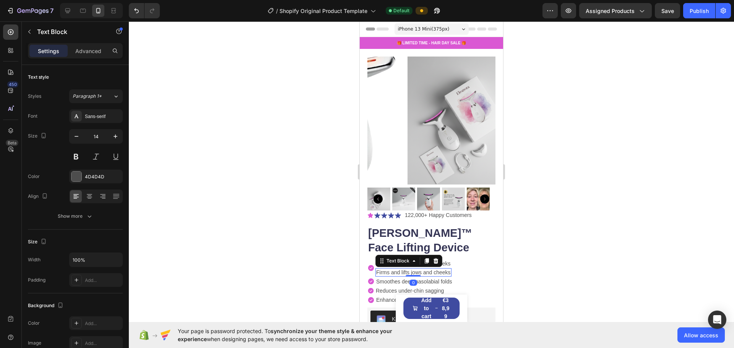
scroll to position [127, 0]
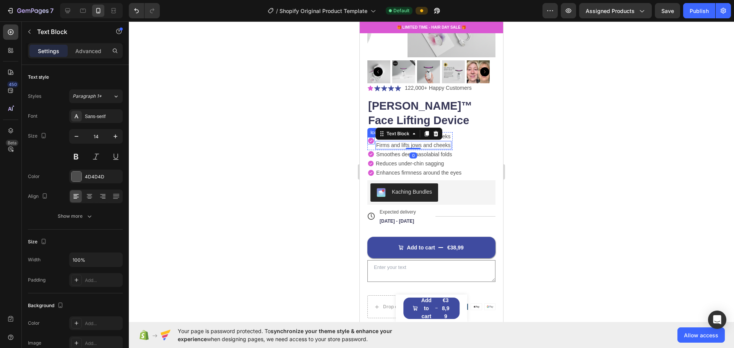
click at [370, 138] on icon at bounding box center [371, 141] width 6 height 6
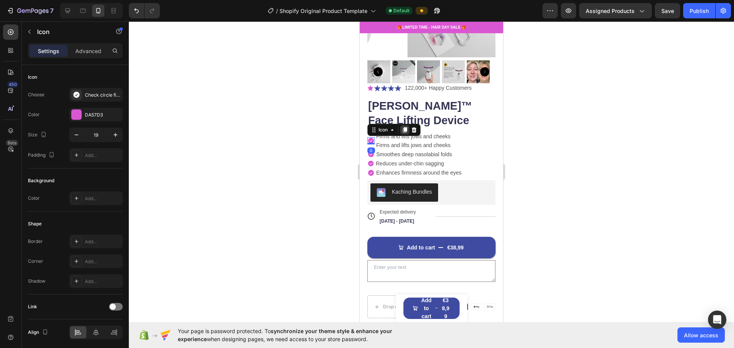
click at [405, 127] on icon at bounding box center [405, 130] width 6 height 6
click at [515, 131] on div at bounding box center [431, 184] width 605 height 327
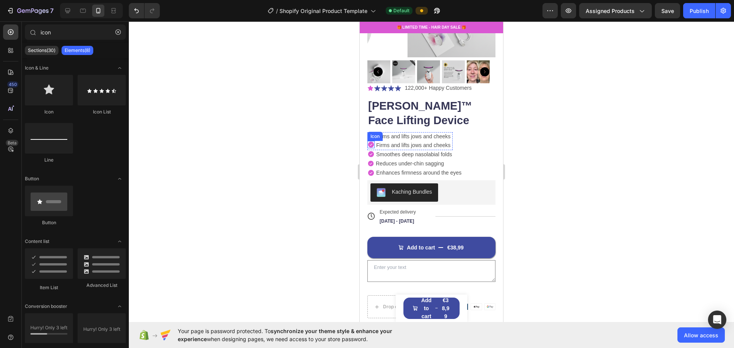
click at [372, 141] on icon at bounding box center [371, 144] width 6 height 6
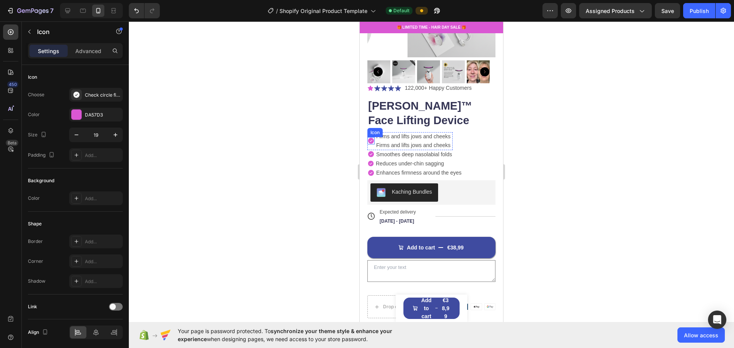
click at [371, 137] on icon at bounding box center [370, 140] width 7 height 7
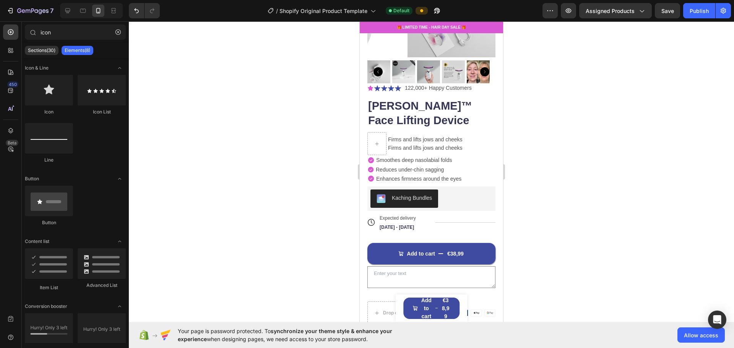
click at [539, 151] on div at bounding box center [431, 184] width 605 height 327
drag, startPoint x: 411, startPoint y: 112, endPoint x: 377, endPoint y: 133, distance: 40.3
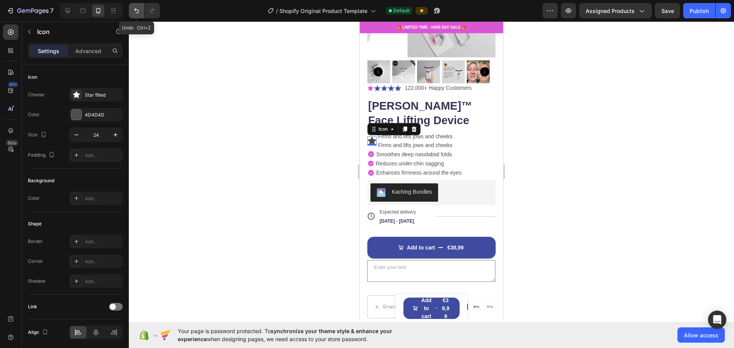
click at [135, 11] on icon "Undo/Redo" at bounding box center [137, 11] width 8 height 8
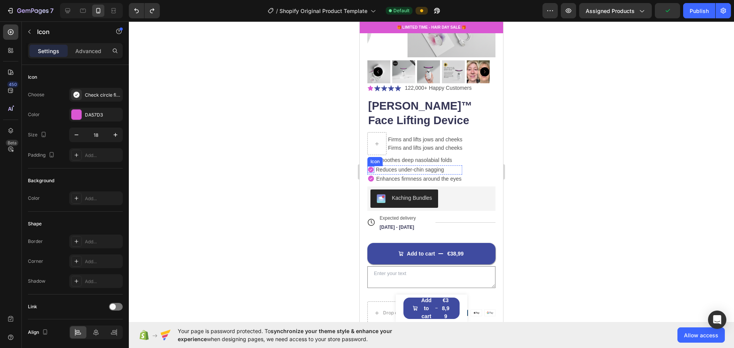
click at [371, 167] on icon at bounding box center [371, 170] width 6 height 6
click at [404, 156] on icon at bounding box center [405, 158] width 4 height 5
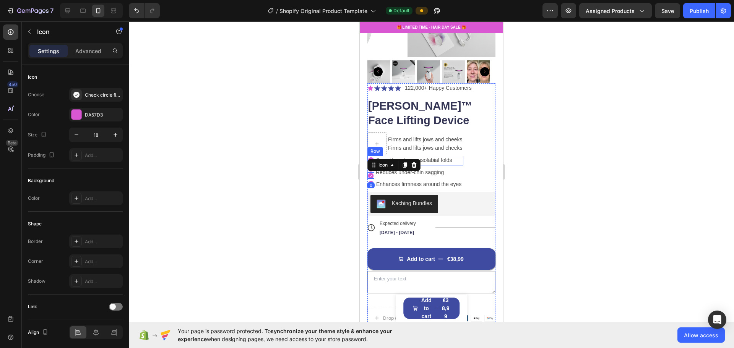
click at [597, 156] on div at bounding box center [431, 184] width 605 height 327
drag, startPoint x: 370, startPoint y: 162, endPoint x: 381, endPoint y: 134, distance: 30.5
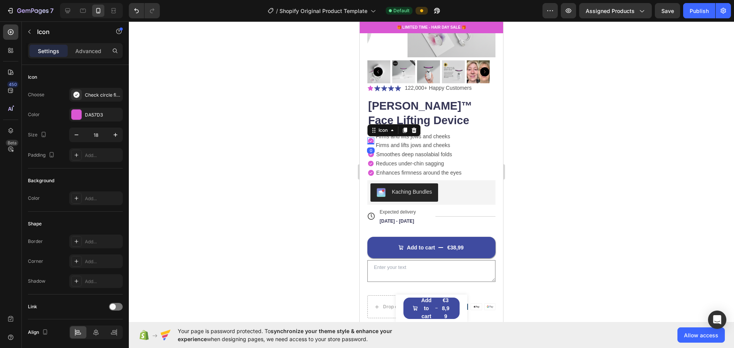
click at [543, 151] on div at bounding box center [431, 184] width 605 height 327
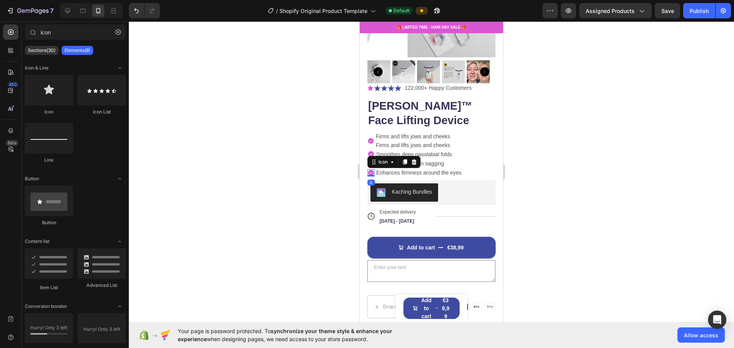
click at [371, 170] on icon at bounding box center [371, 173] width 6 height 6
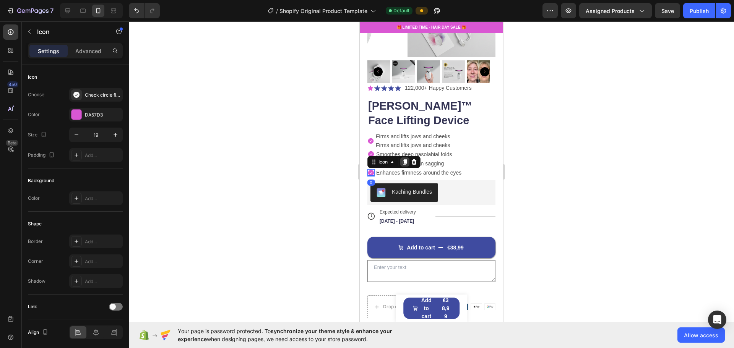
click at [403, 159] on icon at bounding box center [405, 162] width 6 height 6
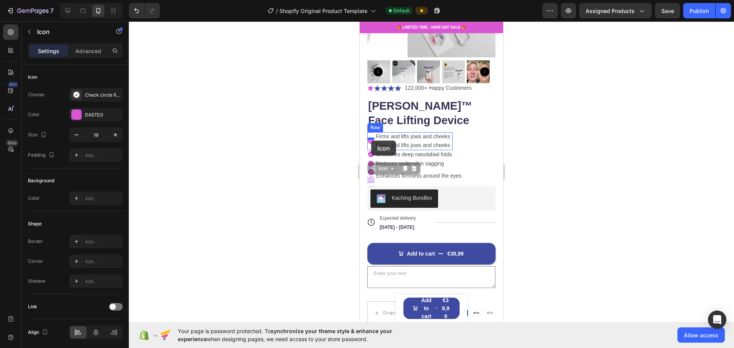
drag, startPoint x: 369, startPoint y: 174, endPoint x: 371, endPoint y: 141, distance: 33.3
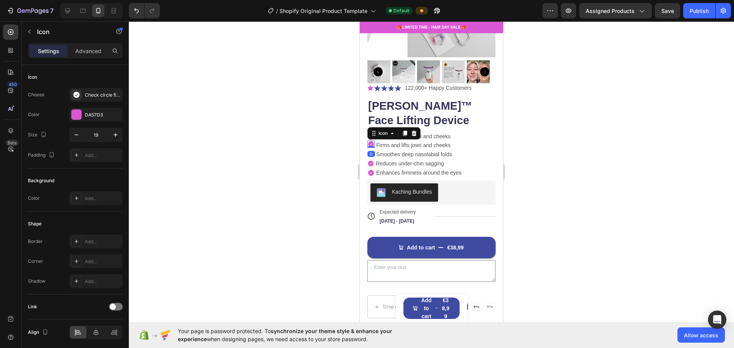
drag, startPoint x: 530, startPoint y: 135, endPoint x: 526, endPoint y: 137, distance: 4.5
click at [531, 135] on div at bounding box center [431, 184] width 605 height 327
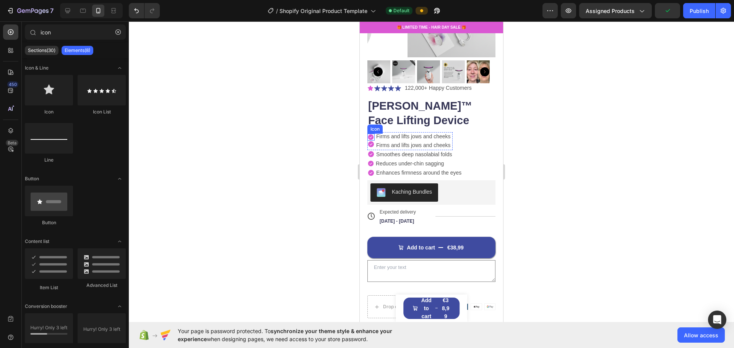
click at [370, 135] on icon at bounding box center [371, 138] width 6 height 6
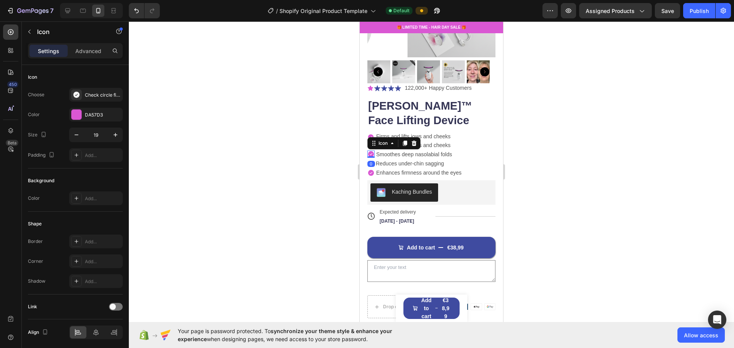
click at [369, 151] on icon at bounding box center [371, 154] width 6 height 6
click at [370, 137] on div "Icon" at bounding box center [393, 143] width 53 height 12
click at [370, 135] on icon at bounding box center [371, 138] width 6 height 6
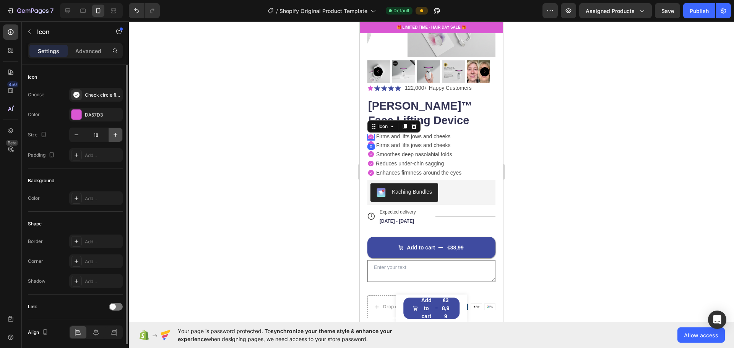
click at [112, 134] on icon "button" at bounding box center [116, 135] width 8 height 8
type input "19"
click at [551, 168] on div at bounding box center [431, 184] width 605 height 327
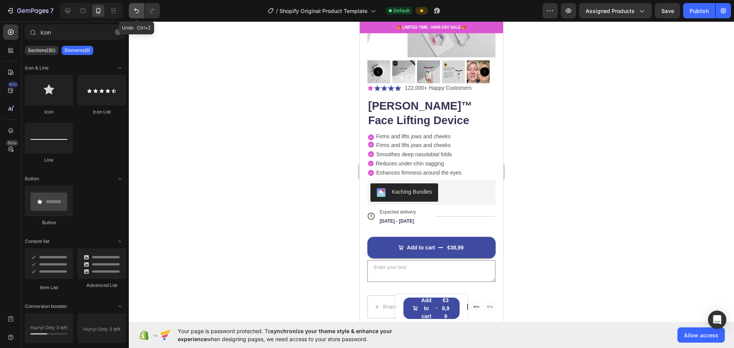
click at [134, 11] on icon "Undo/Redo" at bounding box center [137, 11] width 8 height 8
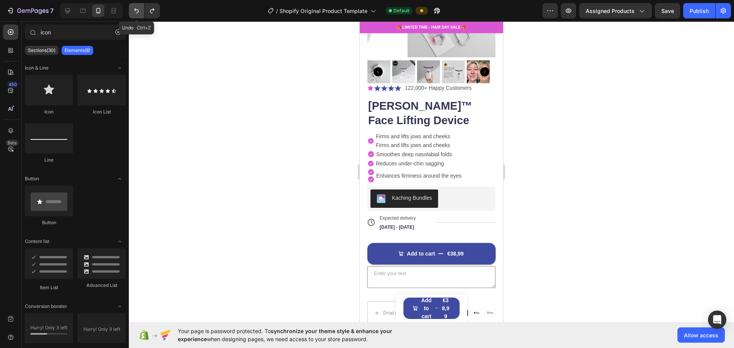
click at [134, 11] on icon "Undo/Redo" at bounding box center [137, 11] width 8 height 8
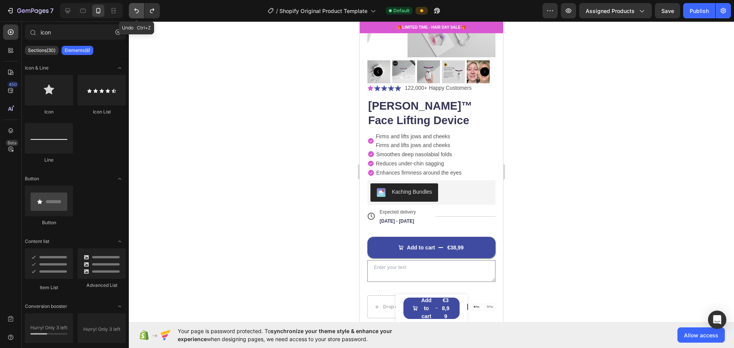
click at [134, 11] on icon "Undo/Redo" at bounding box center [137, 11] width 8 height 8
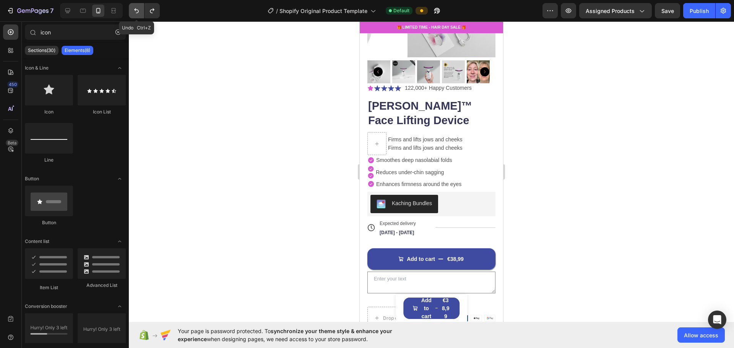
click at [134, 11] on icon "Undo/Redo" at bounding box center [137, 11] width 8 height 8
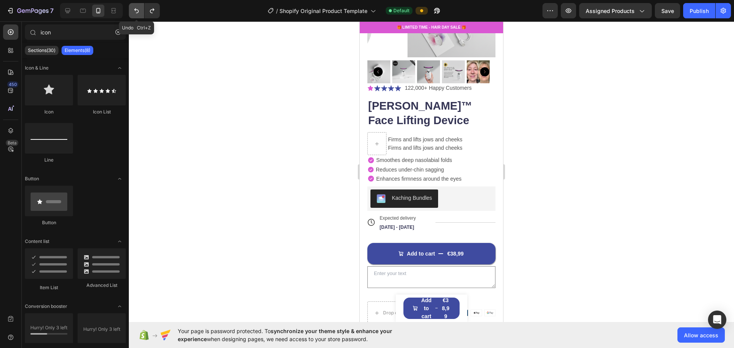
click at [134, 11] on icon "Undo/Redo" at bounding box center [137, 11] width 8 height 8
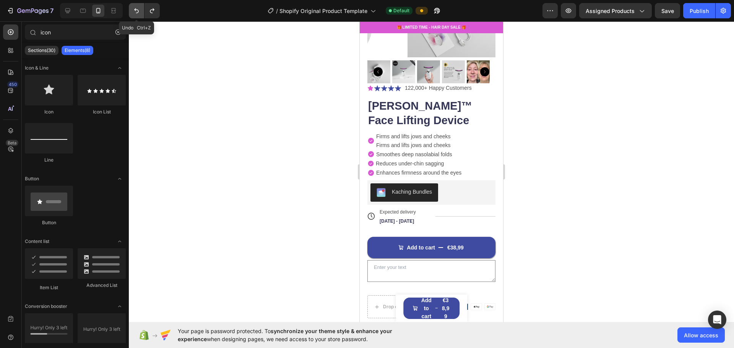
click at [134, 11] on icon "Undo/Redo" at bounding box center [137, 11] width 8 height 8
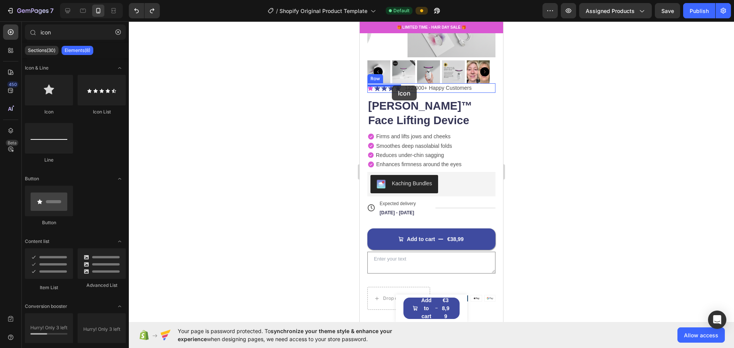
drag, startPoint x: 415, startPoint y: 107, endPoint x: 392, endPoint y: 86, distance: 31.7
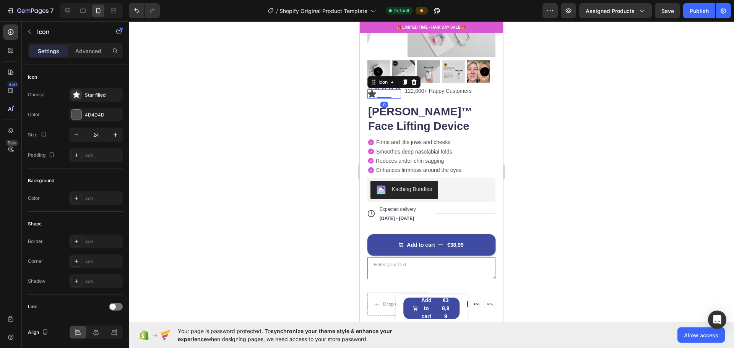
click at [371, 90] on icon at bounding box center [372, 94] width 8 height 8
click at [625, 107] on div at bounding box center [431, 184] width 605 height 327
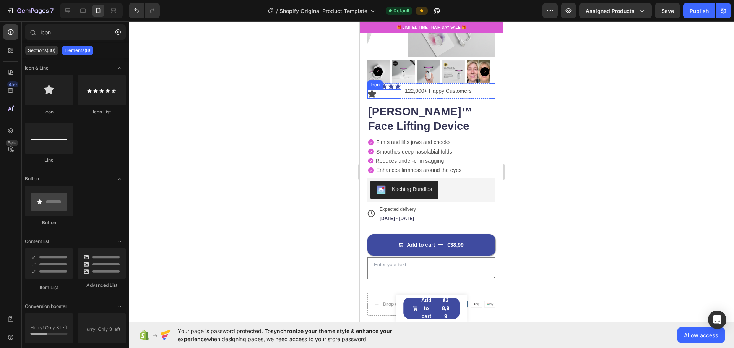
click at [374, 90] on icon at bounding box center [372, 94] width 8 height 8
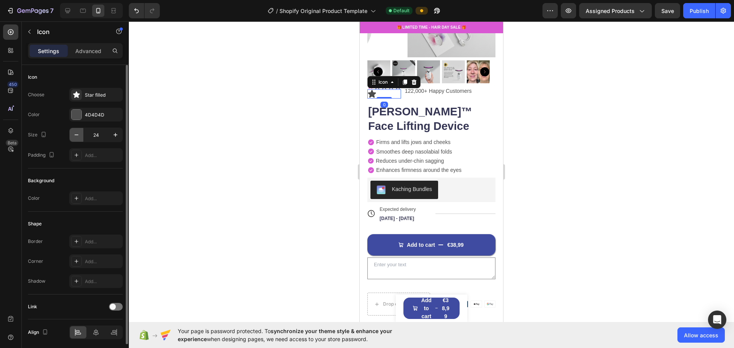
click at [75, 134] on icon "button" at bounding box center [77, 135] width 8 height 8
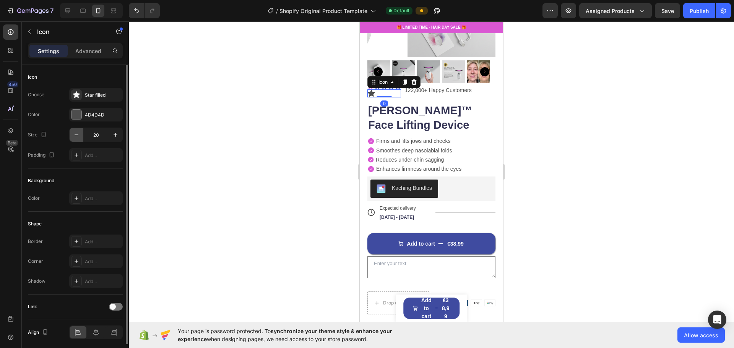
click at [75, 134] on icon "button" at bounding box center [77, 135] width 8 height 8
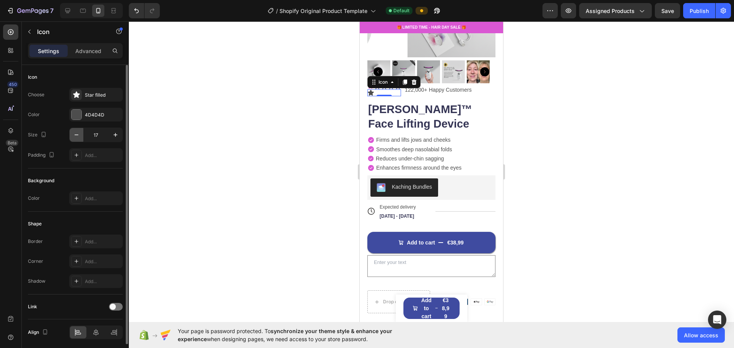
click at [75, 134] on icon "button" at bounding box center [77, 135] width 8 height 8
type input "16"
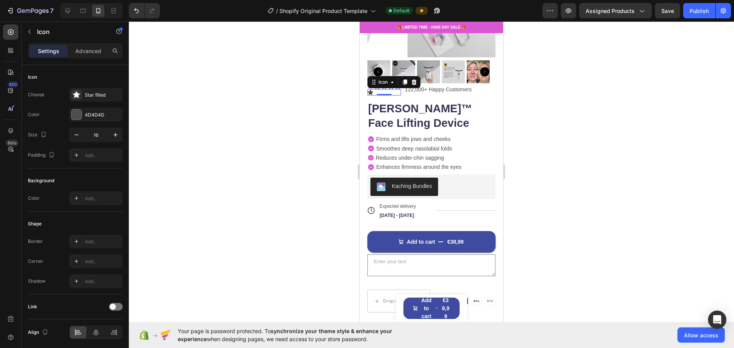
click at [649, 119] on div at bounding box center [431, 184] width 605 height 327
click at [399, 83] on icon at bounding box center [398, 86] width 6 height 6
click at [440, 73] on icon at bounding box center [441, 75] width 5 height 5
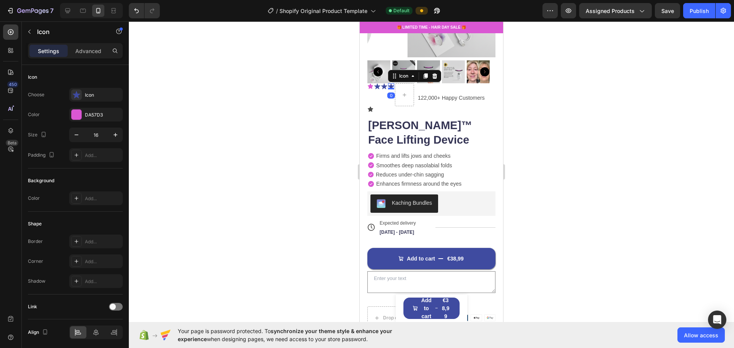
click at [393, 83] on icon at bounding box center [391, 86] width 6 height 6
click at [433, 73] on icon at bounding box center [434, 75] width 5 height 5
click at [385, 83] on icon at bounding box center [384, 86] width 6 height 6
click at [436, 68] on img at bounding box center [428, 71] width 23 height 23
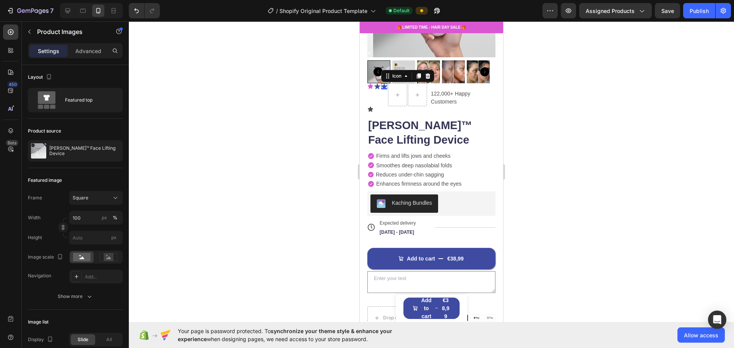
click at [385, 83] on icon at bounding box center [384, 86] width 6 height 6
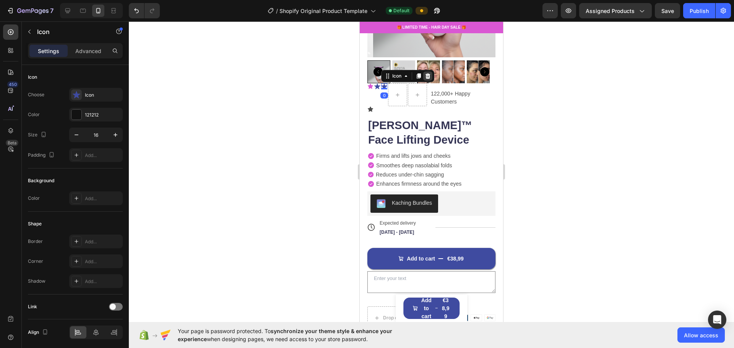
click at [427, 73] on icon at bounding box center [427, 75] width 5 height 5
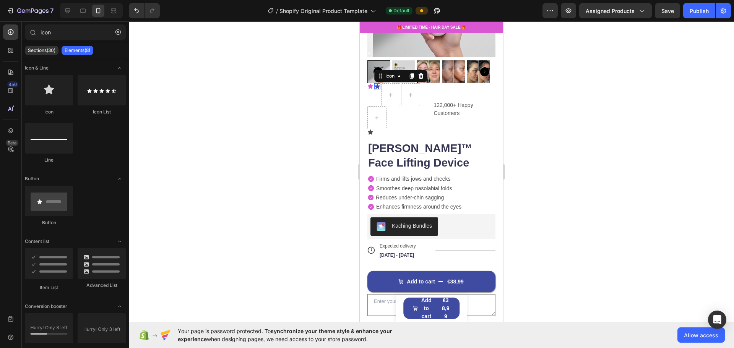
click at [375, 83] on icon at bounding box center [377, 86] width 6 height 6
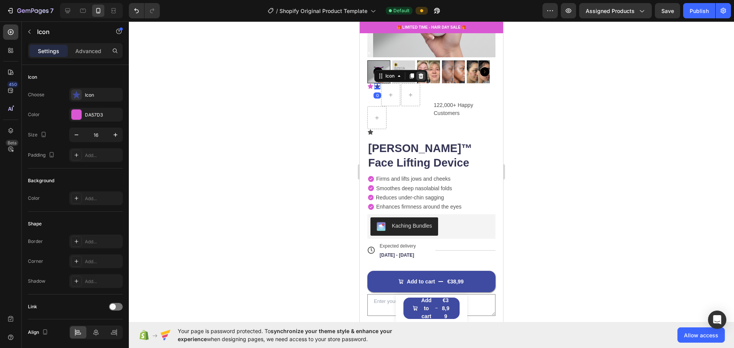
click at [422, 73] on icon at bounding box center [421, 75] width 5 height 5
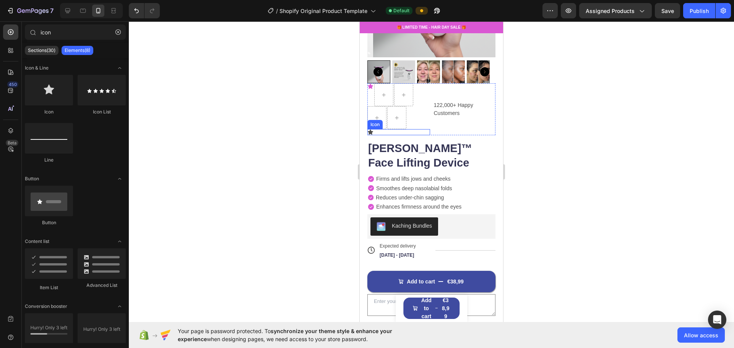
click at [370, 130] on icon at bounding box center [370, 132] width 5 height 5
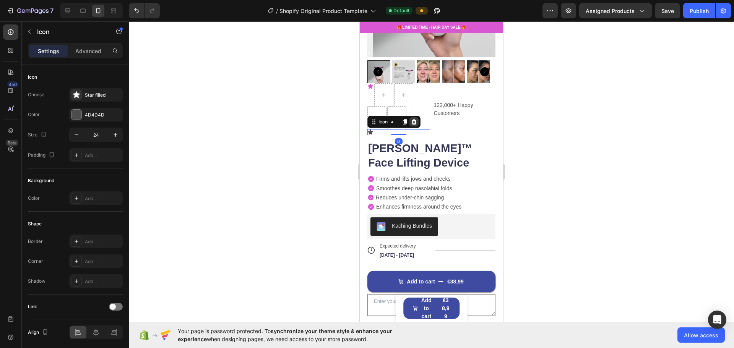
click at [414, 117] on div at bounding box center [413, 121] width 9 height 9
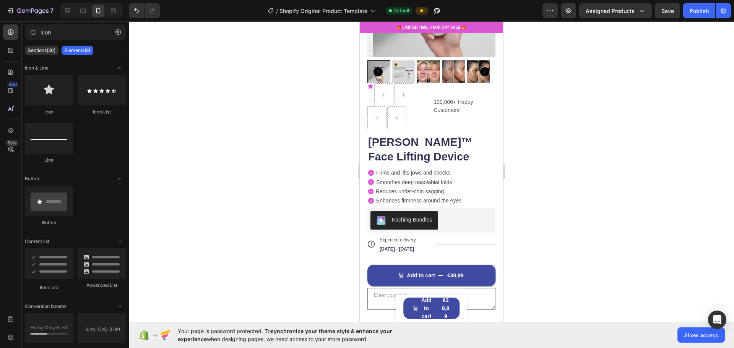
click at [370, 84] on icon at bounding box center [370, 86] width 5 height 5
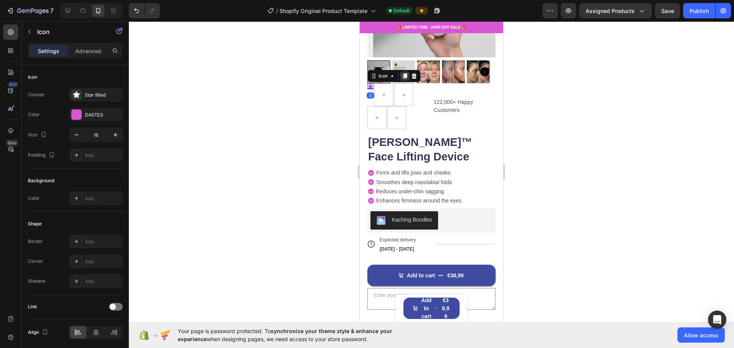
click at [404, 73] on icon at bounding box center [405, 75] width 4 height 5
drag, startPoint x: 370, startPoint y: 86, endPoint x: 380, endPoint y: 86, distance: 10.7
click at [380, 86] on div "Icon Icon 0 Icon 0" at bounding box center [398, 106] width 63 height 46
drag, startPoint x: 380, startPoint y: 78, endPoint x: 383, endPoint y: 89, distance: 12.1
click at [387, 89] on div at bounding box center [391, 95] width 18 height 12
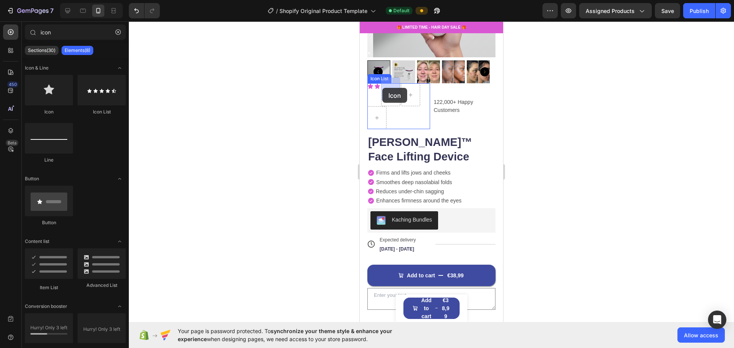
drag, startPoint x: 405, startPoint y: 110, endPoint x: 382, endPoint y: 89, distance: 31.4
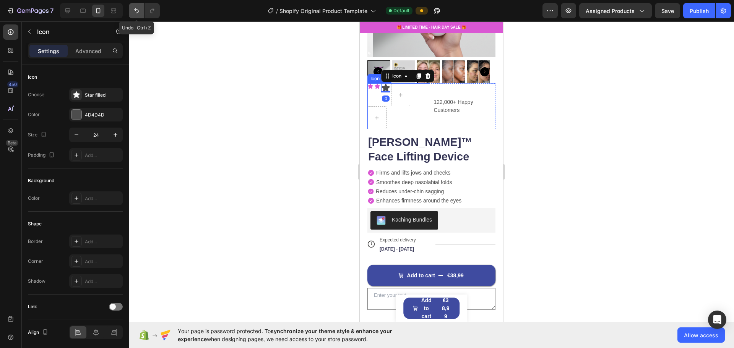
click at [140, 8] on icon "Undo/Redo" at bounding box center [137, 11] width 8 height 8
click at [377, 84] on icon at bounding box center [377, 86] width 5 height 5
click at [412, 73] on icon at bounding box center [412, 75] width 4 height 5
click at [378, 89] on icon at bounding box center [377, 92] width 6 height 6
click at [409, 79] on icon at bounding box center [412, 82] width 6 height 6
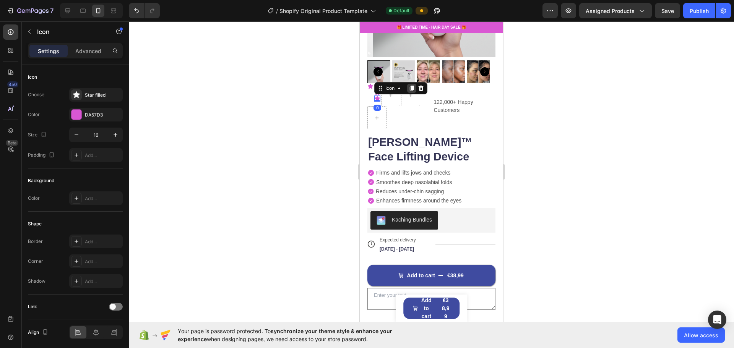
click at [412, 84] on div at bounding box center [411, 88] width 9 height 9
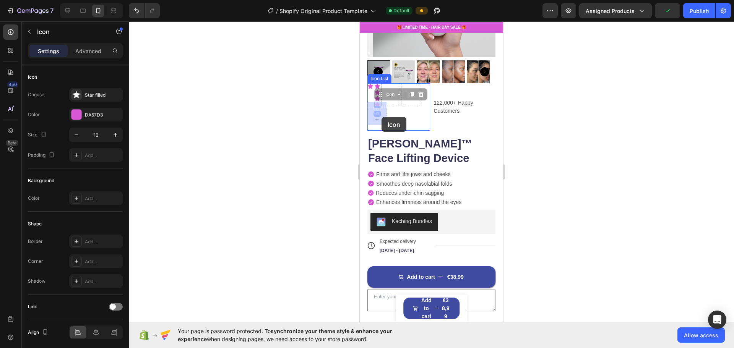
drag, startPoint x: 377, startPoint y: 97, endPoint x: 383, endPoint y: 108, distance: 12.5
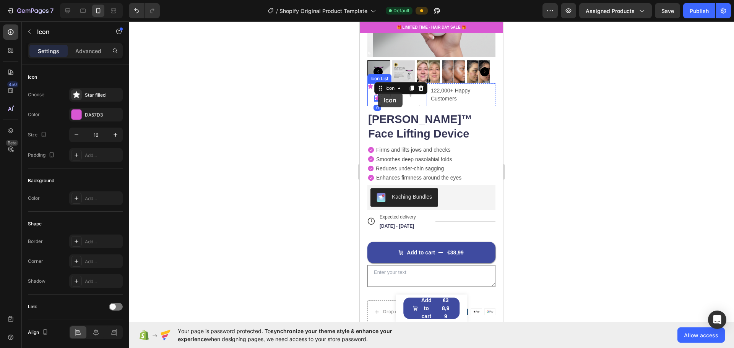
drag, startPoint x: 378, startPoint y: 93, endPoint x: 395, endPoint y: 91, distance: 16.9
click at [395, 91] on div "Icon Icon Icon Icon 0 Icon" at bounding box center [397, 94] width 60 height 23
drag, startPoint x: 396, startPoint y: 70, endPoint x: 398, endPoint y: 83, distance: 12.8
click at [377, 90] on icon at bounding box center [377, 92] width 5 height 5
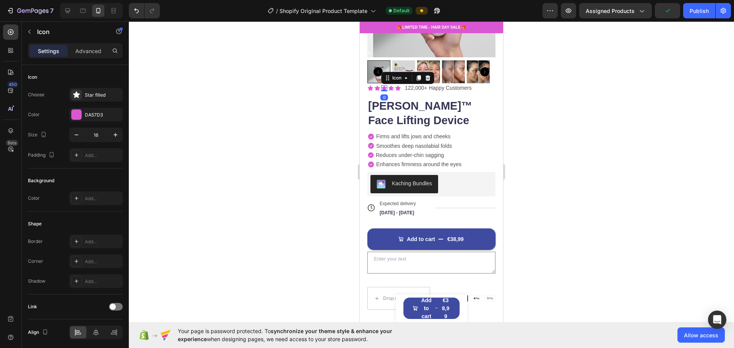
click at [555, 93] on div at bounding box center [431, 184] width 605 height 327
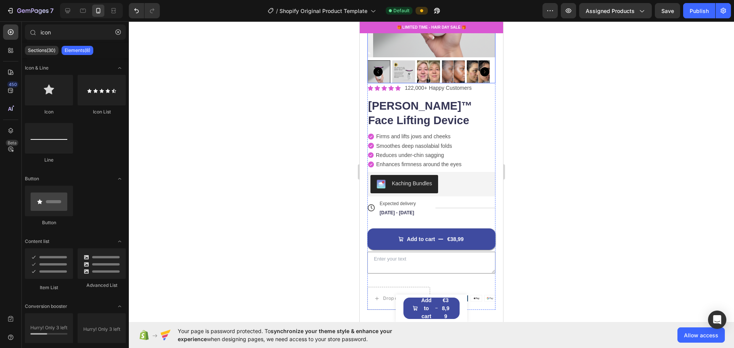
scroll to position [0, 0]
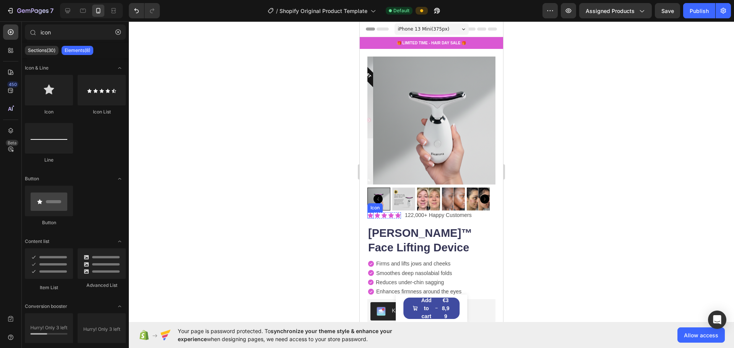
click at [370, 213] on icon at bounding box center [370, 215] width 5 height 5
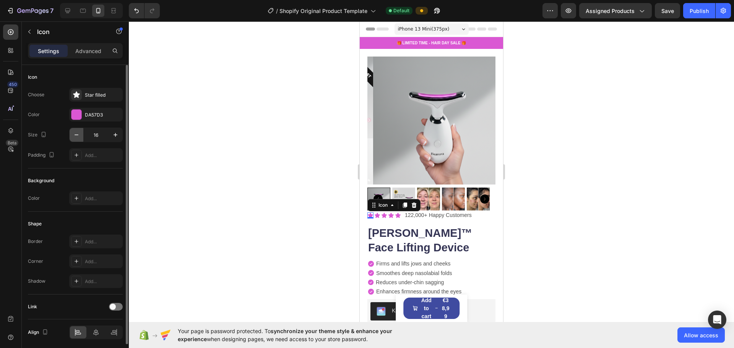
click at [78, 136] on icon "button" at bounding box center [77, 135] width 8 height 8
click at [112, 135] on icon "button" at bounding box center [116, 135] width 8 height 8
type input "16"
click at [590, 130] on div at bounding box center [431, 184] width 605 height 327
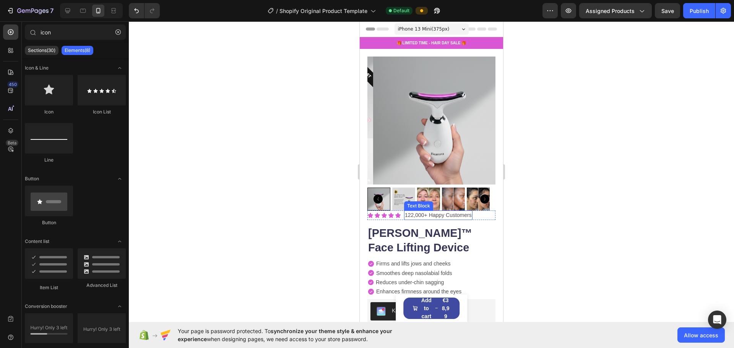
click at [423, 211] on p "122,000+ Happy Customers" at bounding box center [438, 215] width 67 height 8
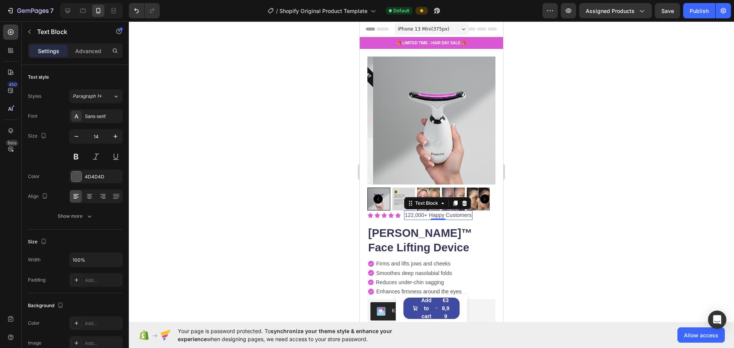
click at [417, 211] on p "122,000+ Happy Customers" at bounding box center [438, 215] width 67 height 8
click at [413, 211] on p "122,000+ Happy Customers" at bounding box center [438, 215] width 67 height 8
click at [571, 194] on div at bounding box center [431, 184] width 605 height 327
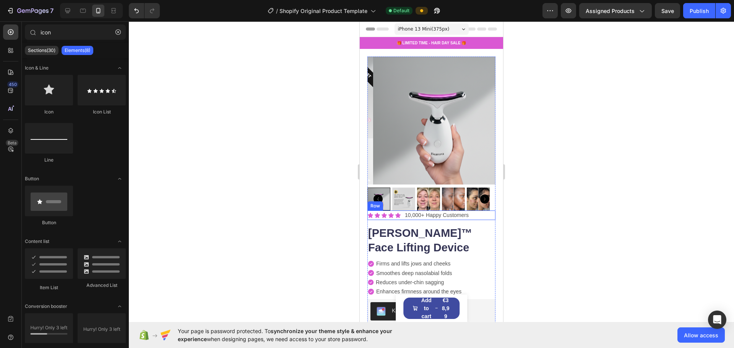
click at [474, 211] on div "Icon Icon Icon Icon Icon Icon List 10,000+ Happy Customers Text Block Row" at bounding box center [431, 216] width 128 height 10
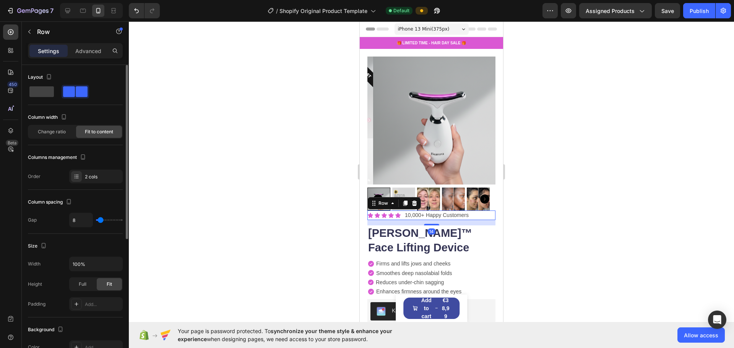
type input "11"
type input "22"
type input "18"
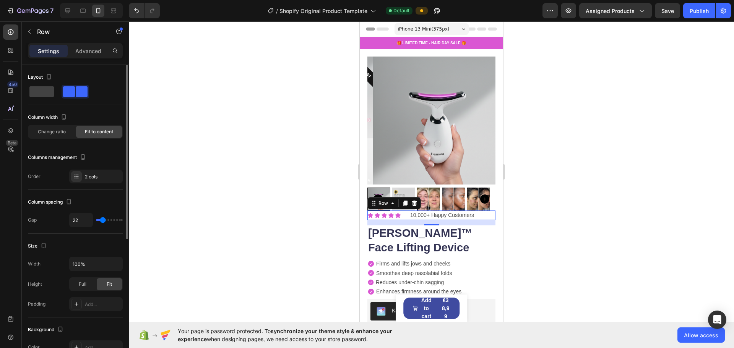
type input "18"
type input "16"
type input "4"
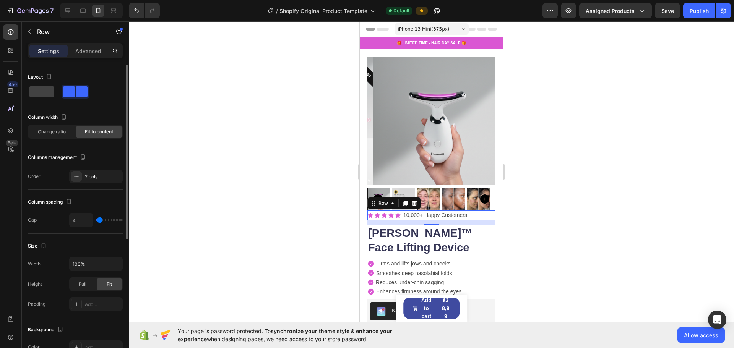
click at [100, 221] on input "range" at bounding box center [109, 220] width 27 height 2
click at [88, 221] on input "4" at bounding box center [81, 220] width 23 height 14
type input "8"
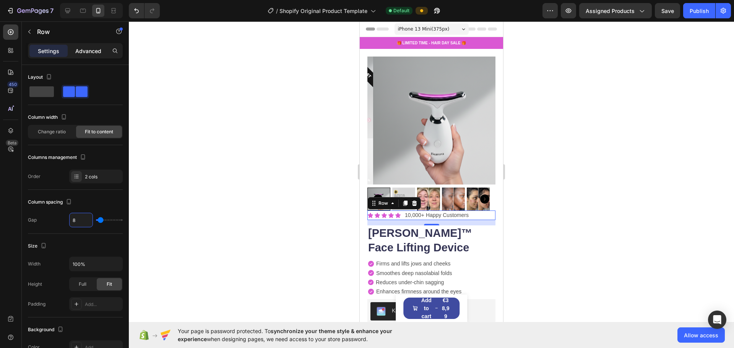
click at [78, 51] on p "Advanced" at bounding box center [88, 51] width 26 height 8
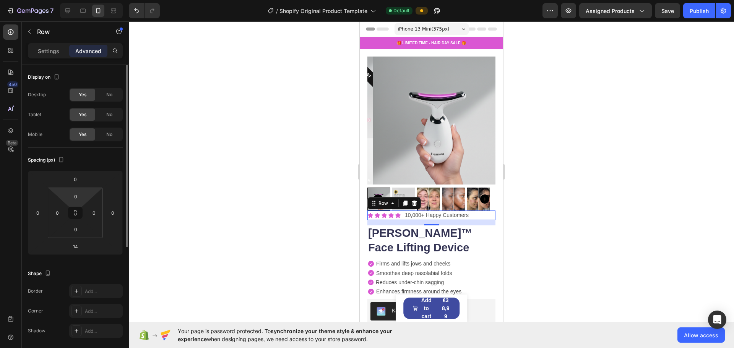
click at [78, 188] on div "0 0 0 0" at bounding box center [75, 213] width 55 height 50
click at [79, 0] on html "7 / Shopify Original Product Template Default Preview Assigned Products Save Pu…" at bounding box center [367, 0] width 734 height 0
click at [77, 210] on icon at bounding box center [75, 213] width 6 height 6
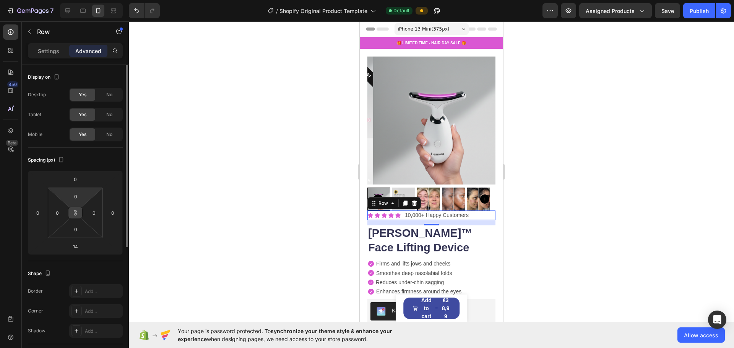
click at [77, 210] on icon at bounding box center [75, 213] width 6 height 6
click at [78, 198] on input "0" at bounding box center [75, 196] width 15 height 11
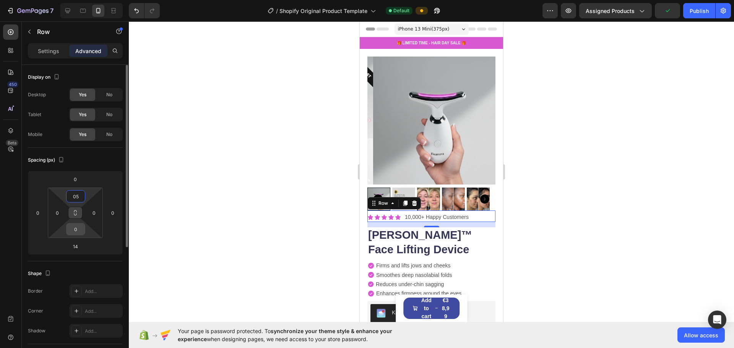
type input "5"
click at [75, 227] on input "0" at bounding box center [75, 229] width 15 height 11
click at [169, 224] on div at bounding box center [431, 184] width 605 height 327
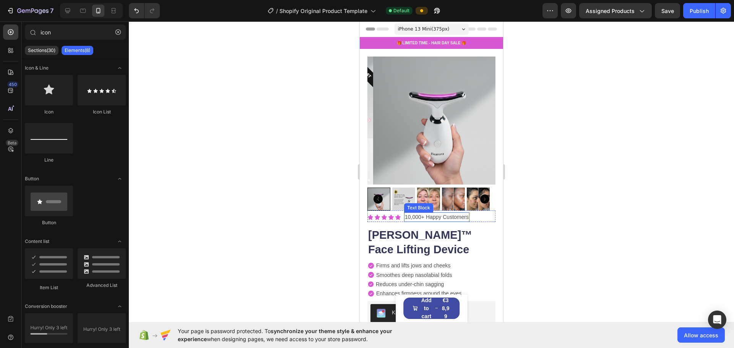
click at [421, 214] on p "10,000+ Happy Customers" at bounding box center [437, 217] width 64 height 8
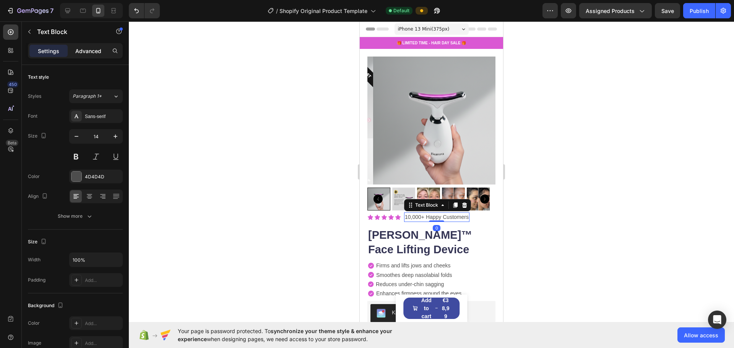
click at [93, 51] on p "Advanced" at bounding box center [88, 51] width 26 height 8
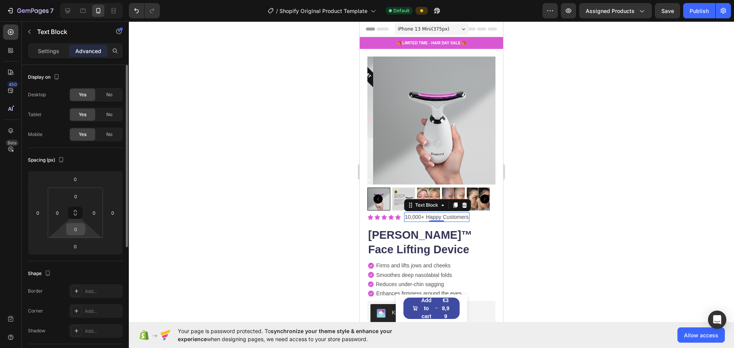
click at [75, 232] on input "0" at bounding box center [75, 229] width 15 height 11
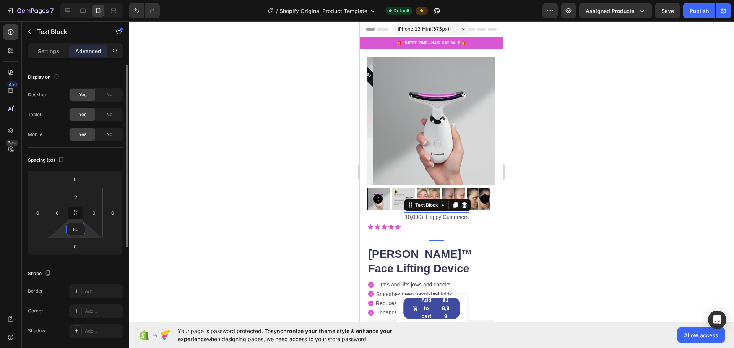
click at [77, 231] on input "50" at bounding box center [75, 229] width 15 height 11
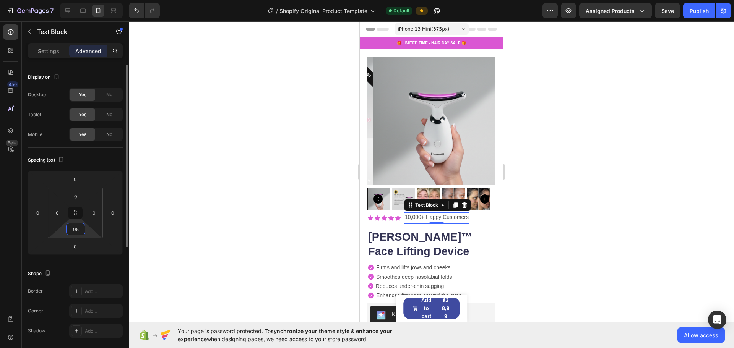
click at [74, 228] on input "05" at bounding box center [75, 229] width 15 height 11
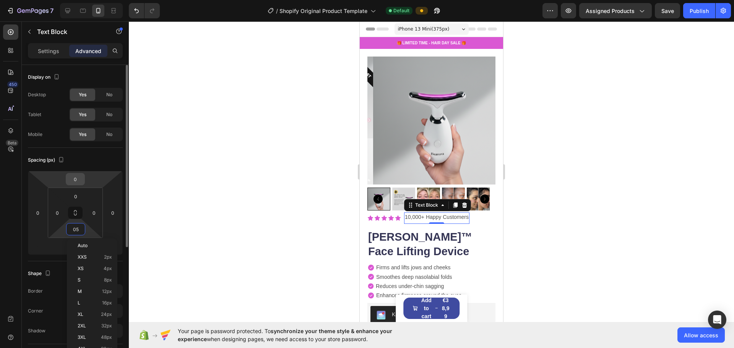
type input "5"
click at [78, 180] on input "0" at bounding box center [75, 179] width 15 height 11
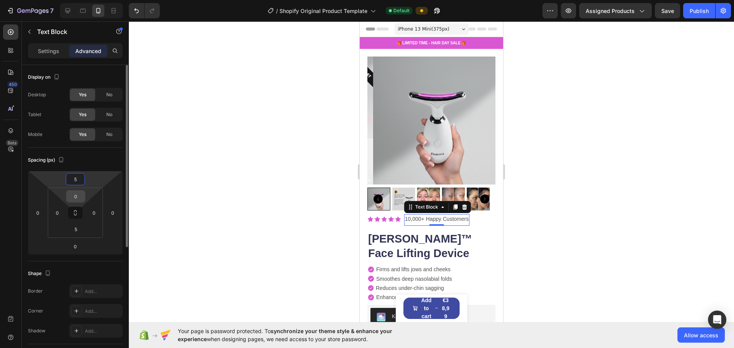
type input "5"
click at [76, 197] on input "0" at bounding box center [75, 196] width 15 height 11
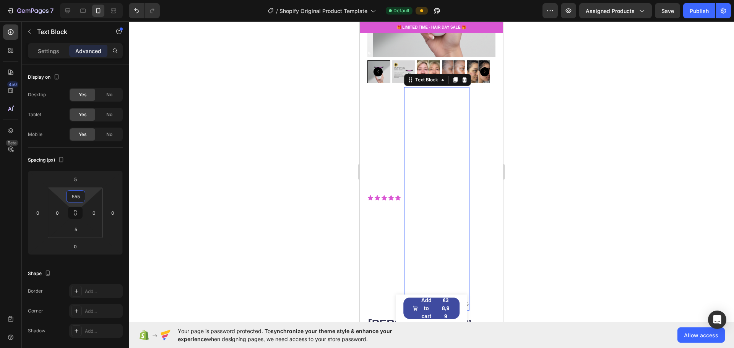
scroll to position [255, 0]
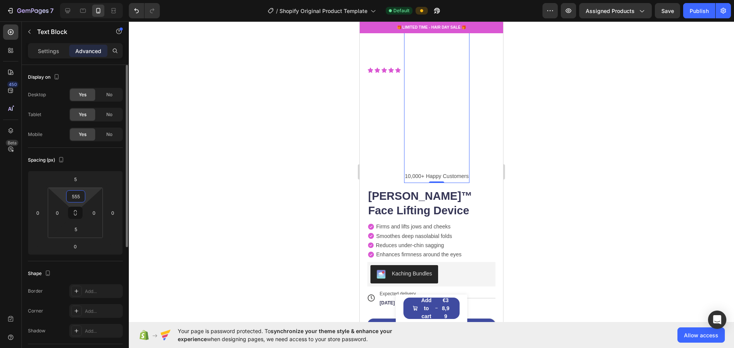
click at [78, 196] on input "555" at bounding box center [75, 196] width 15 height 11
type input "0"
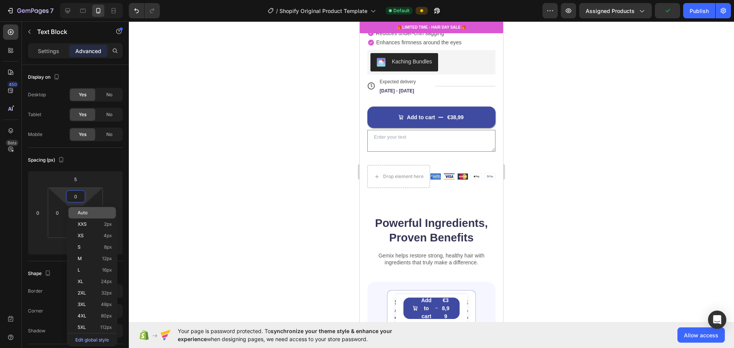
scroll to position [149, 0]
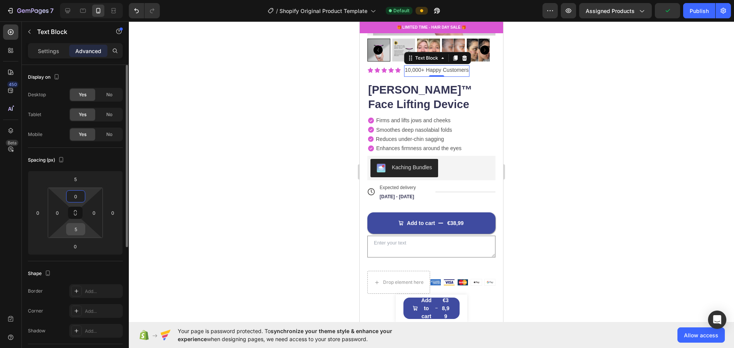
click at [75, 229] on input "5" at bounding box center [75, 229] width 15 height 11
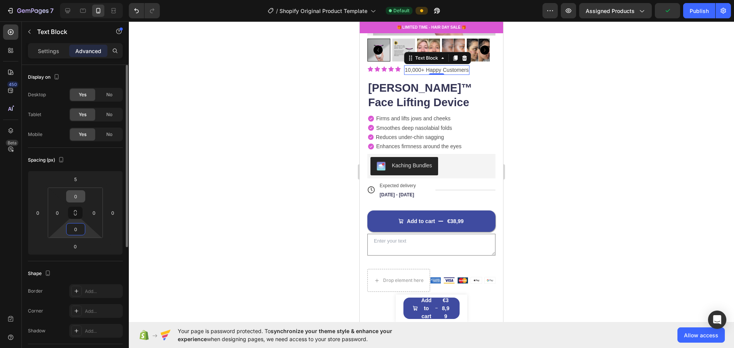
scroll to position [148, 0]
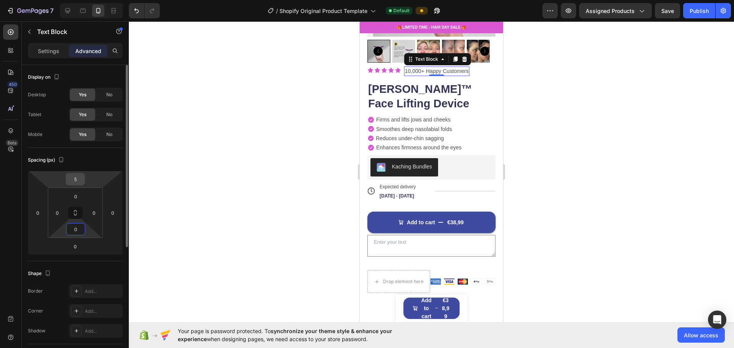
type input "0"
click at [77, 179] on input "5" at bounding box center [75, 179] width 15 height 11
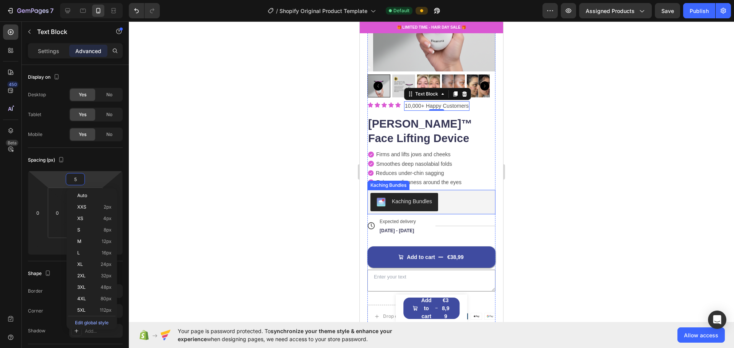
scroll to position [20, 0]
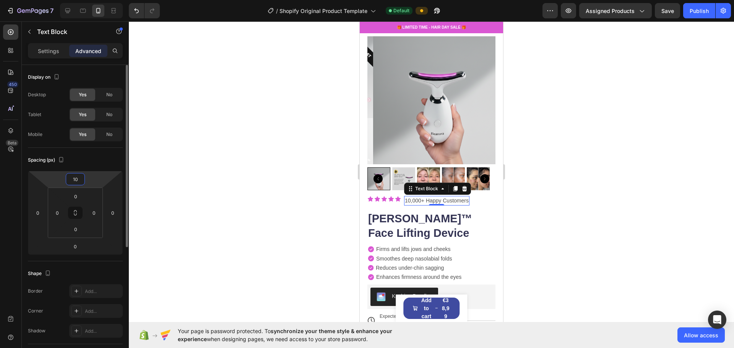
type input "1"
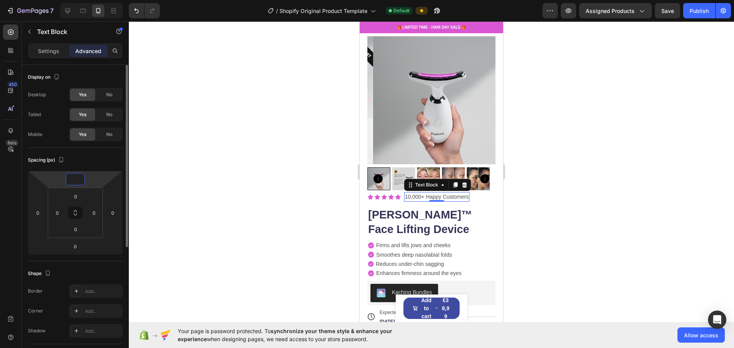
type input "0"
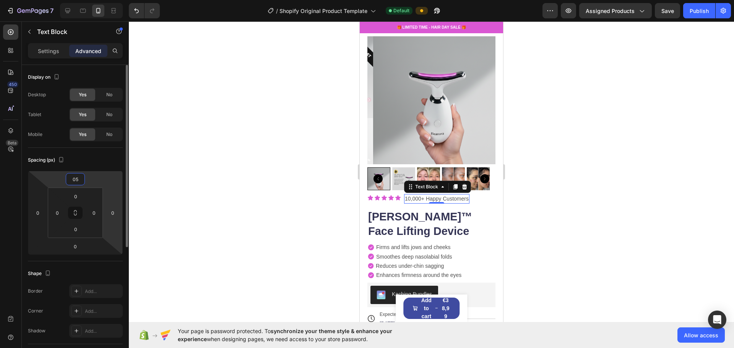
type input "0"
type input "5"
click at [588, 173] on div at bounding box center [431, 184] width 605 height 327
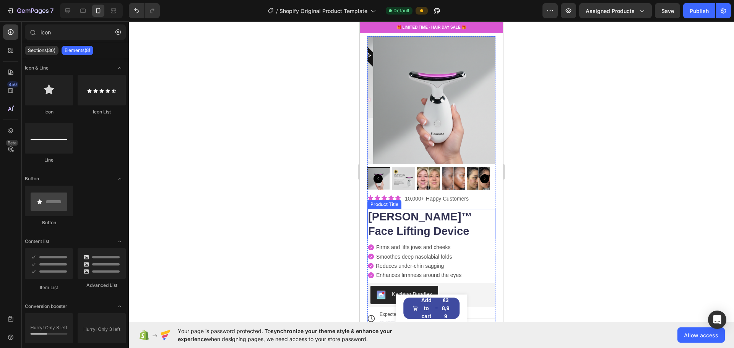
click at [464, 212] on h1 "[PERSON_NAME]™ Face Lifting Device" at bounding box center [431, 224] width 128 height 30
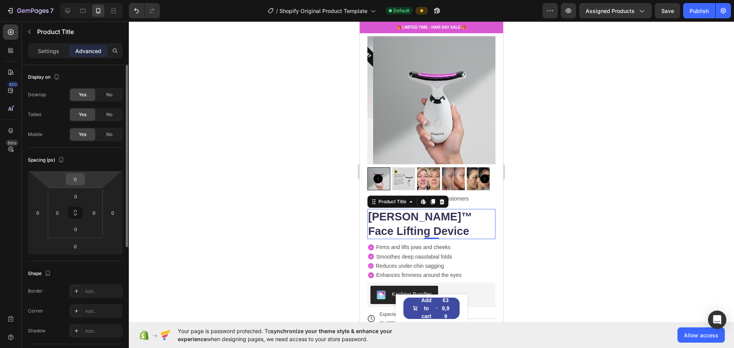
click at [80, 179] on input "0" at bounding box center [75, 179] width 15 height 11
type input "-5"
type input "0"
click at [614, 86] on div at bounding box center [431, 184] width 605 height 327
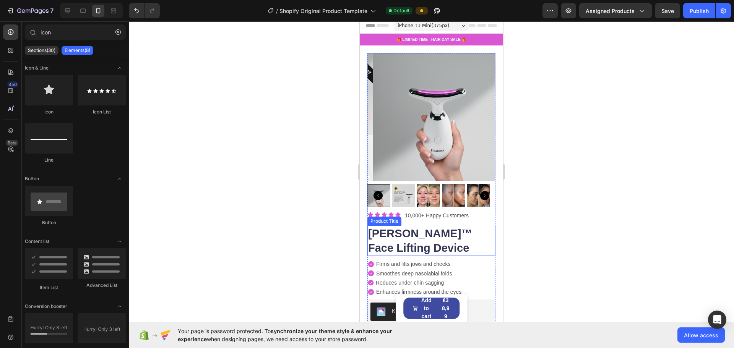
scroll to position [0, 0]
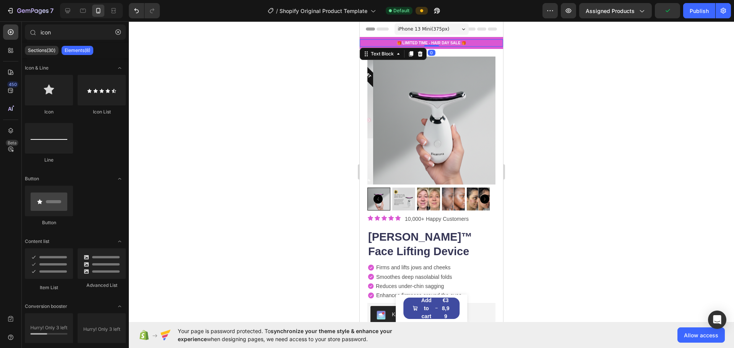
click at [470, 42] on p "🎁 LIMITED TIME - HAIR DAY SALE 🎁" at bounding box center [431, 43] width 142 height 6
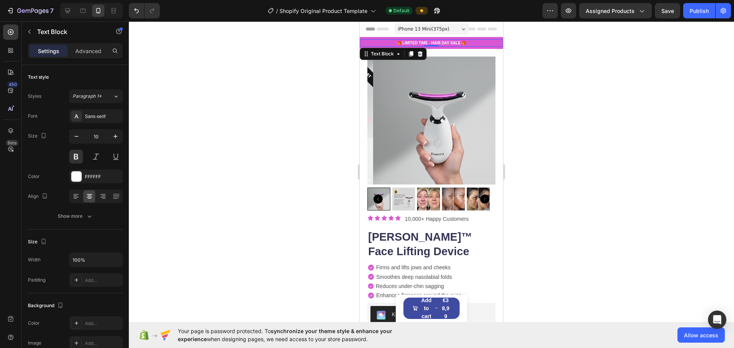
click at [440, 44] on p "🎁 LIMITED TIME - HAIR DAY SALE 🎁" at bounding box center [431, 43] width 142 height 6
click at [670, 88] on div at bounding box center [431, 184] width 605 height 327
click at [442, 41] on p "90 Day Money Back Guarantee" at bounding box center [431, 43] width 142 height 6
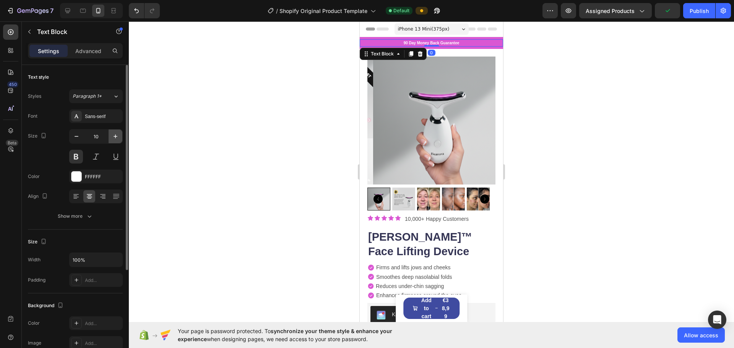
click at [114, 137] on icon "button" at bounding box center [116, 137] width 8 height 8
type input "11"
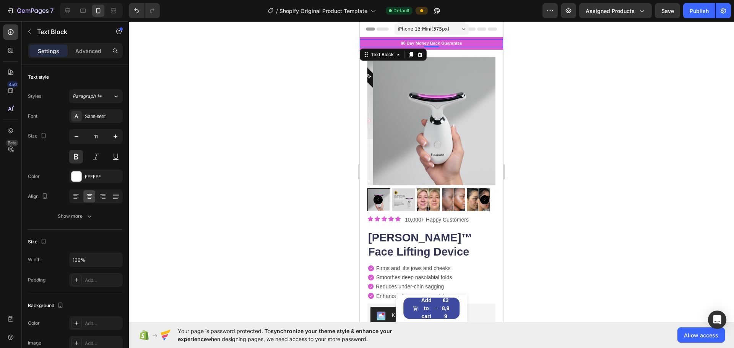
click at [589, 151] on div at bounding box center [431, 184] width 605 height 327
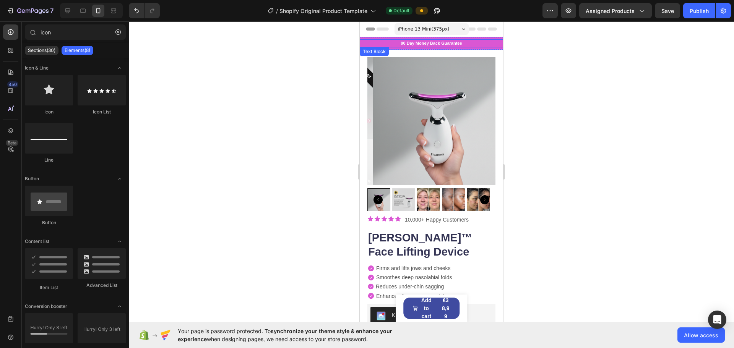
click at [469, 44] on p "90 Day Money Back Guarantee" at bounding box center [431, 43] width 142 height 6
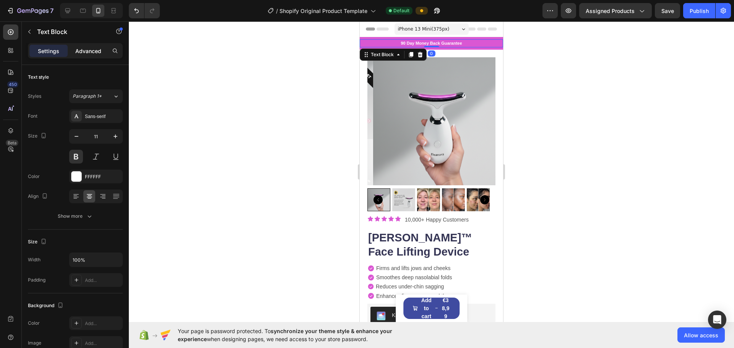
click at [89, 49] on p "Advanced" at bounding box center [88, 51] width 26 height 8
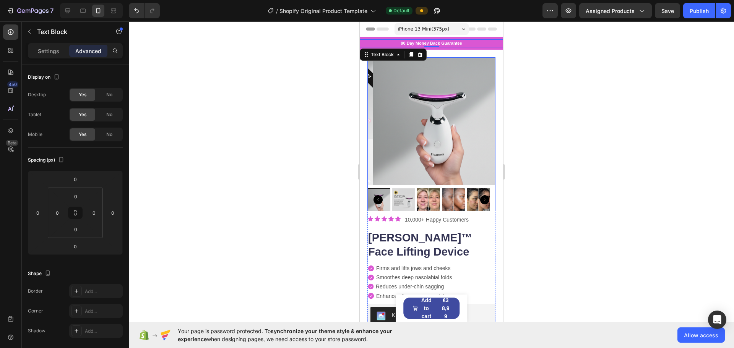
click at [597, 67] on div at bounding box center [431, 184] width 605 height 327
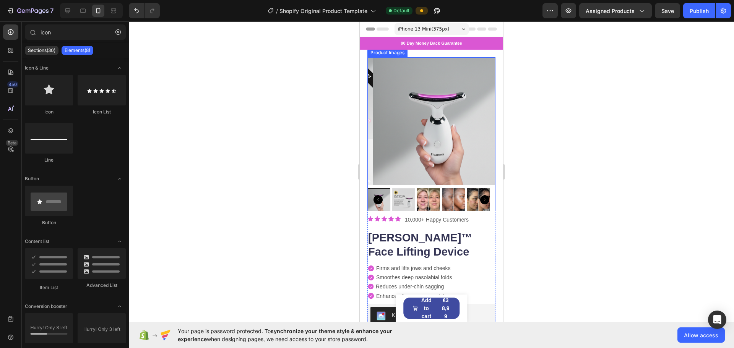
click at [454, 92] on img at bounding box center [437, 121] width 128 height 128
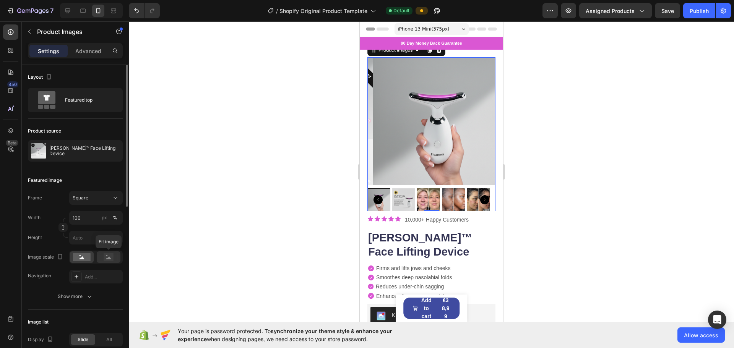
click at [102, 259] on icon at bounding box center [109, 257] width 18 height 8
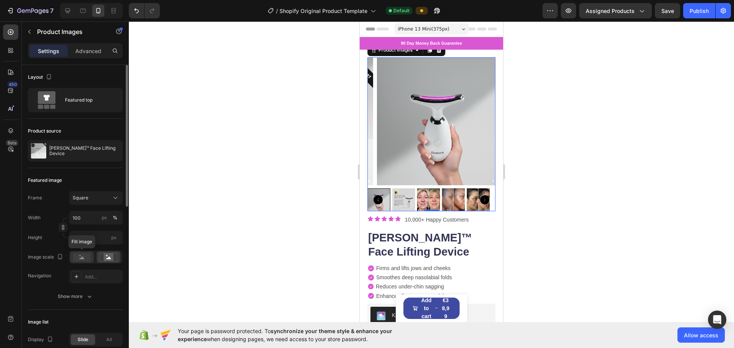
click at [84, 259] on icon at bounding box center [82, 258] width 5 height 3
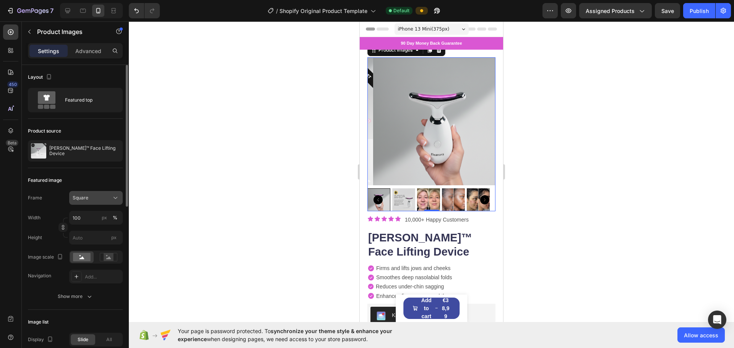
click at [111, 199] on div "Square" at bounding box center [96, 198] width 47 height 8
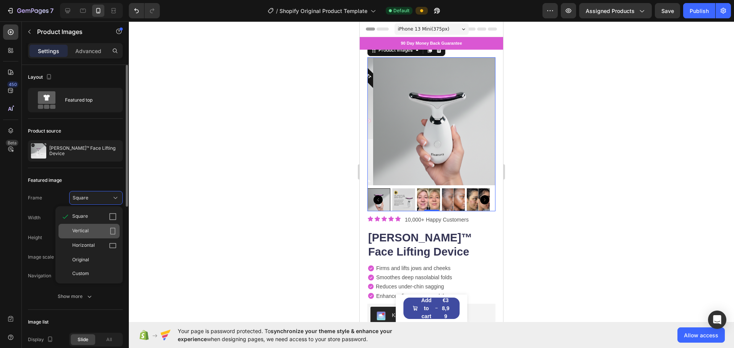
click at [91, 231] on div "Vertical" at bounding box center [94, 231] width 44 height 8
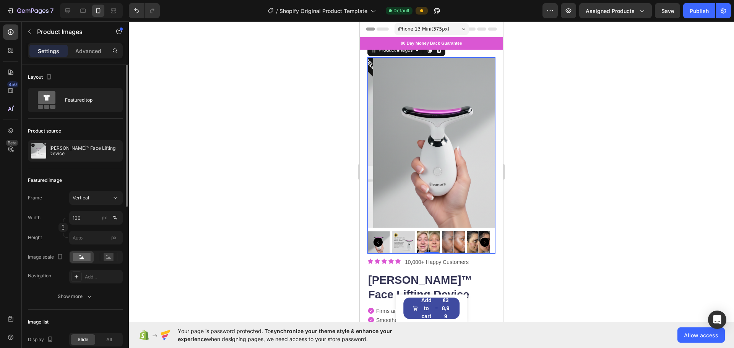
click at [98, 205] on div "Frame Vertical Width 100 px % Height px" at bounding box center [75, 218] width 95 height 54
click at [100, 199] on div "Vertical" at bounding box center [91, 198] width 37 height 7
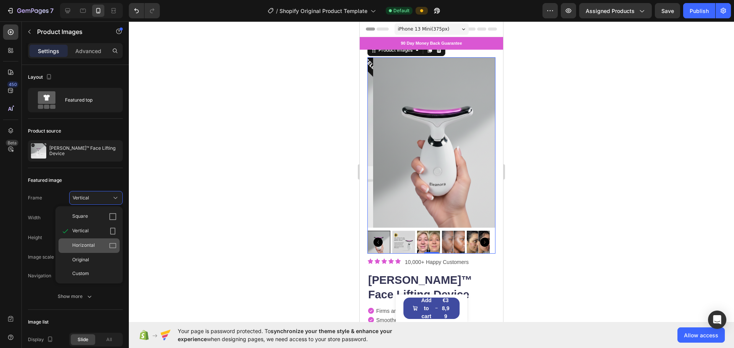
click at [91, 247] on span "Horizontal" at bounding box center [83, 246] width 23 height 8
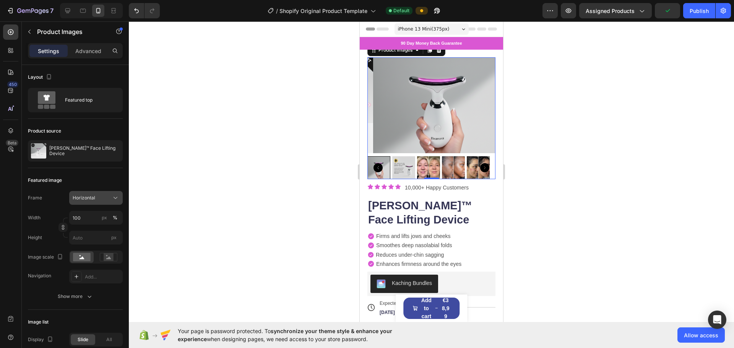
click at [99, 201] on div "Horizontal" at bounding box center [91, 198] width 37 height 7
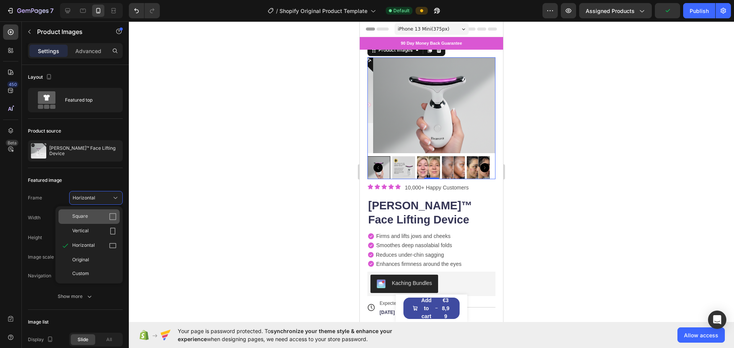
click at [92, 217] on div "Square" at bounding box center [94, 217] width 44 height 8
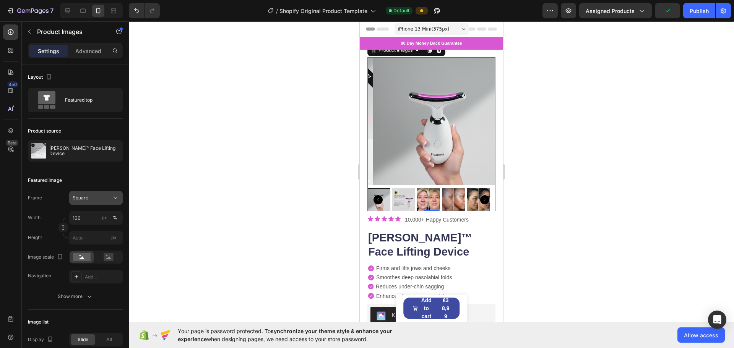
click at [97, 196] on div "Square" at bounding box center [91, 198] width 37 height 7
click at [89, 258] on span "Original" at bounding box center [80, 260] width 17 height 7
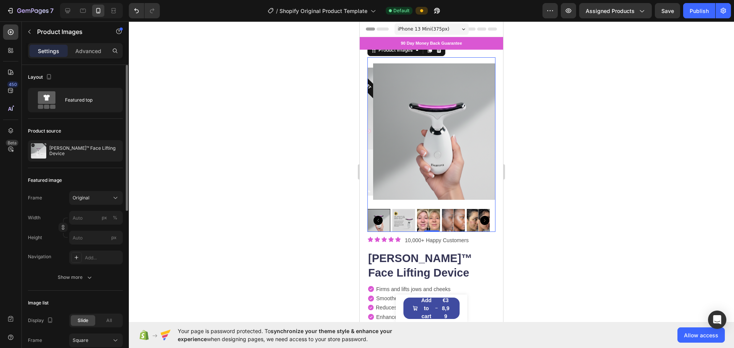
click at [102, 206] on div "Frame Original Width px % Height px" at bounding box center [75, 218] width 95 height 54
click at [100, 198] on div "Original" at bounding box center [91, 198] width 37 height 7
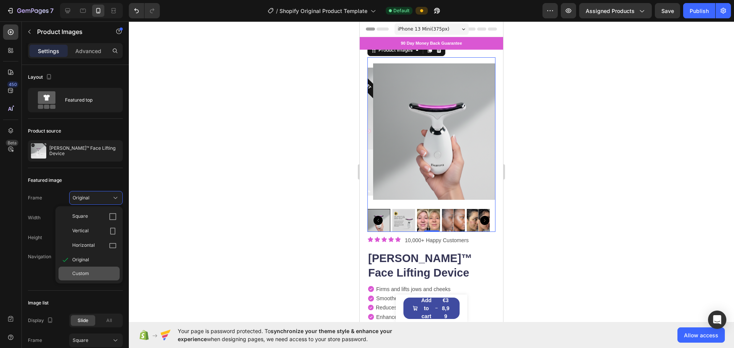
click at [90, 271] on div "Custom" at bounding box center [94, 273] width 44 height 7
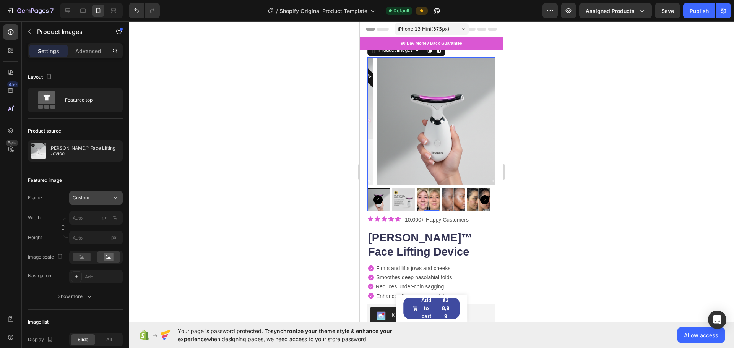
click at [104, 202] on button "Custom" at bounding box center [96, 198] width 54 height 14
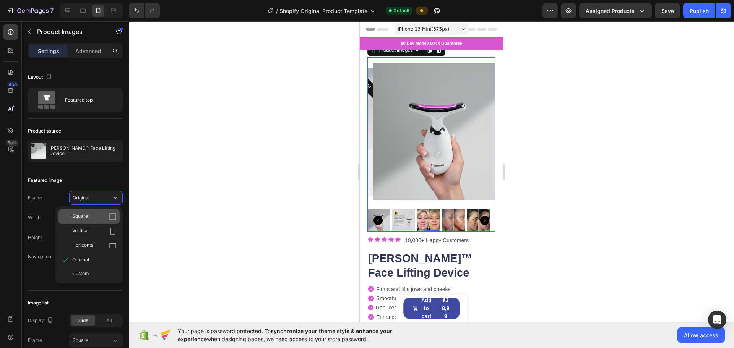
click at [97, 213] on div "Square" at bounding box center [88, 216] width 61 height 15
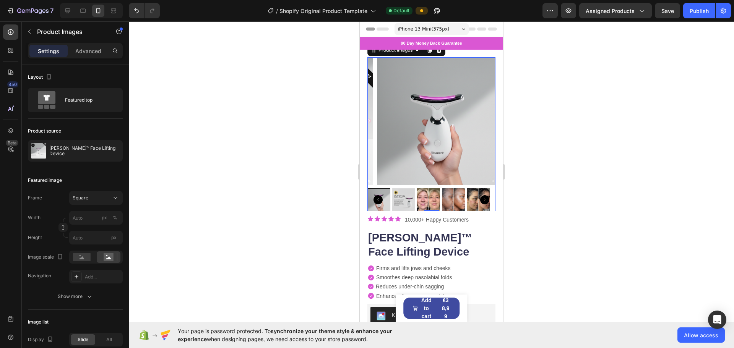
click at [407, 194] on img at bounding box center [403, 199] width 23 height 23
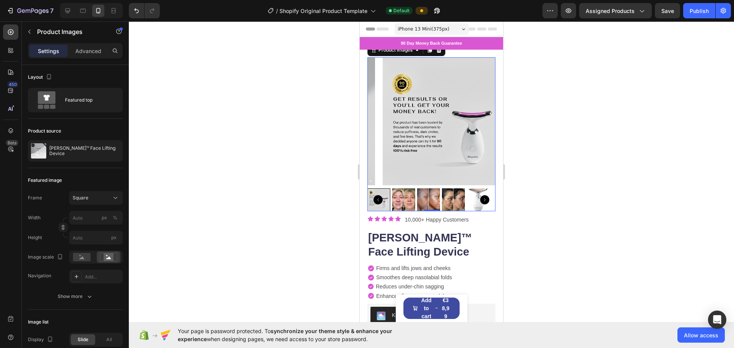
click at [378, 195] on icon "Carousel Back Arrow" at bounding box center [377, 199] width 9 height 9
click at [397, 191] on img at bounding box center [403, 199] width 23 height 23
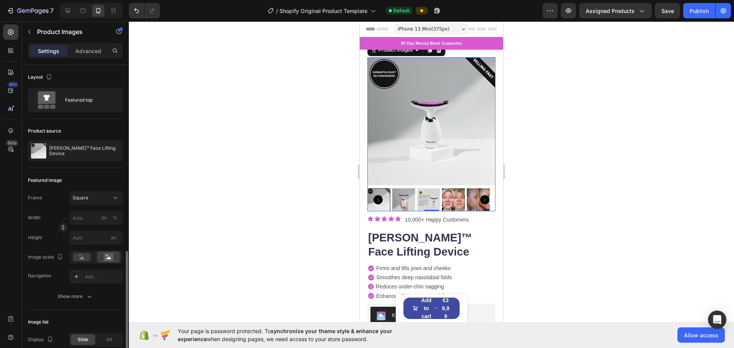
scroll to position [127, 0]
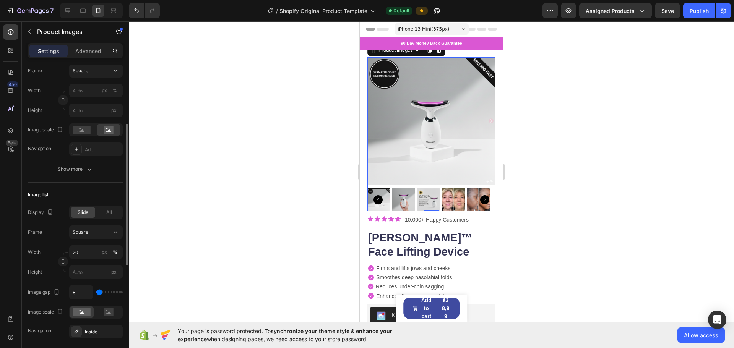
type input "454"
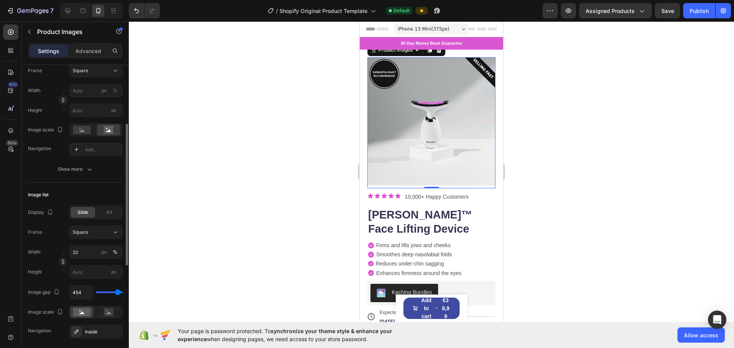
type input "500"
type input "269"
type input "194"
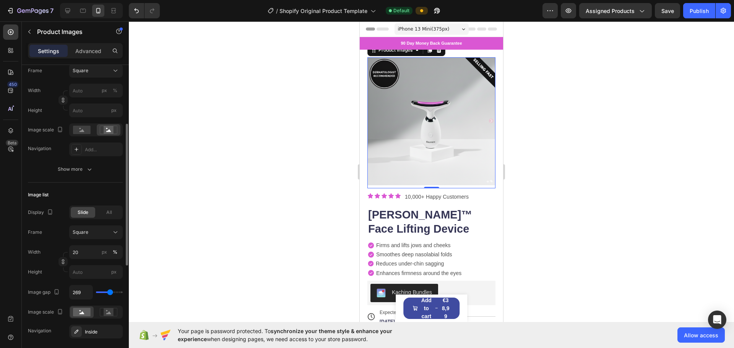
type input "194"
type input "167"
type input "148"
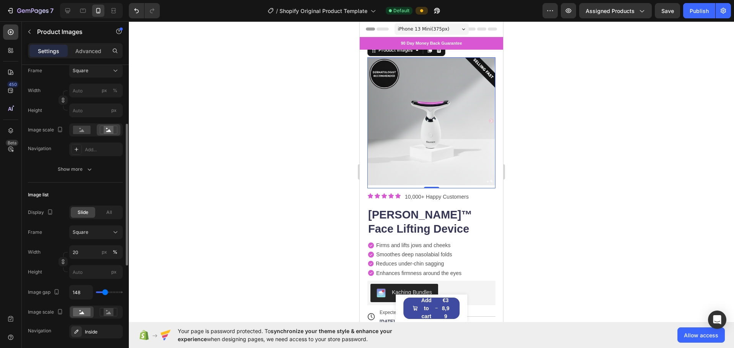
type input "130"
type input "102"
type input "74"
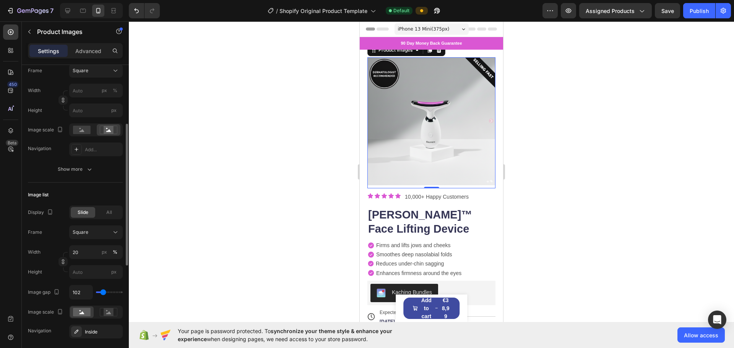
type input "74"
type input "37"
type input "19"
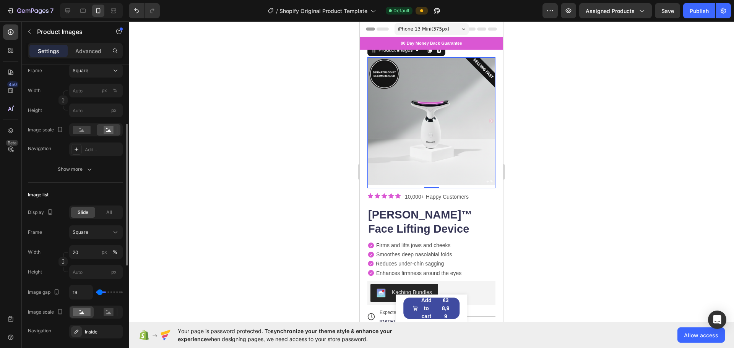
type input "9"
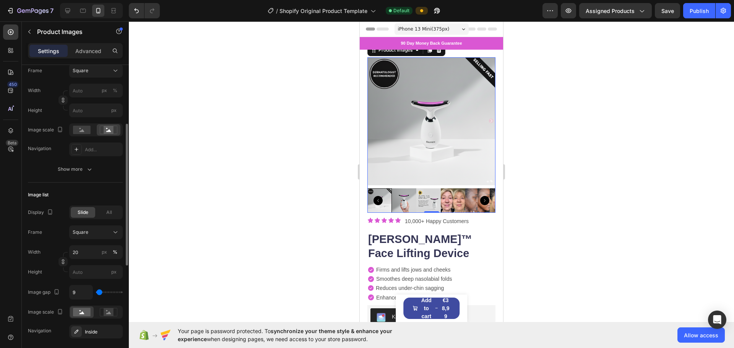
type input "0"
drag, startPoint x: 99, startPoint y: 294, endPoint x: 82, endPoint y: 300, distance: 18.0
type input "0"
click at [96, 293] on input "range" at bounding box center [109, 293] width 27 height 2
click at [80, 296] on input "0" at bounding box center [81, 293] width 23 height 14
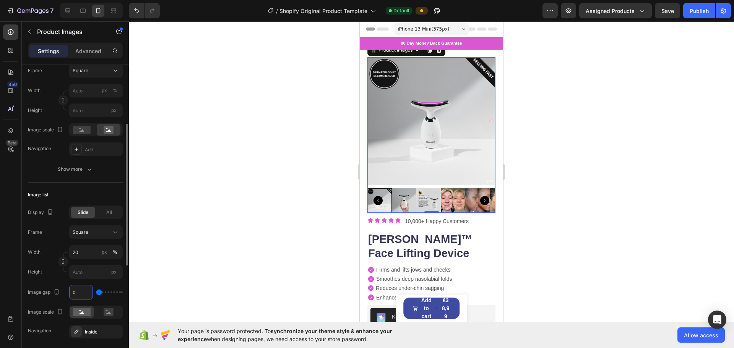
type input "8"
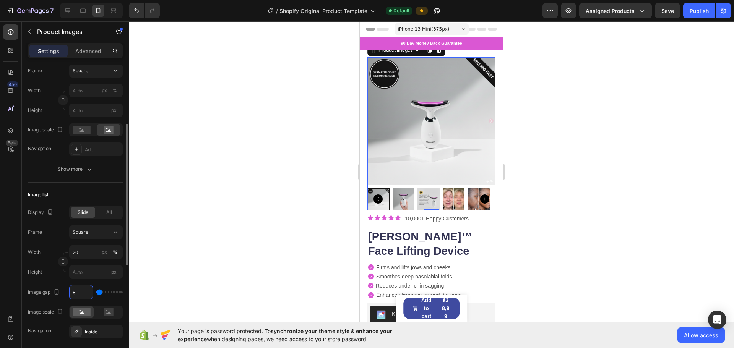
type input "8"
click at [81, 256] on input "20" at bounding box center [96, 252] width 54 height 14
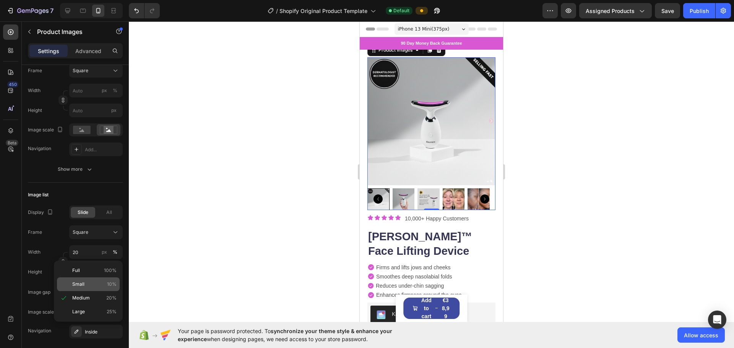
click at [88, 284] on p "Small 10%" at bounding box center [94, 284] width 44 height 7
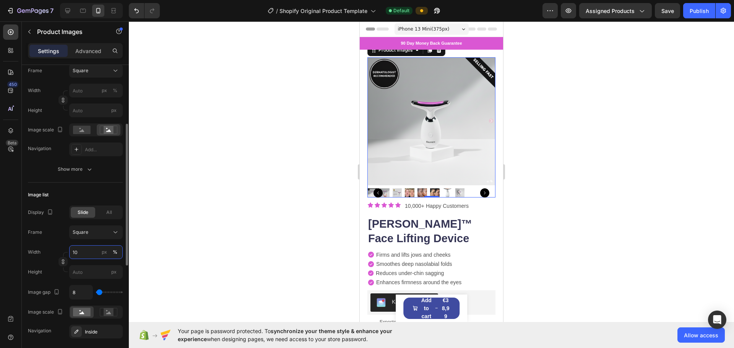
click at [89, 254] on input "10" at bounding box center [96, 252] width 54 height 14
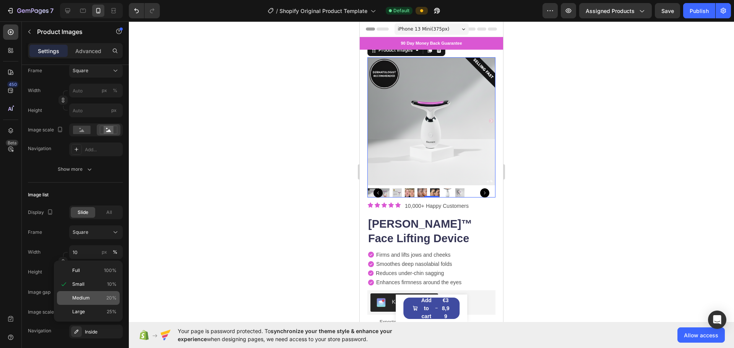
click at [88, 294] on div "Medium 20%" at bounding box center [88, 298] width 63 height 14
type input "20"
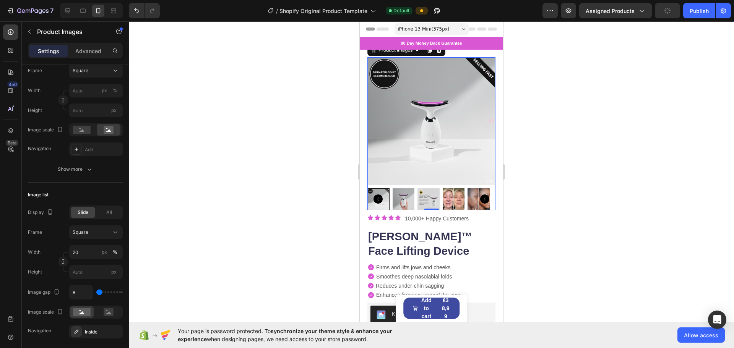
click at [159, 243] on div at bounding box center [431, 184] width 605 height 327
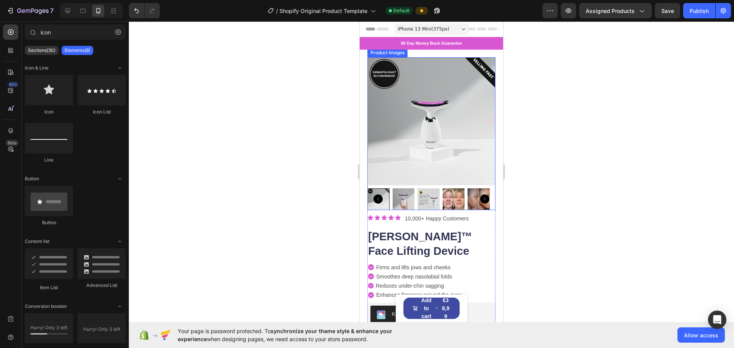
click at [486, 119] on img at bounding box center [431, 121] width 128 height 128
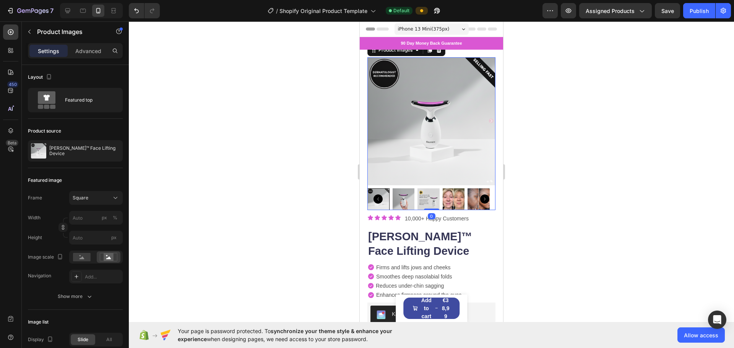
click at [379, 195] on icon "Carousel Back Arrow" at bounding box center [377, 199] width 9 height 9
click at [381, 195] on icon "Carousel Back Arrow" at bounding box center [377, 199] width 9 height 9
click at [484, 121] on img at bounding box center [431, 121] width 128 height 128
click at [485, 119] on img at bounding box center [431, 121] width 128 height 128
click at [402, 188] on img at bounding box center [404, 199] width 22 height 22
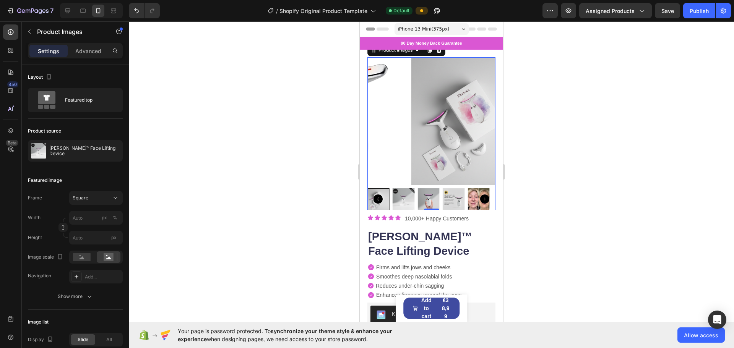
click at [386, 200] on div at bounding box center [378, 199] width 22 height 22
click at [435, 195] on img at bounding box center [428, 199] width 22 height 22
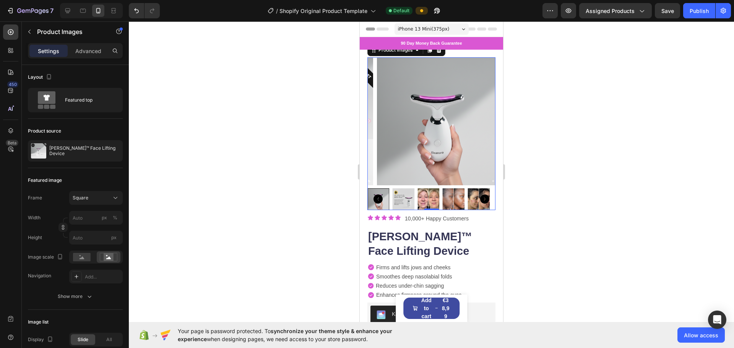
click at [385, 199] on div at bounding box center [378, 199] width 22 height 22
click at [411, 195] on img at bounding box center [404, 199] width 22 height 22
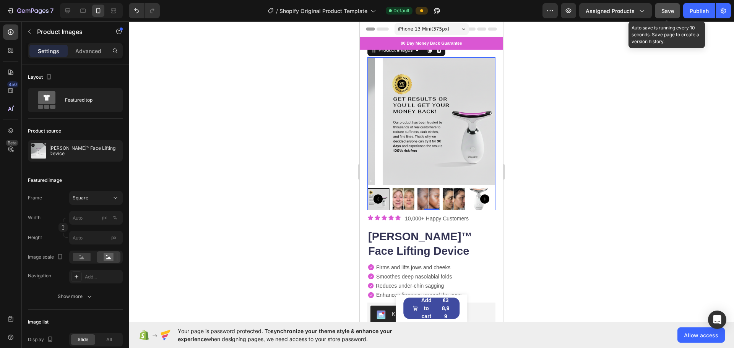
click at [669, 10] on span "Save" at bounding box center [667, 11] width 13 height 6
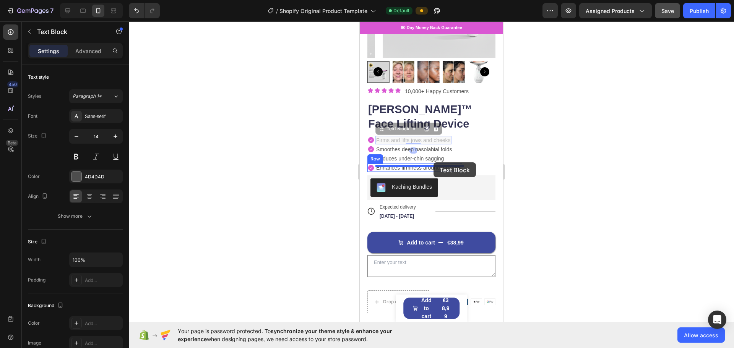
drag, startPoint x: 420, startPoint y: 132, endPoint x: 434, endPoint y: 162, distance: 33.2
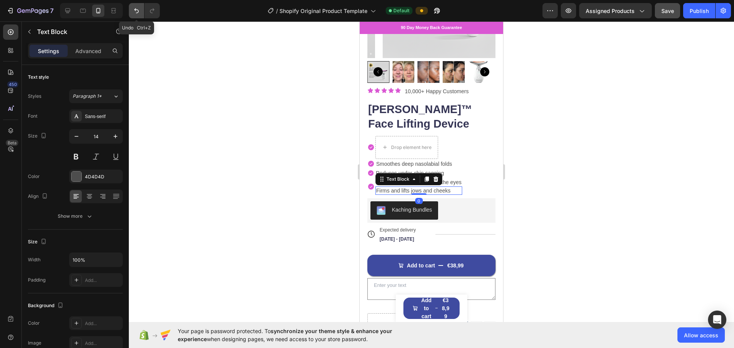
click at [138, 9] on icon "Undo/Redo" at bounding box center [137, 11] width 8 height 8
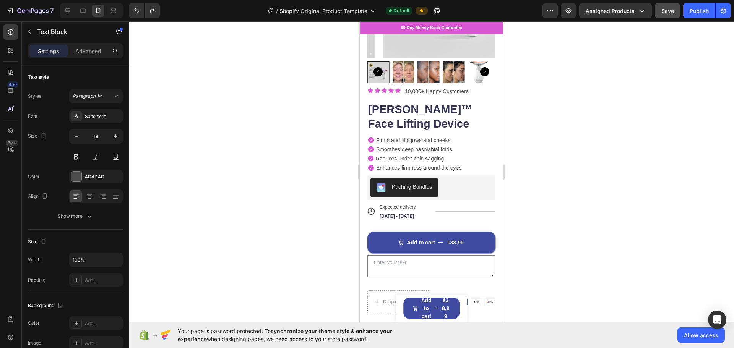
click at [520, 127] on div at bounding box center [431, 184] width 605 height 327
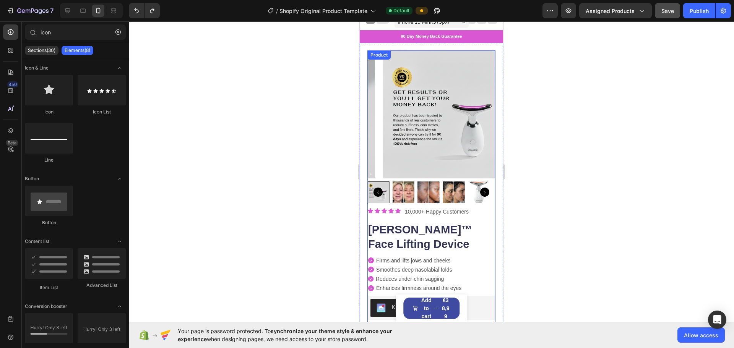
scroll to position [0, 0]
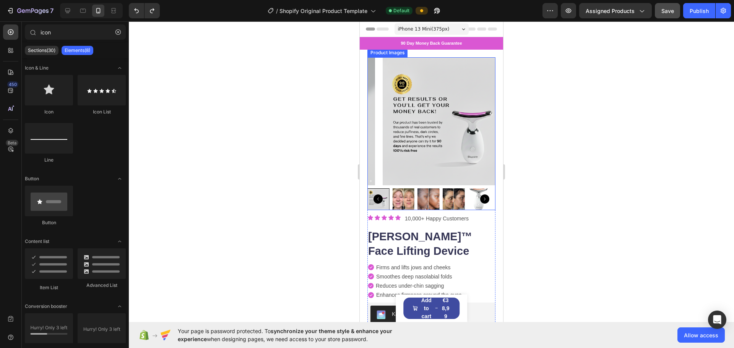
click at [376, 195] on icon "Carousel Back Arrow" at bounding box center [377, 199] width 9 height 9
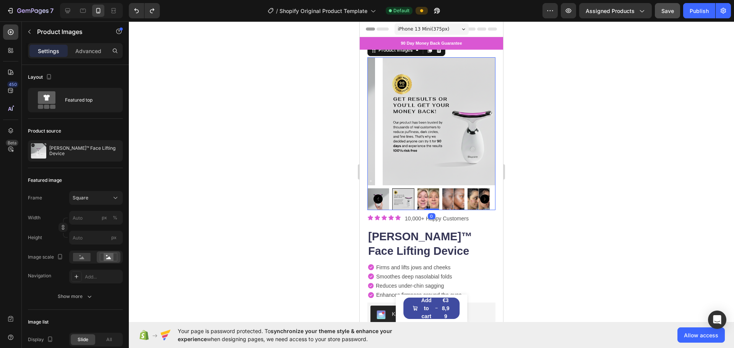
click at [376, 195] on icon "Carousel Back Arrow" at bounding box center [377, 199] width 9 height 9
click at [388, 196] on img at bounding box center [378, 199] width 22 height 22
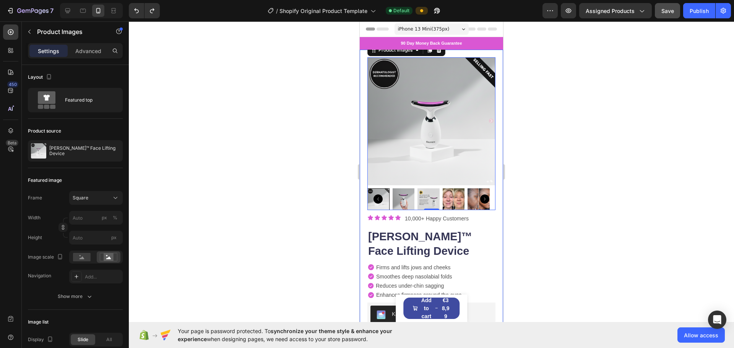
click at [280, 106] on div at bounding box center [431, 184] width 605 height 327
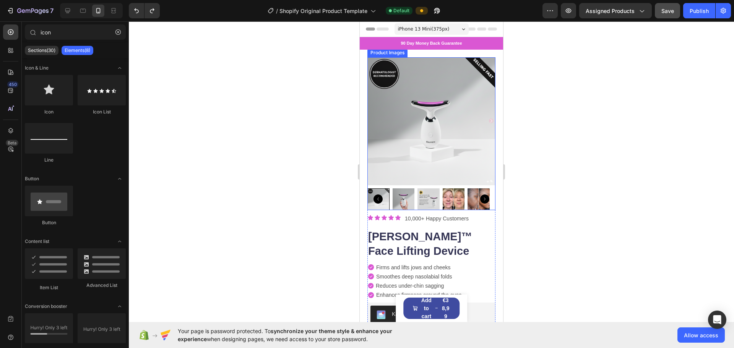
click at [421, 102] on img at bounding box center [431, 121] width 128 height 128
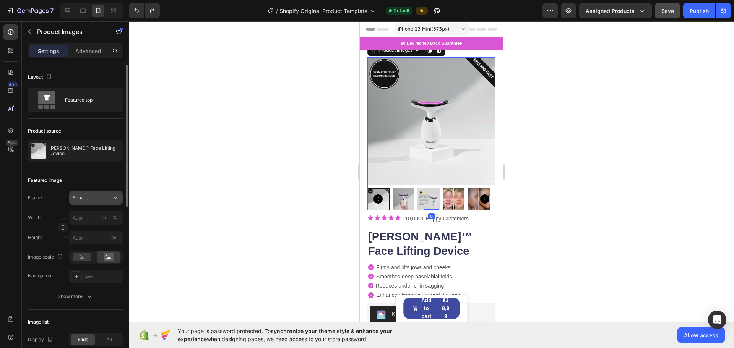
click at [90, 197] on div "Square" at bounding box center [91, 198] width 37 height 7
click at [104, 173] on div "Featured image Frame Square Square Vertical Horizontal Original Custom Width px…" at bounding box center [75, 239] width 95 height 142
click at [87, 218] on input "px %" at bounding box center [96, 218] width 54 height 14
type input "2"
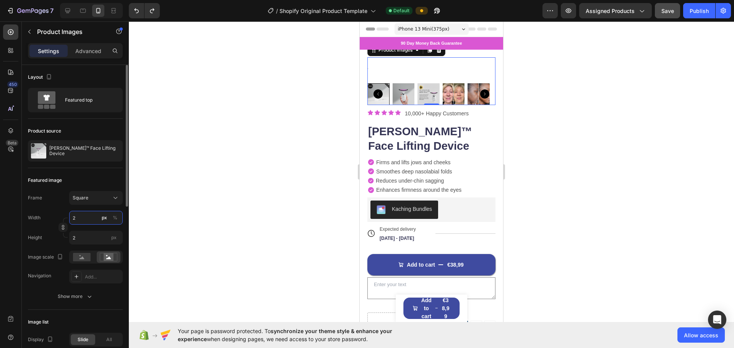
type input "20"
type input "2"
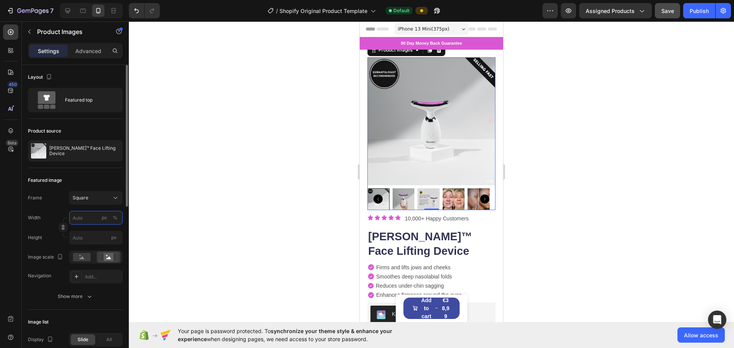
type input "2"
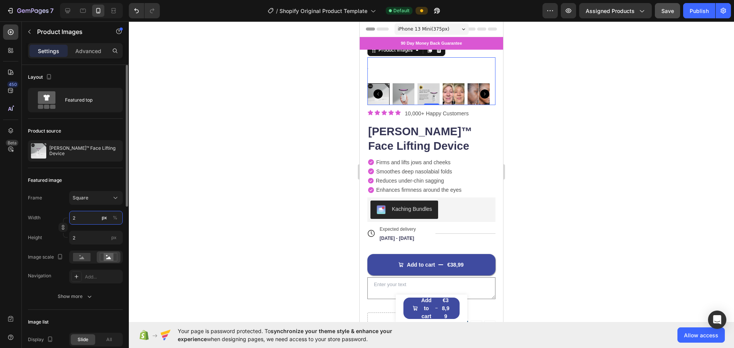
click at [86, 216] on input "2" at bounding box center [96, 218] width 54 height 14
type input "1"
type input "10"
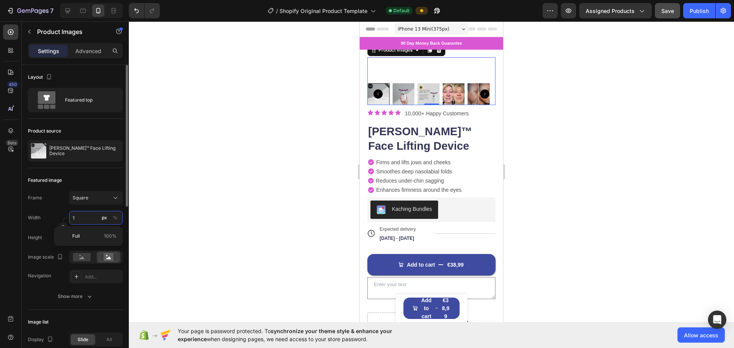
type input "10"
type input "100"
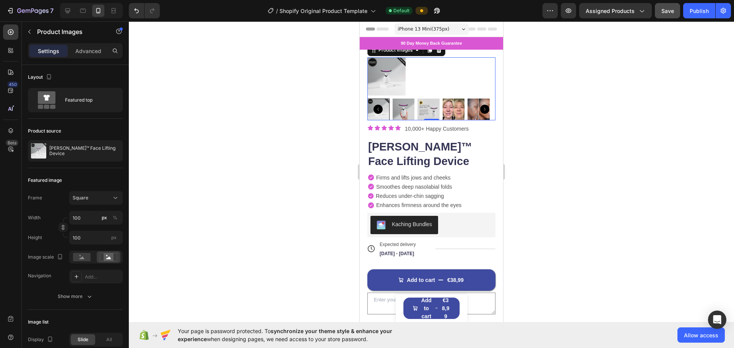
click at [182, 206] on div at bounding box center [431, 184] width 605 height 327
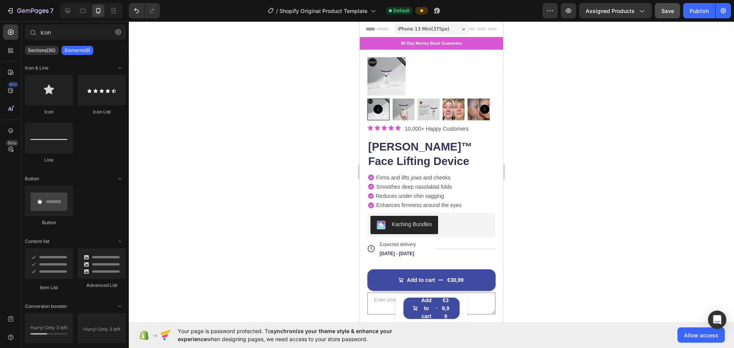
click at [397, 83] on img at bounding box center [386, 76] width 38 height 38
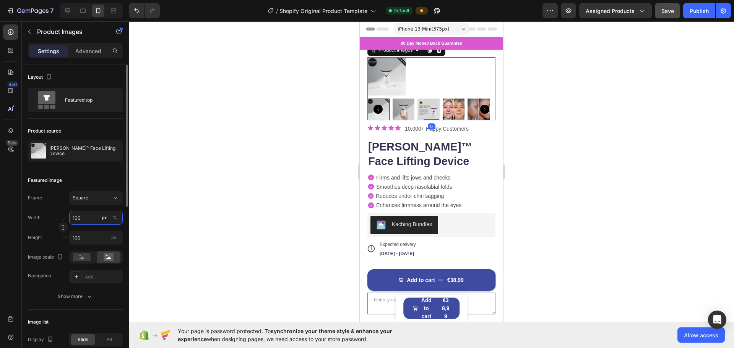
click at [96, 220] on input "100" at bounding box center [96, 218] width 54 height 14
click at [83, 235] on p "Full 100%" at bounding box center [94, 236] width 44 height 7
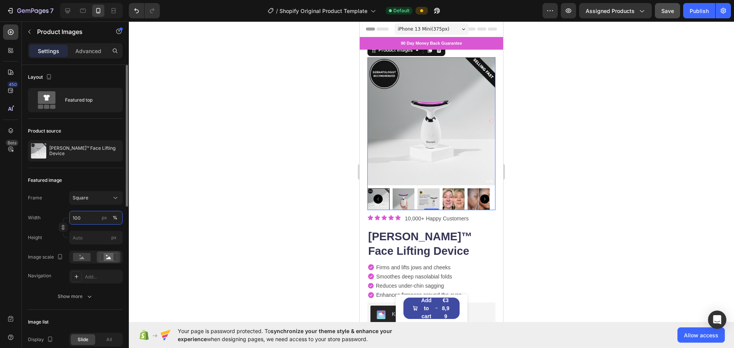
click at [84, 215] on input "100" at bounding box center [96, 218] width 54 height 14
type input "1"
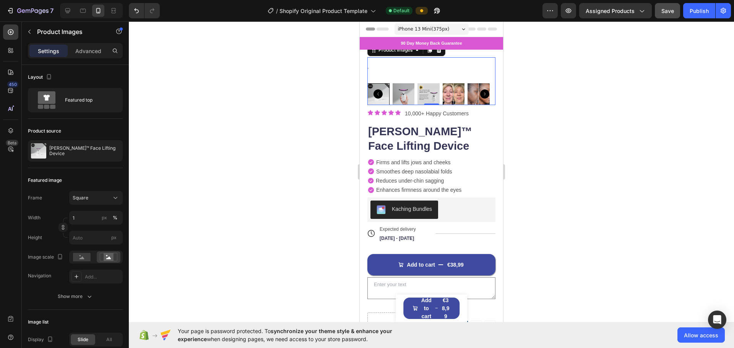
click at [257, 185] on div at bounding box center [431, 184] width 605 height 327
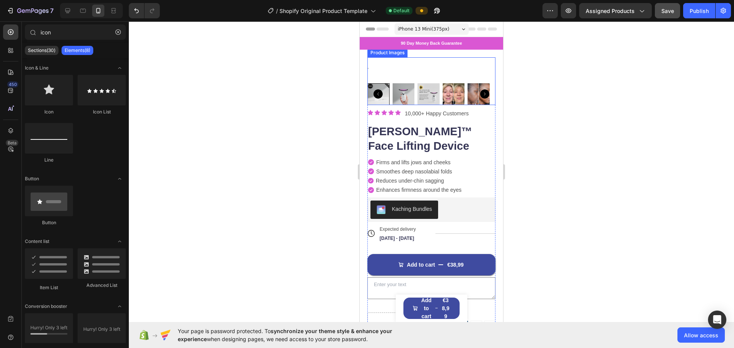
click at [369, 68] on img at bounding box center [367, 68] width 1 height 1
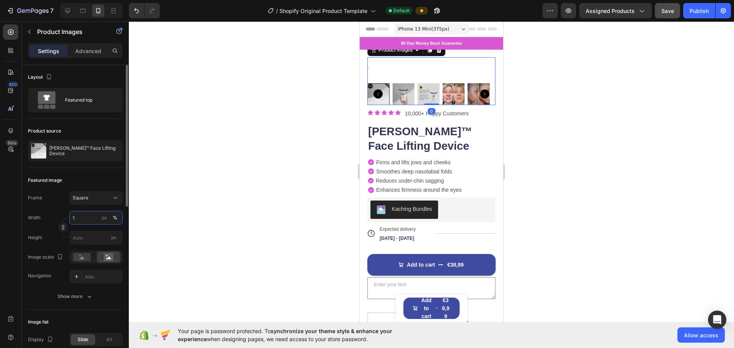
click at [83, 220] on input "1" at bounding box center [96, 218] width 54 height 14
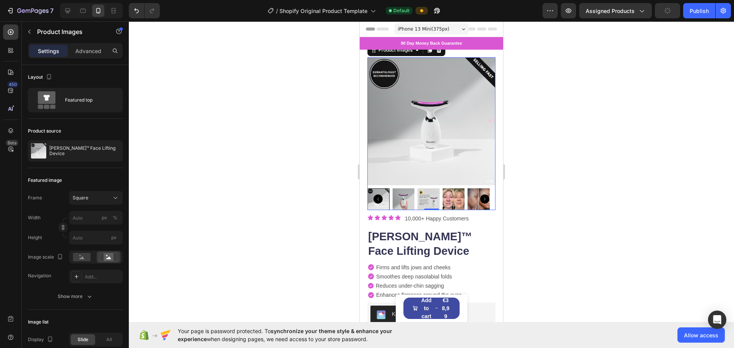
click at [189, 182] on div at bounding box center [431, 184] width 605 height 327
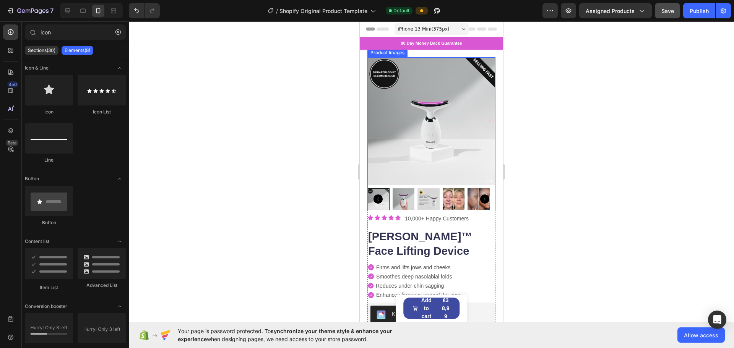
click at [380, 132] on img at bounding box center [431, 121] width 128 height 128
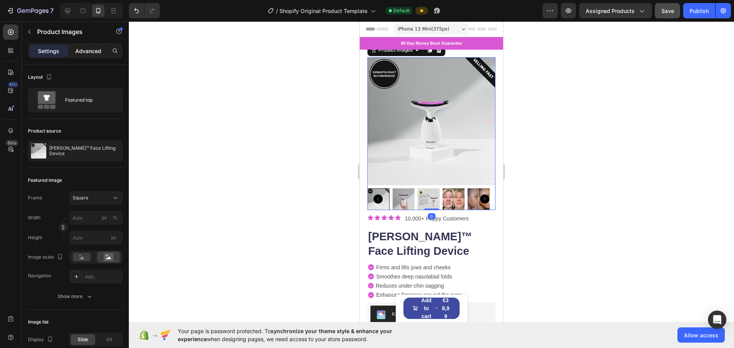
click at [97, 48] on p "Advanced" at bounding box center [88, 51] width 26 height 8
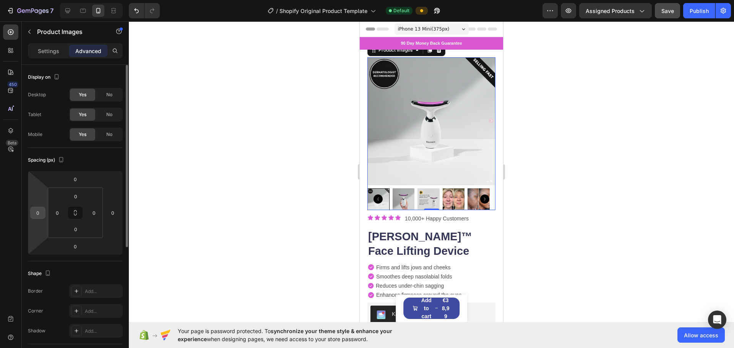
click at [37, 213] on input "0" at bounding box center [37, 212] width 11 height 11
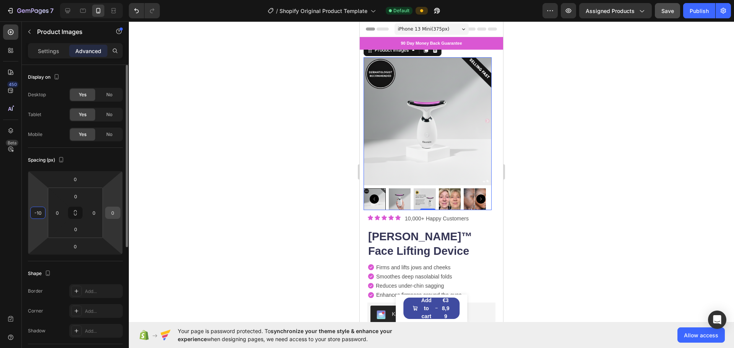
type input "-10"
click at [110, 213] on input "0" at bounding box center [112, 212] width 11 height 11
type input "-1"
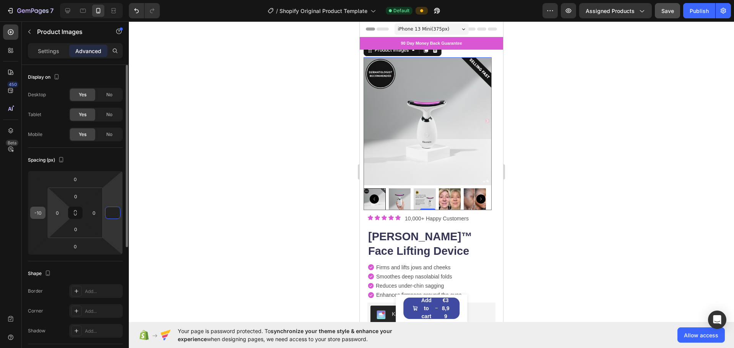
click at [42, 212] on input "-10" at bounding box center [37, 212] width 11 height 11
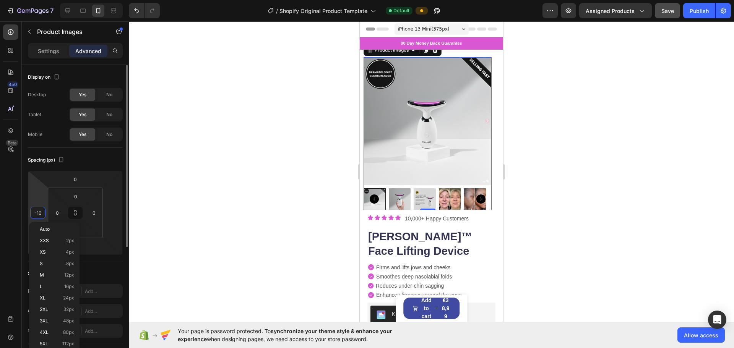
type input "0"
click at [42, 212] on input "-10" at bounding box center [37, 212] width 11 height 11
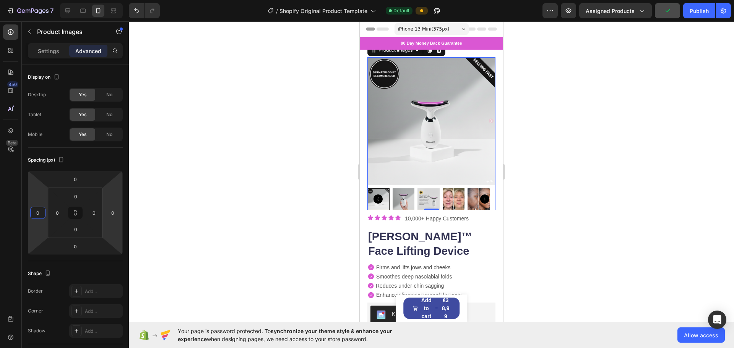
click at [147, 232] on div at bounding box center [431, 184] width 605 height 327
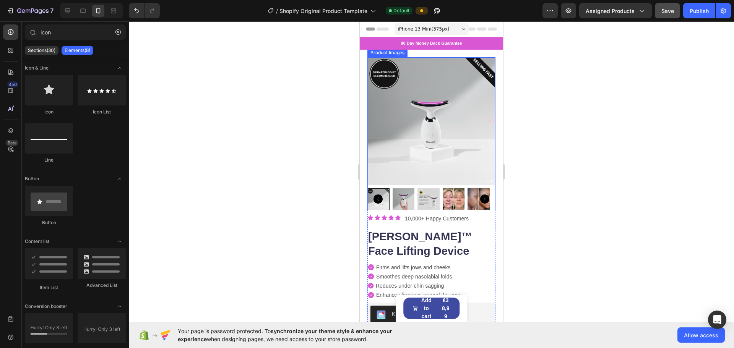
click at [403, 129] on img at bounding box center [431, 121] width 128 height 128
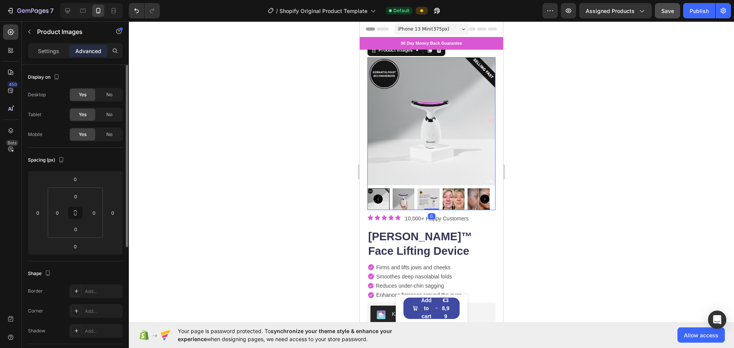
scroll to position [127, 0]
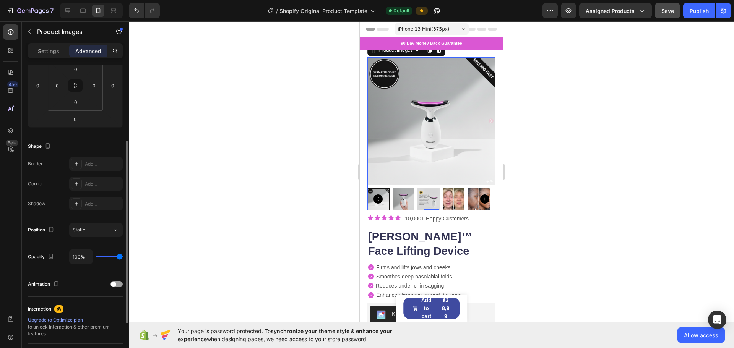
click at [99, 223] on div "Position Static" at bounding box center [75, 230] width 95 height 26
click at [101, 231] on div "Static" at bounding box center [92, 230] width 39 height 7
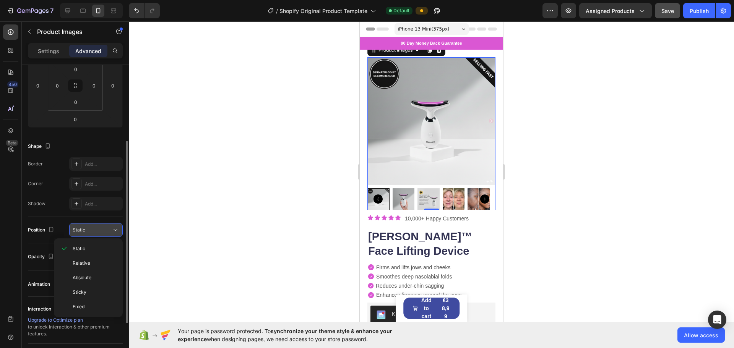
click at [93, 229] on div "Static" at bounding box center [92, 230] width 39 height 7
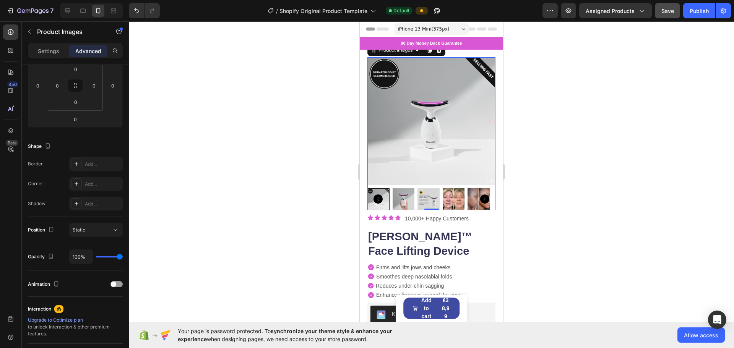
click at [153, 219] on div at bounding box center [431, 184] width 605 height 327
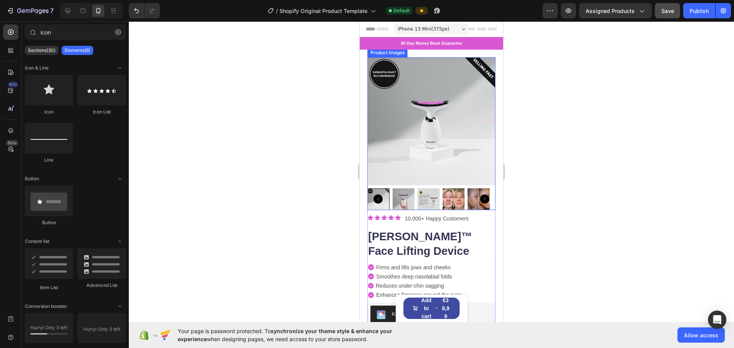
click at [380, 133] on img at bounding box center [431, 121] width 128 height 128
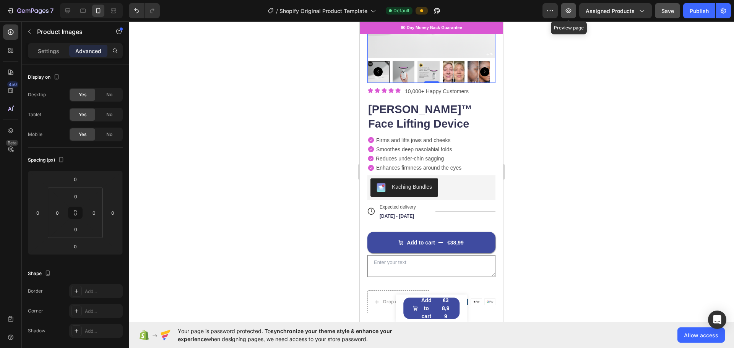
click at [571, 12] on icon "button" at bounding box center [569, 10] width 6 height 5
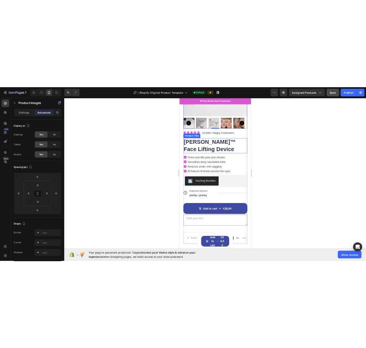
scroll to position [0, 0]
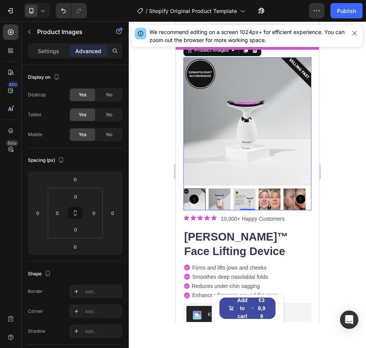
click at [223, 188] on img at bounding box center [220, 199] width 22 height 22
